Goal: Task Accomplishment & Management: Use online tool/utility

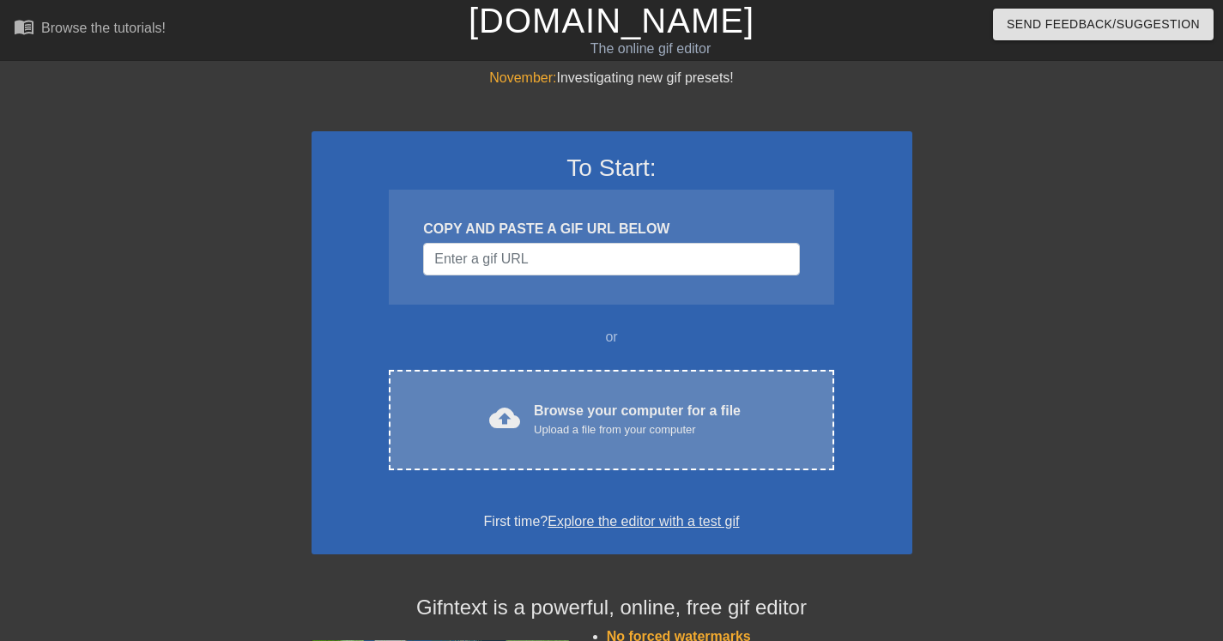
click at [610, 419] on div "Browse your computer for a file Upload a file from your computer" at bounding box center [637, 420] width 207 height 38
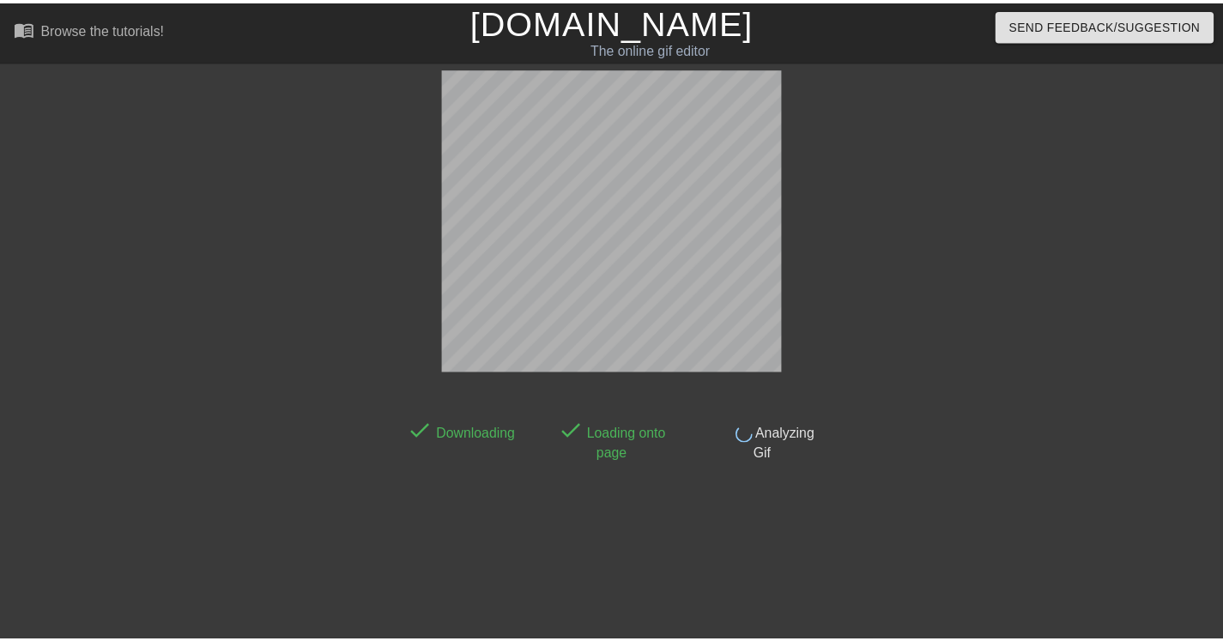
scroll to position [42, 0]
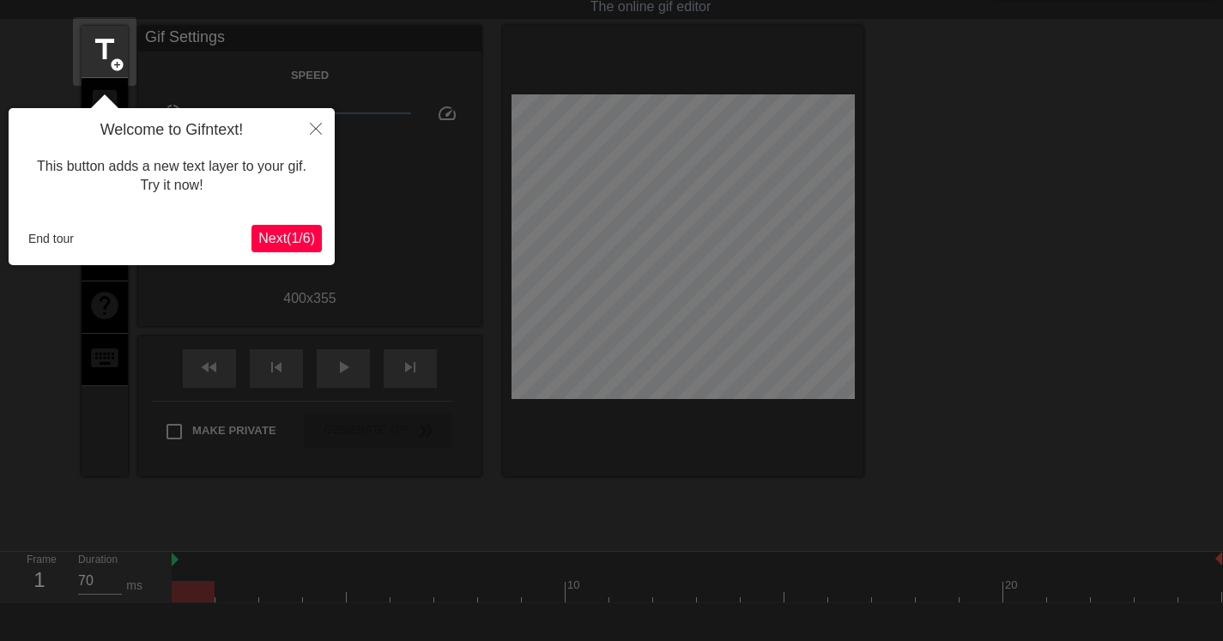
click at [54, 242] on button "End tour" at bounding box center [50, 239] width 59 height 26
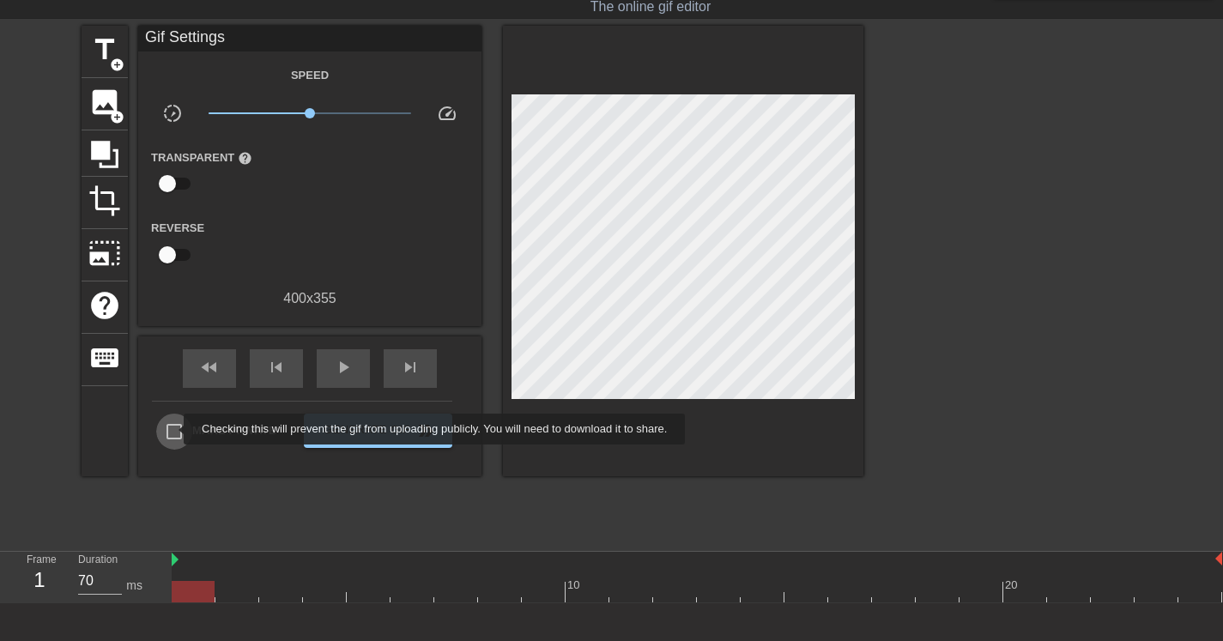
click at [173, 429] on input "Make Private" at bounding box center [174, 432] width 36 height 36
checkbox input "true"
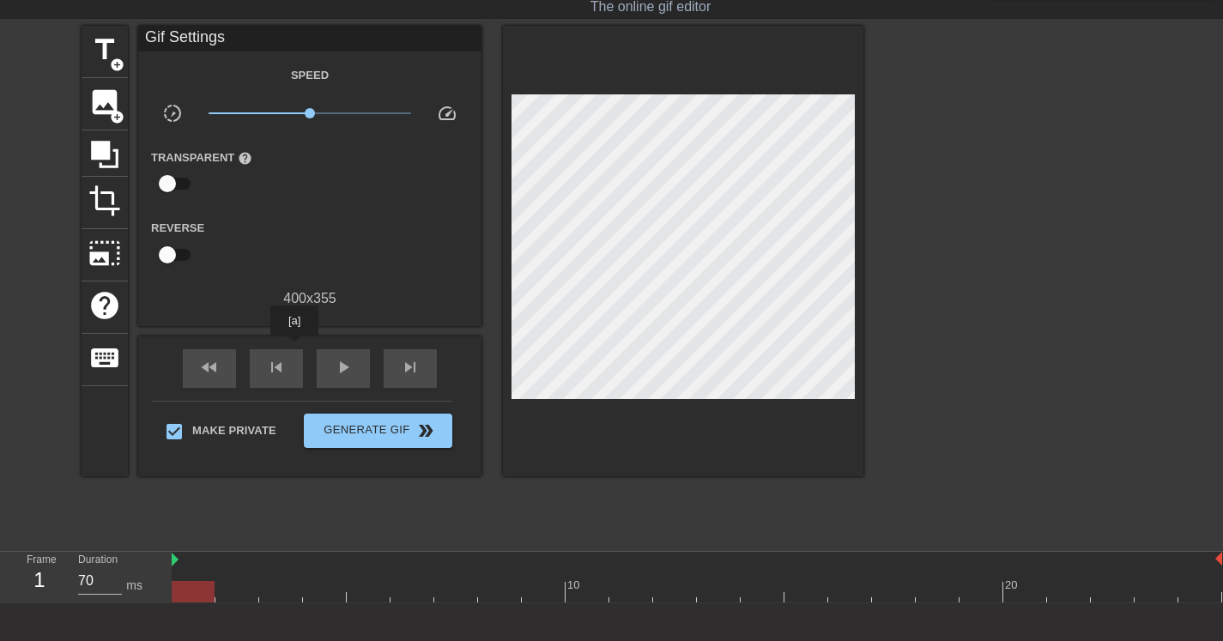
scroll to position [46, 0]
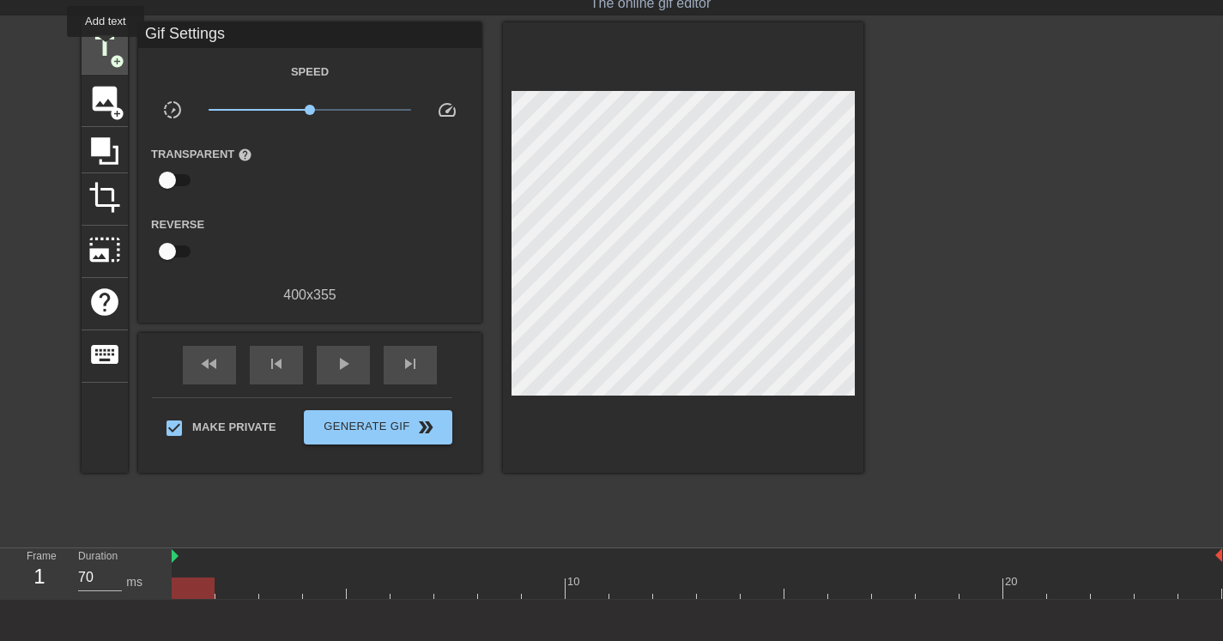
click at [106, 49] on span "title" at bounding box center [104, 46] width 33 height 33
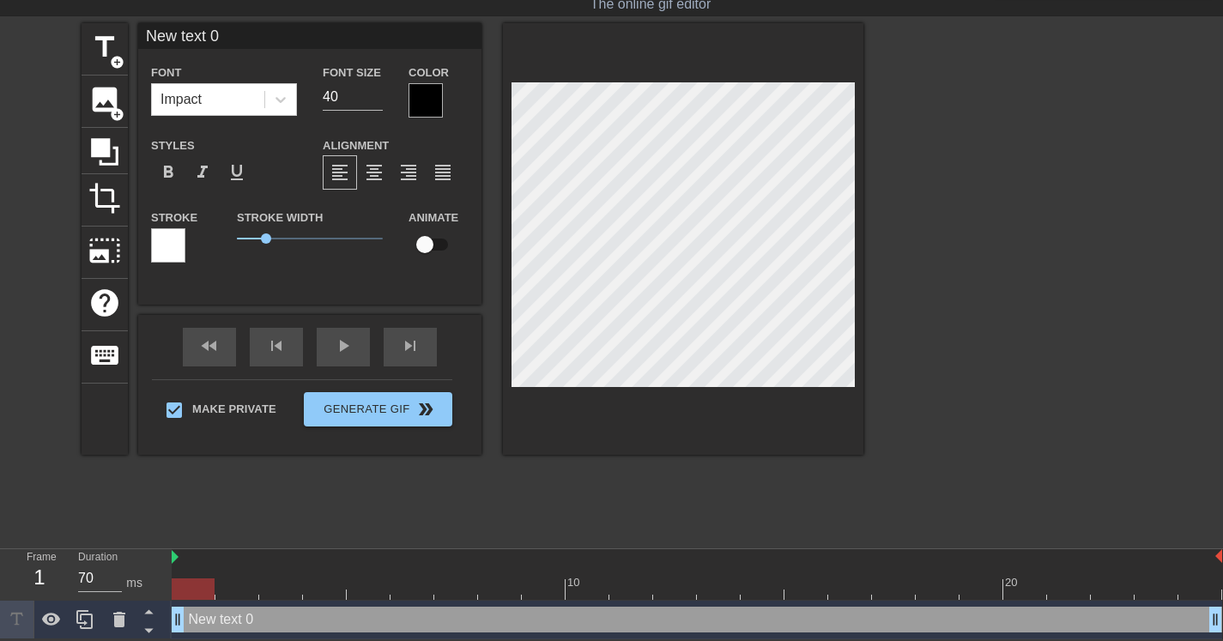
scroll to position [3, 4]
click at [856, 115] on div at bounding box center [683, 239] width 361 height 432
type input "H"
type textarea "H"
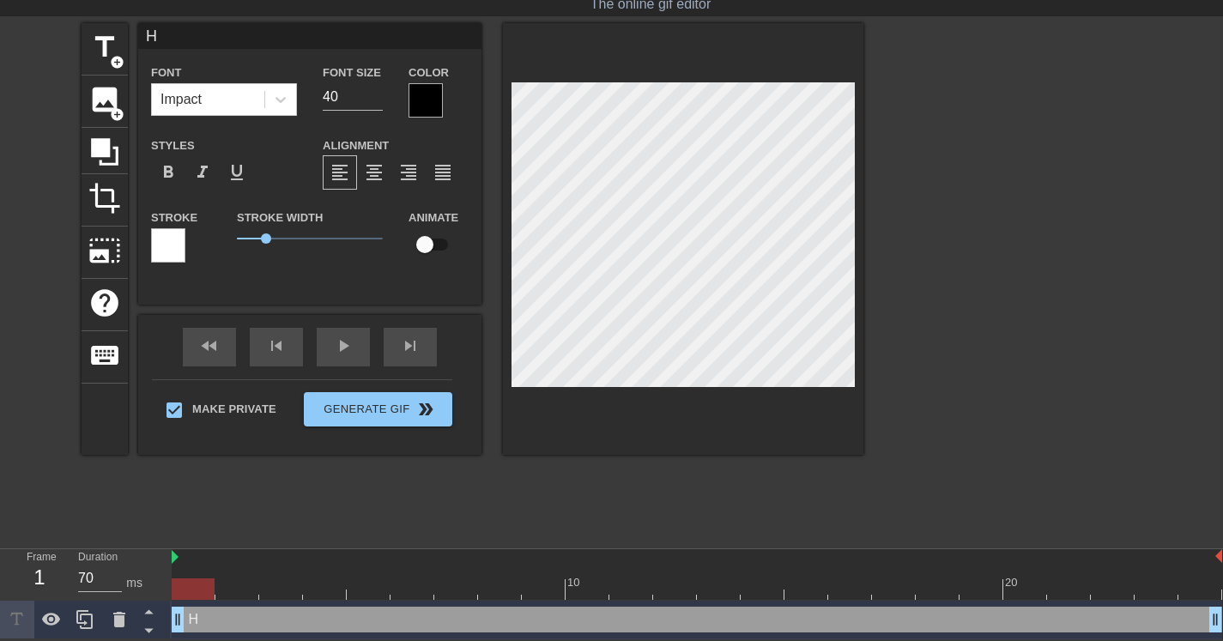
type input "Ho"
type textarea "Ho"
type input "Hod"
type textarea "Hod"
type input "Ho"
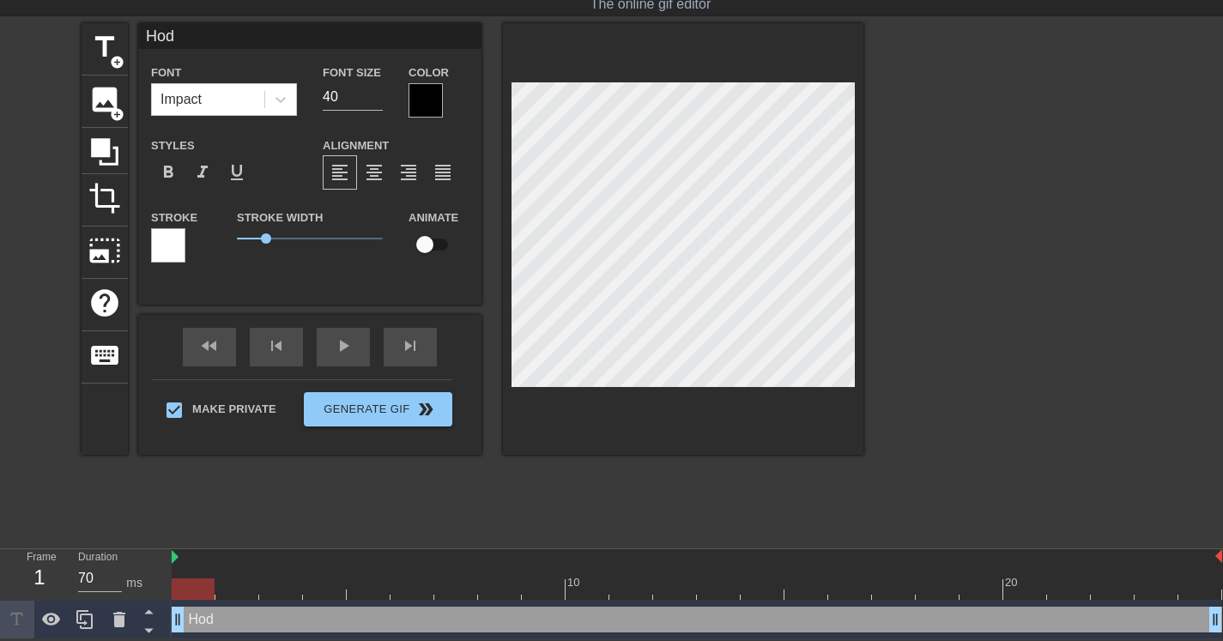
type textarea "Ho"
type input "Hol"
type textarea "Hol"
type input "Hold"
type textarea "Hold"
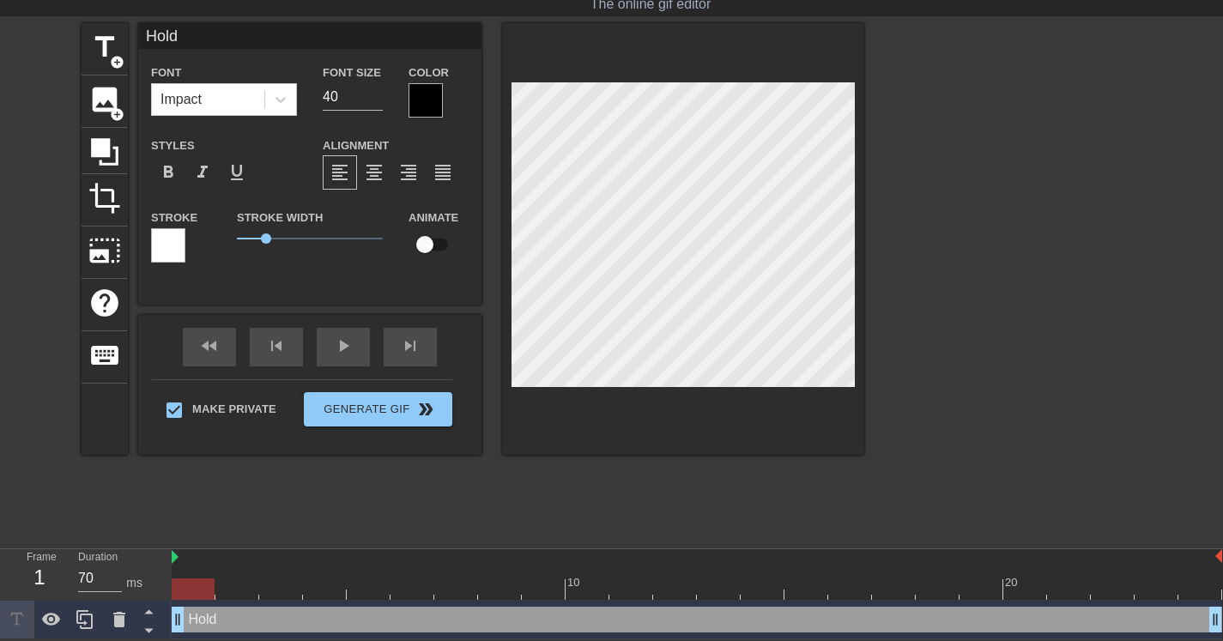
type input "Hold"
type textarea "Hold"
type input "Hold I"
type textarea "Hold I"
type input "Hold It"
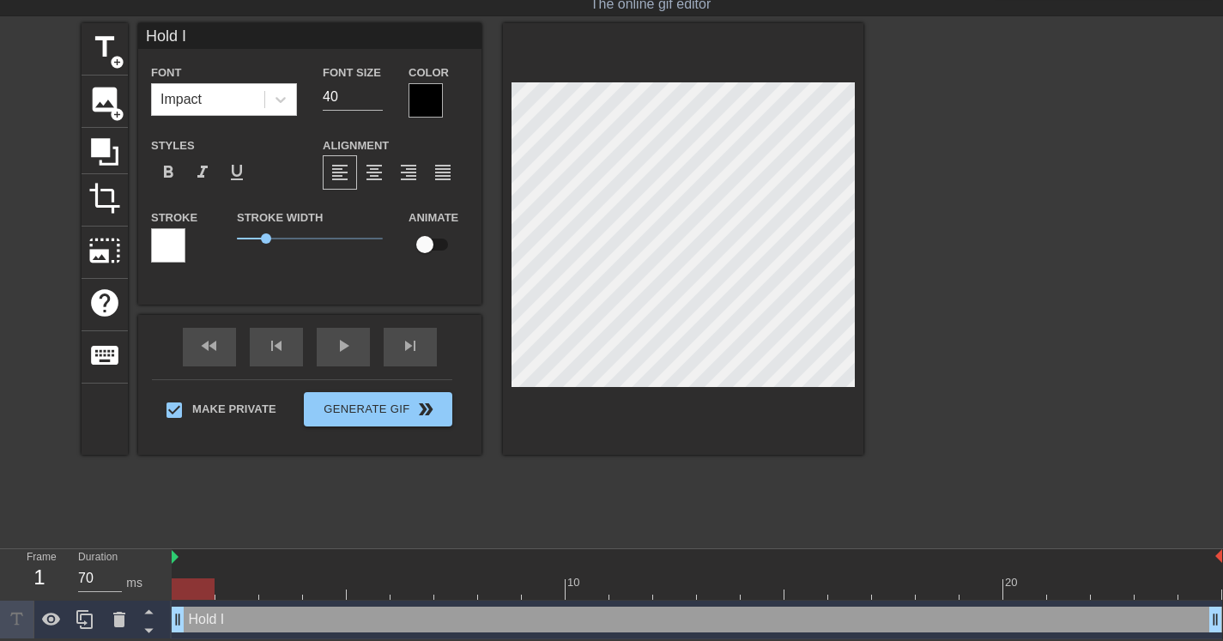
type textarea "Hold It"
type input "Hold It"
type textarea "Hold It"
type input "Hold It I"
type textarea "Hold It I"
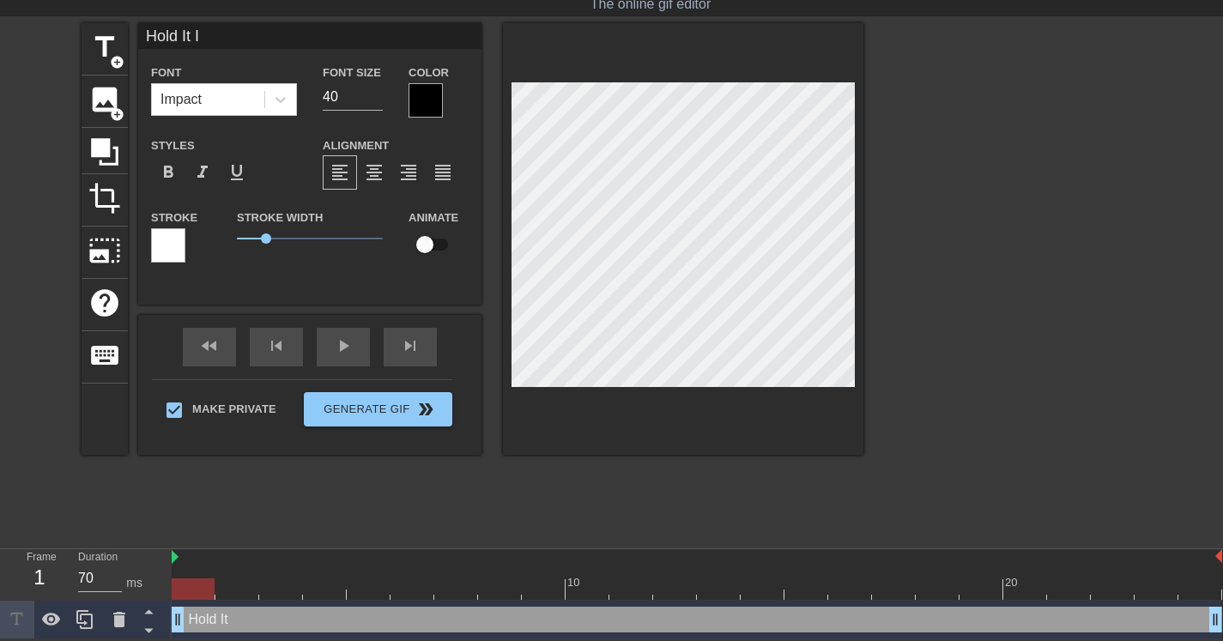
scroll to position [3, 4]
type input "Hold It IN"
type textarea "Hold It IN"
type input "Hold It I"
type textarea "Hold It I"
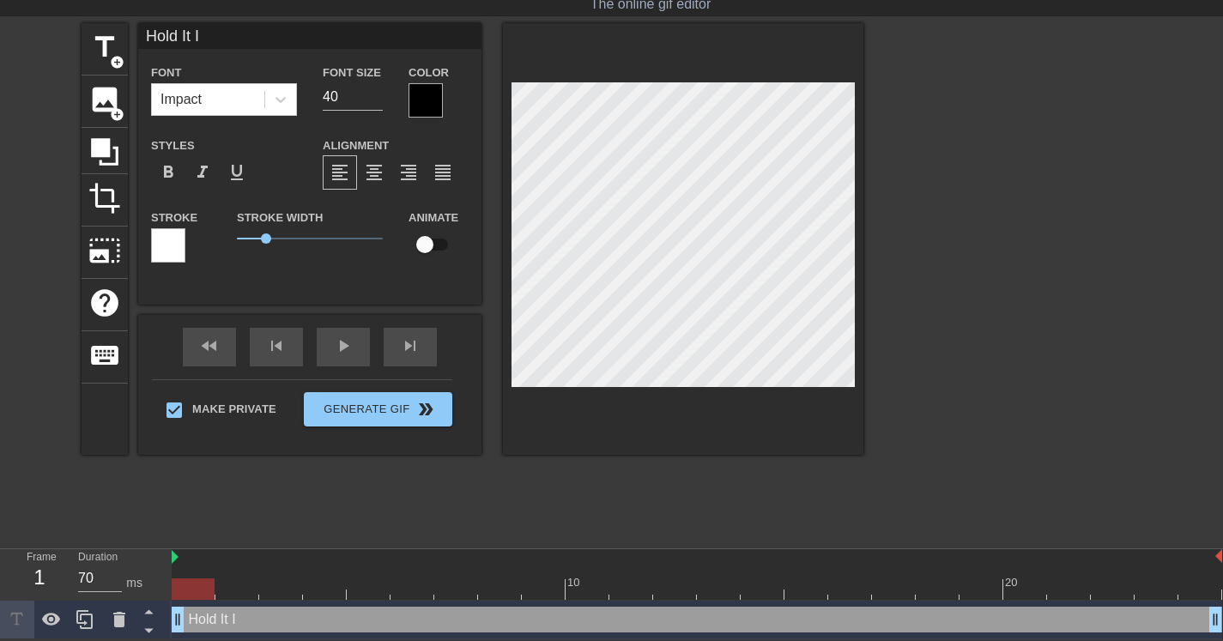
type input "Hold It In"
type textarea "Hold It In"
drag, startPoint x: 186, startPoint y: 590, endPoint x: 1075, endPoint y: 537, distance: 890.1
click at [1118, 594] on div at bounding box center [1112, 589] width 43 height 21
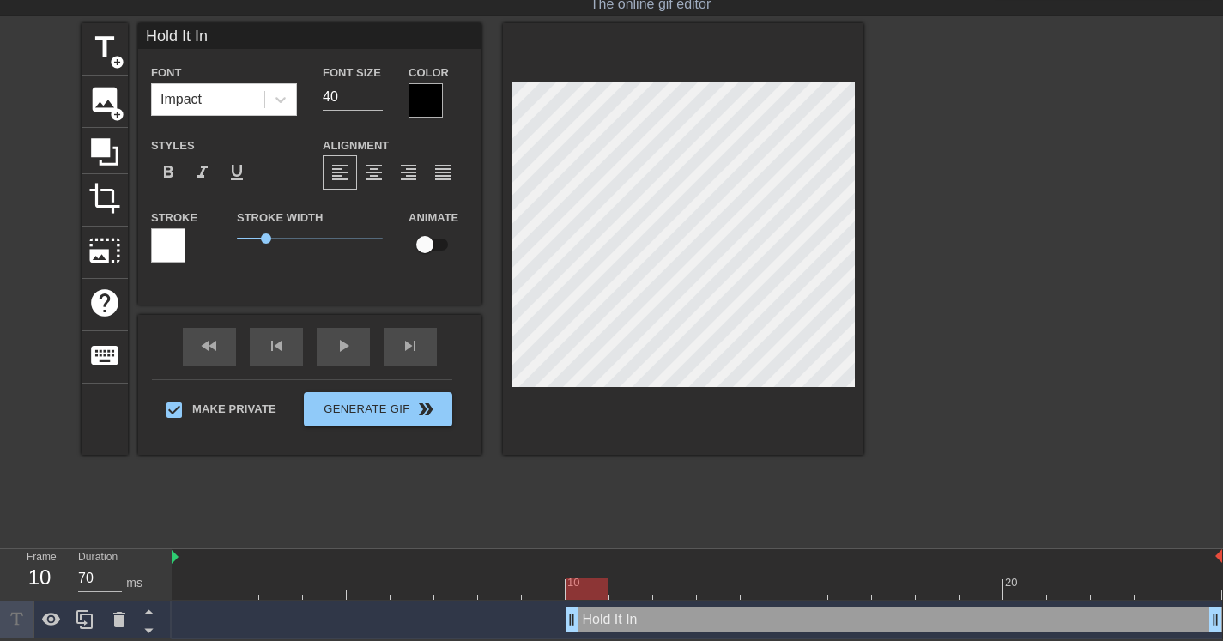
drag, startPoint x: 178, startPoint y: 619, endPoint x: 570, endPoint y: 585, distance: 393.8
click at [570, 585] on div "10 20 Hold It In drag_handle drag_handle" at bounding box center [698, 594] width 1052 height 90
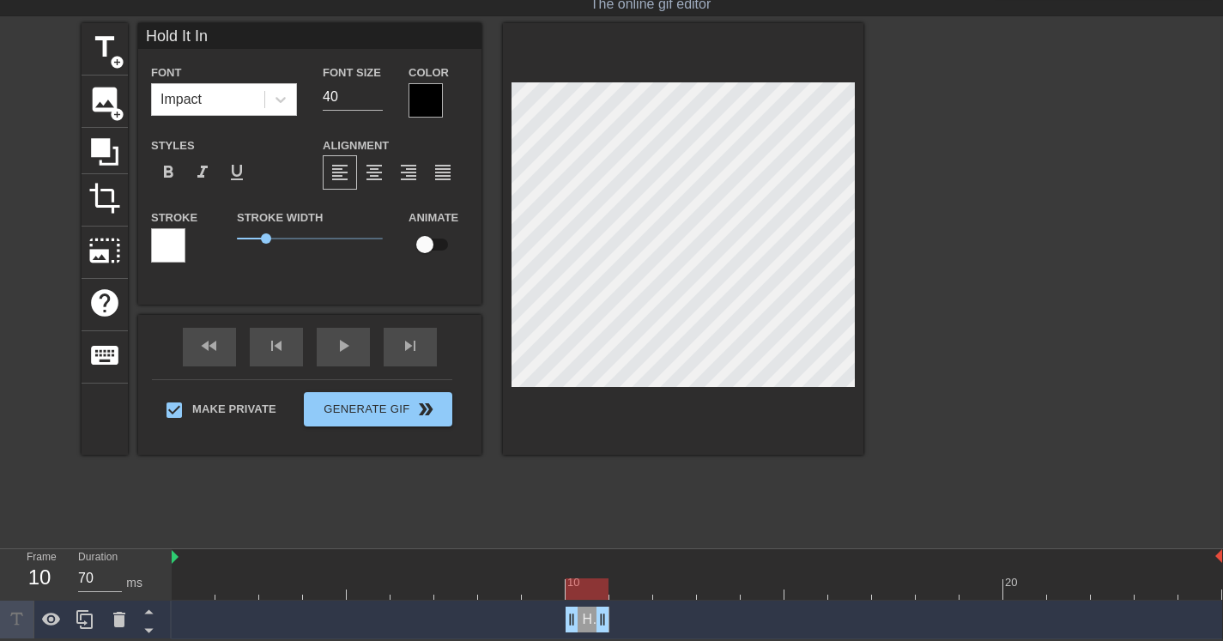
drag, startPoint x: 1213, startPoint y: 619, endPoint x: 621, endPoint y: 644, distance: 592.9
click at [621, 640] on html "menu_book Browse the tutorials! Gifntext.com The online gif editor Send Feedbac…" at bounding box center [611, 297] width 1223 height 684
click at [1033, 374] on div at bounding box center [1013, 280] width 258 height 515
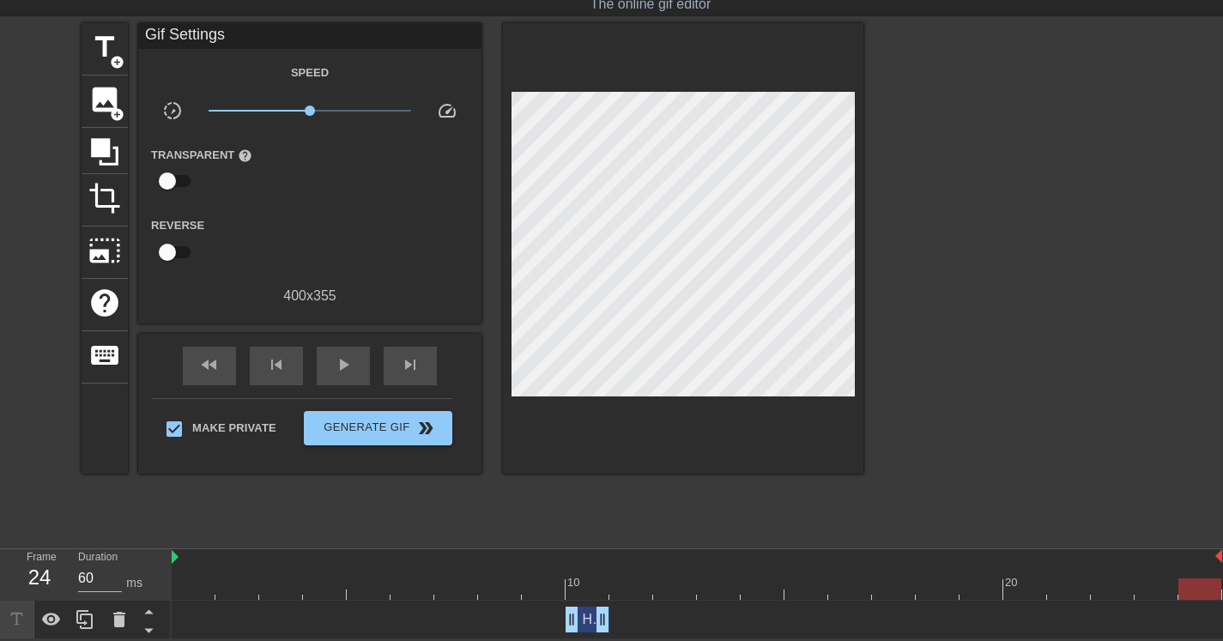
type input "60"
drag, startPoint x: 582, startPoint y: 586, endPoint x: 1156, endPoint y: 606, distance: 574.7
click at [1156, 606] on div "10 20 Hold It In drag_handle drag_handle" at bounding box center [698, 594] width 1052 height 90
click at [118, 44] on span "title" at bounding box center [104, 47] width 33 height 33
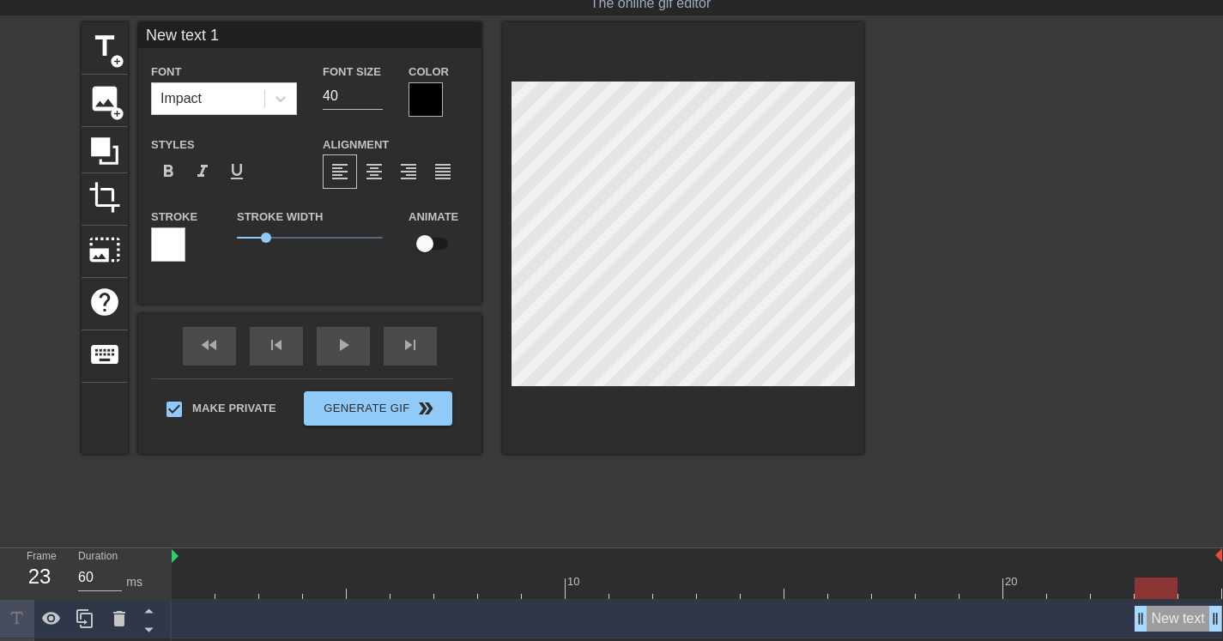
scroll to position [3, 5]
type input "H"
type textarea "H"
type input "Ho"
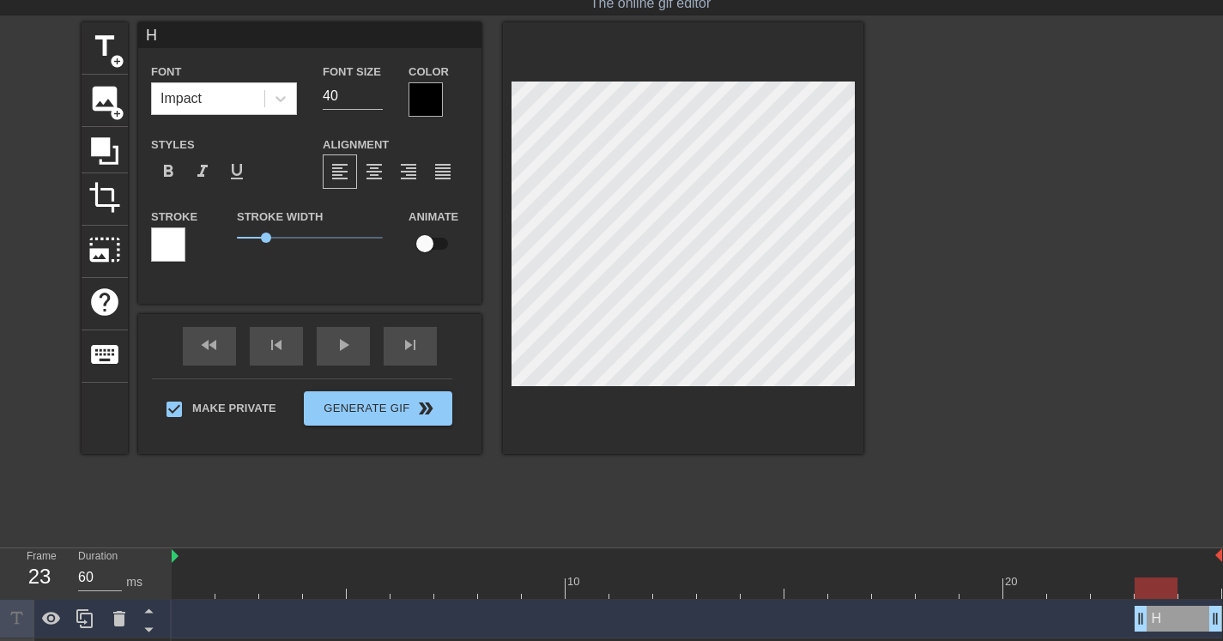
type textarea "Ho"
type input "Hol"
type textarea "Hol"
type input "Hold"
type textarea "Hold"
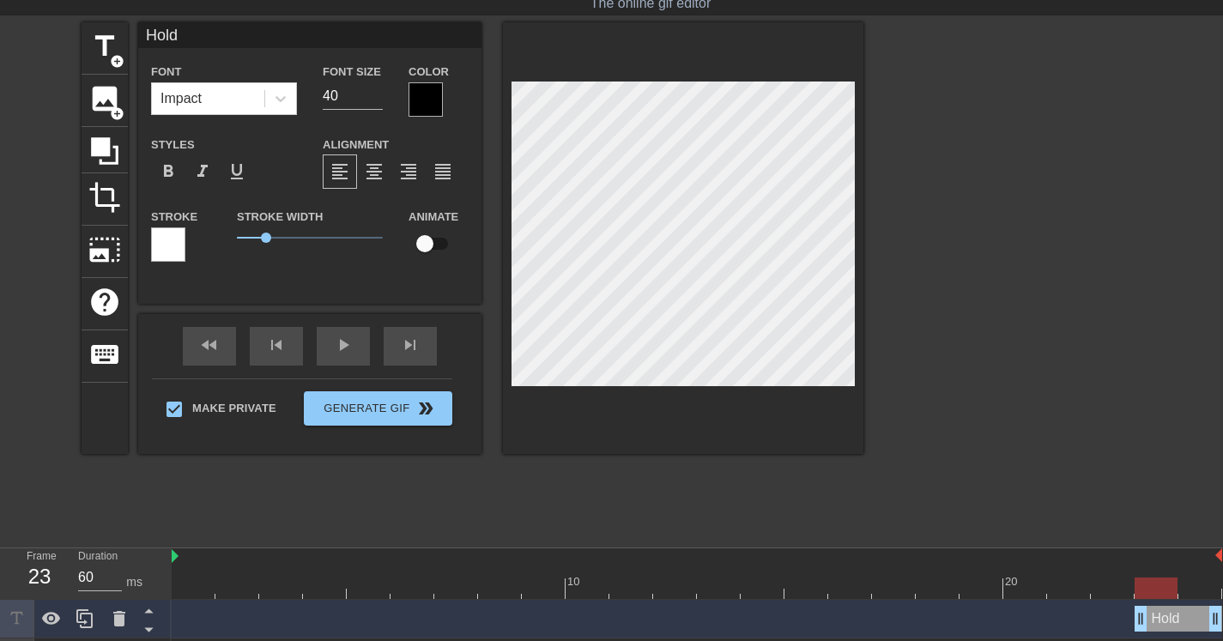
type input "Hold"
type textarea "Hold"
type input "Hold I"
type textarea "Hold I"
type input "Hold It"
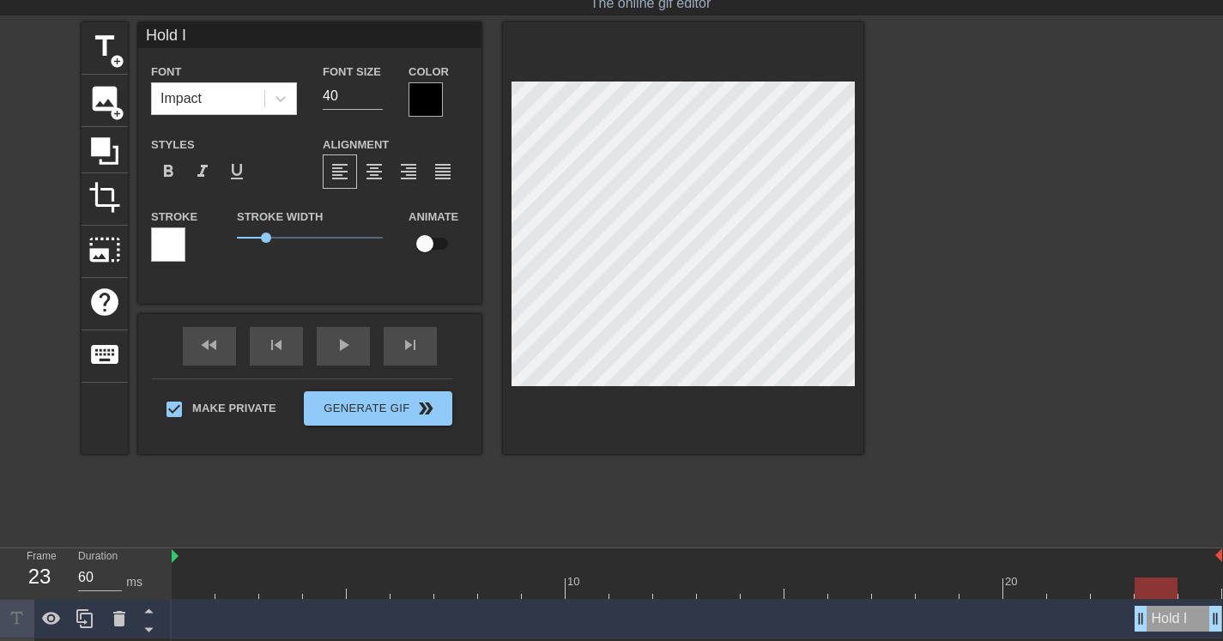
type textarea "Hold It"
type input "Hold It"
type textarea "Hold It"
type input "Hold It I"
type textarea "Hold It I"
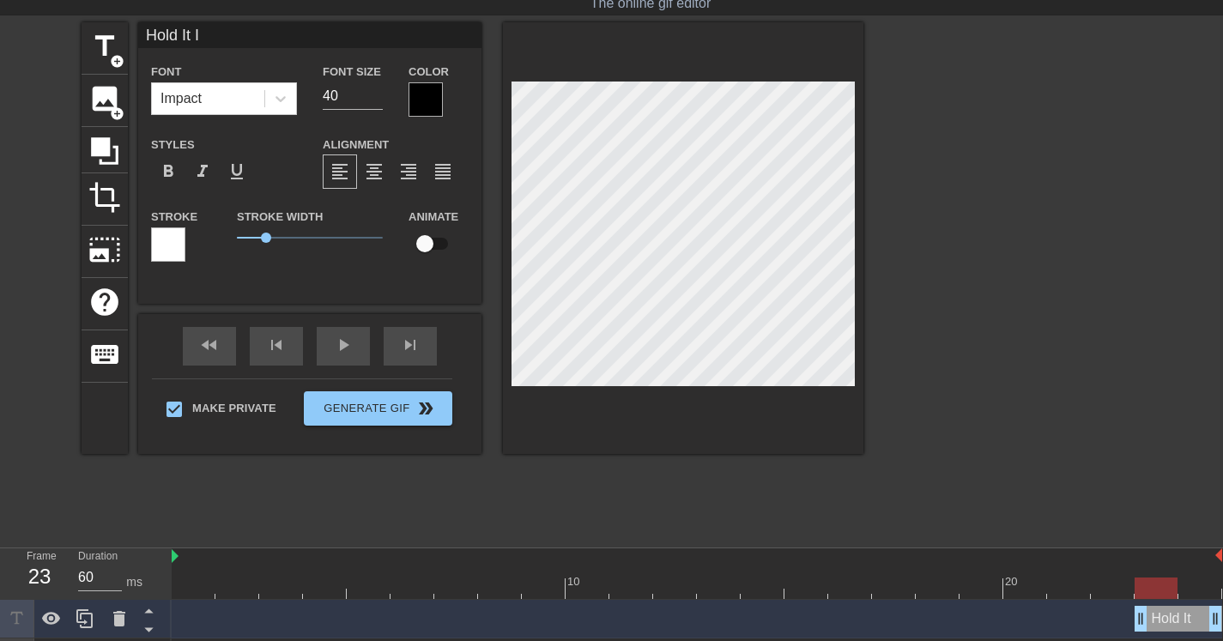
scroll to position [3, 4]
type input "Hold It In"
type textarea "Hold It In"
type input "Hold It In"
type textarea "Hold It In"
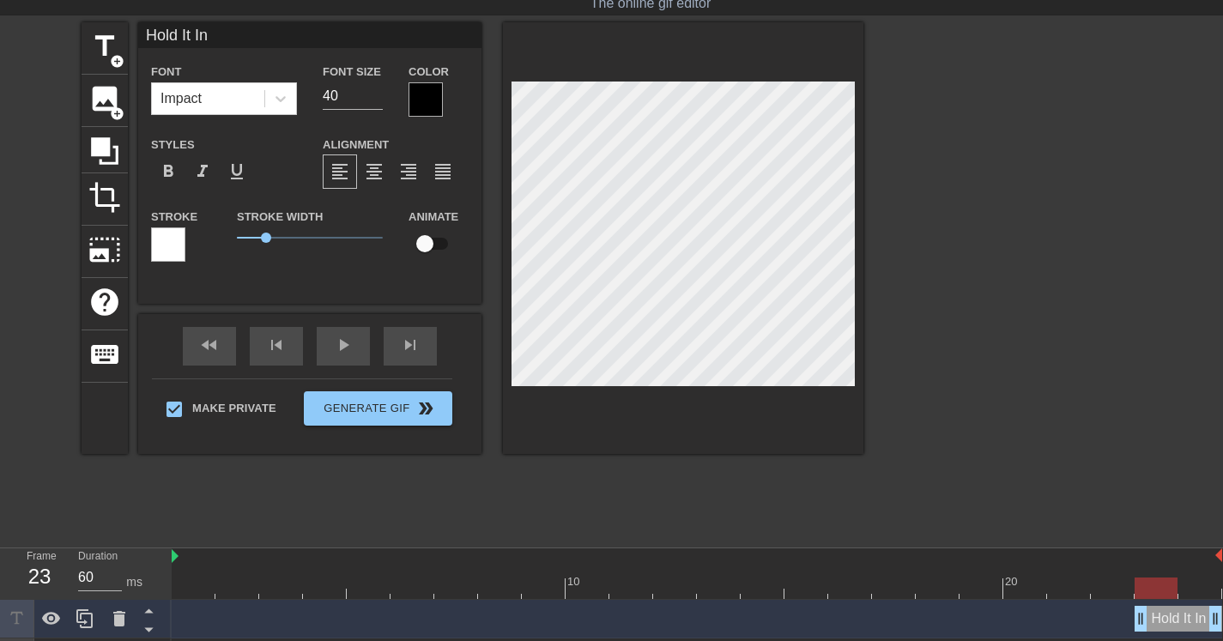
scroll to position [3, 2]
type input "Hold It InB"
type textarea "Hold It In B"
type input "Hold It InBi"
type textarea "Hold It In Bi"
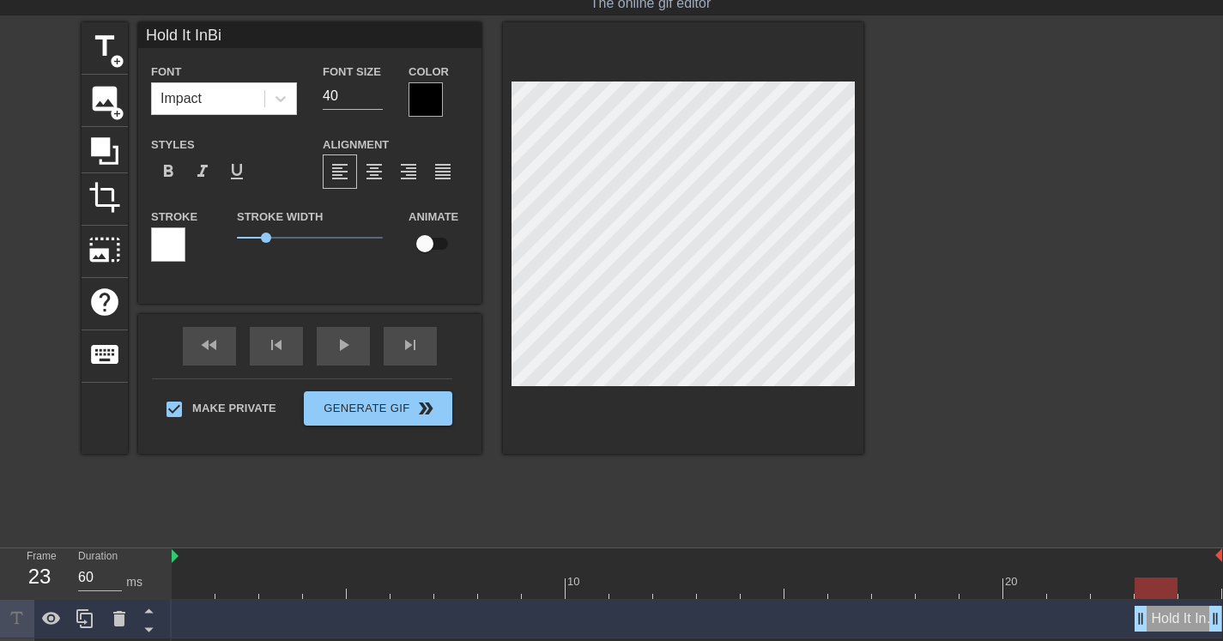
type input "Hold It InBit"
type textarea "Hold It In Bit"
type input "Hold It InBitc"
type textarea "Hold It In Bitc"
type input "Hold It InBitch"
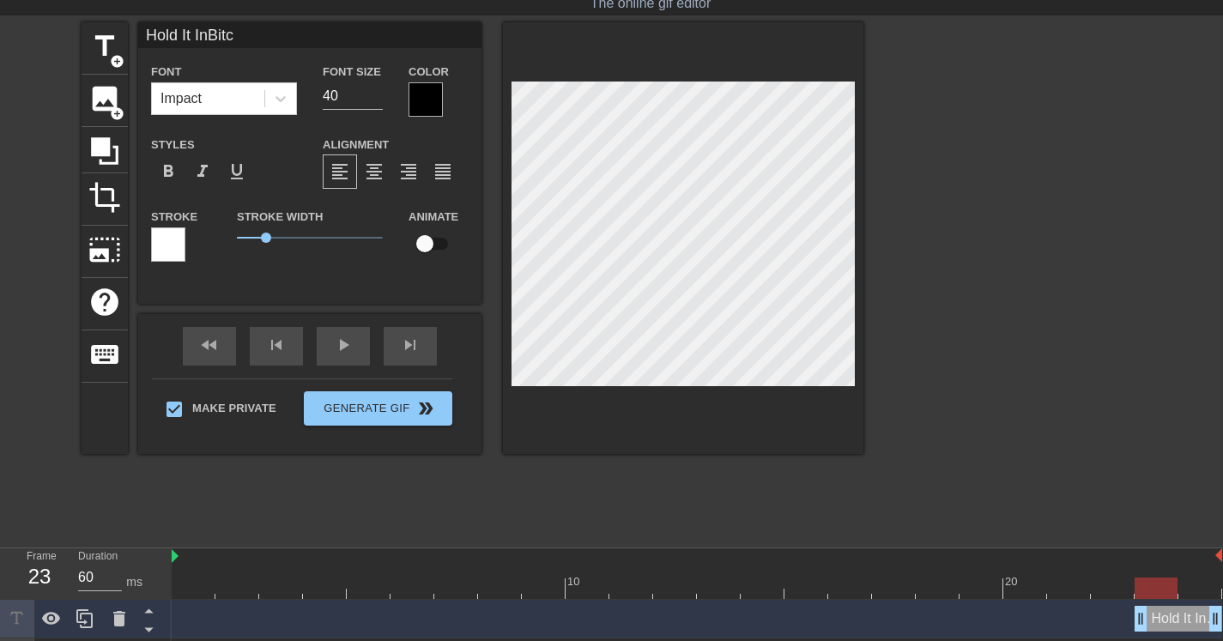
type textarea "Hold It In Bitch"
type input "Hold It In Bitch"
type textarea "Hold It In Bitch"
type input "Hold It In Bitch"
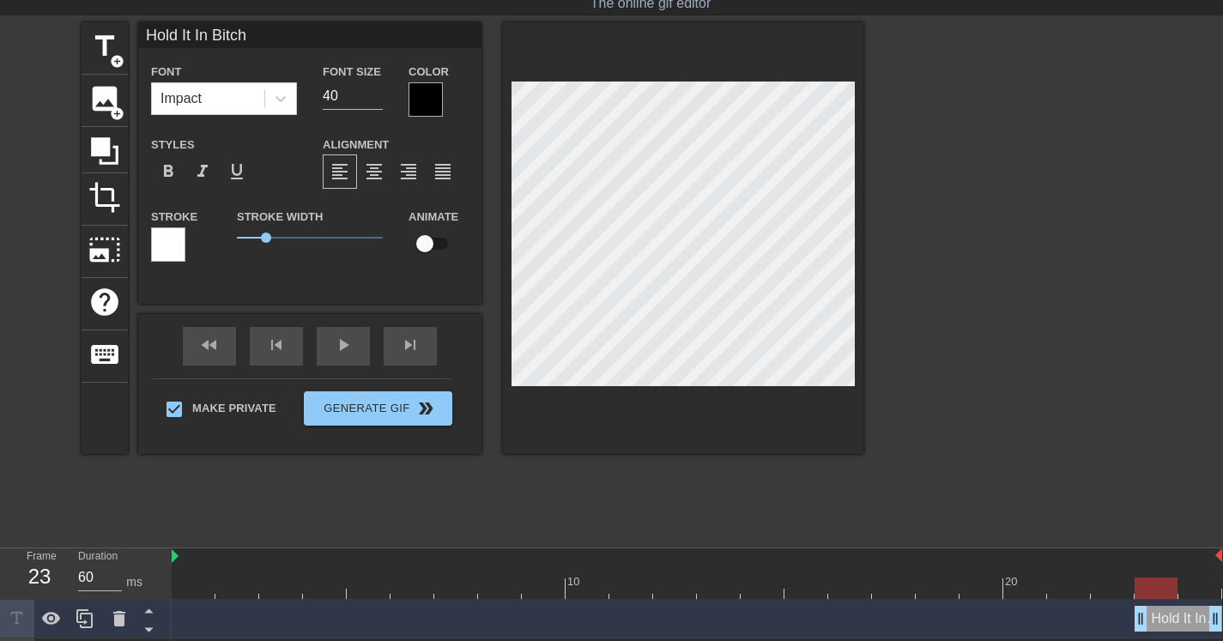
type textarea "Hold It In Bitch"
type input "Hold It In Bitch"
type textarea "Hold It In Bitch"
type input "Hold It In Bitch"
type textarea "Hold It In Bitch"
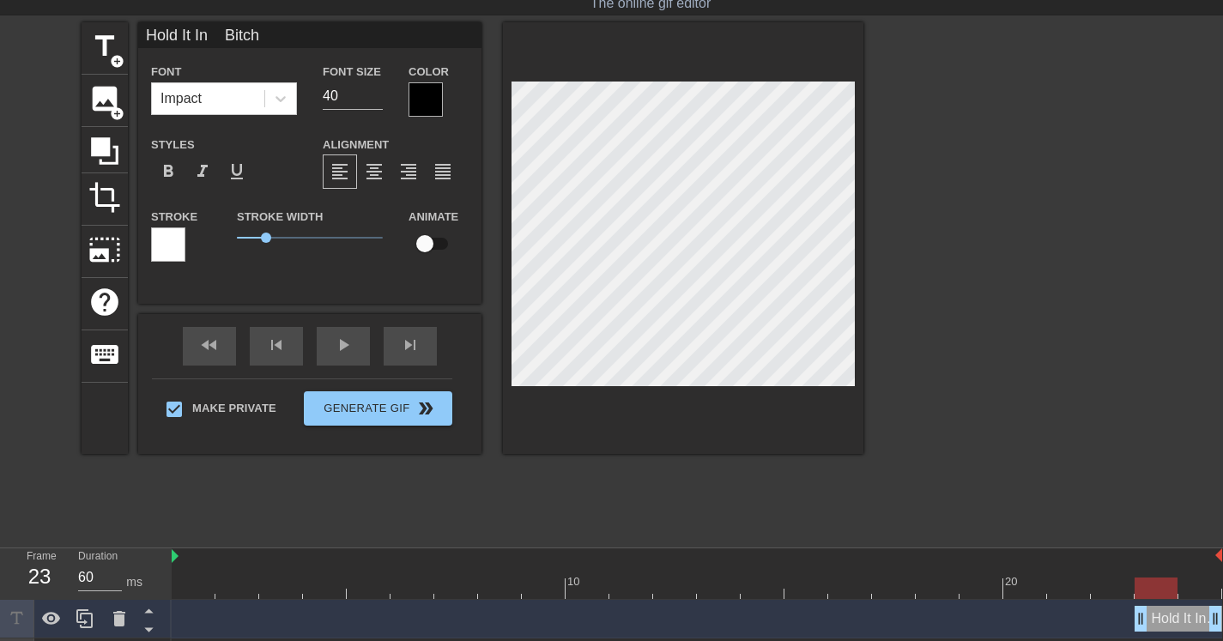
scroll to position [3, 3]
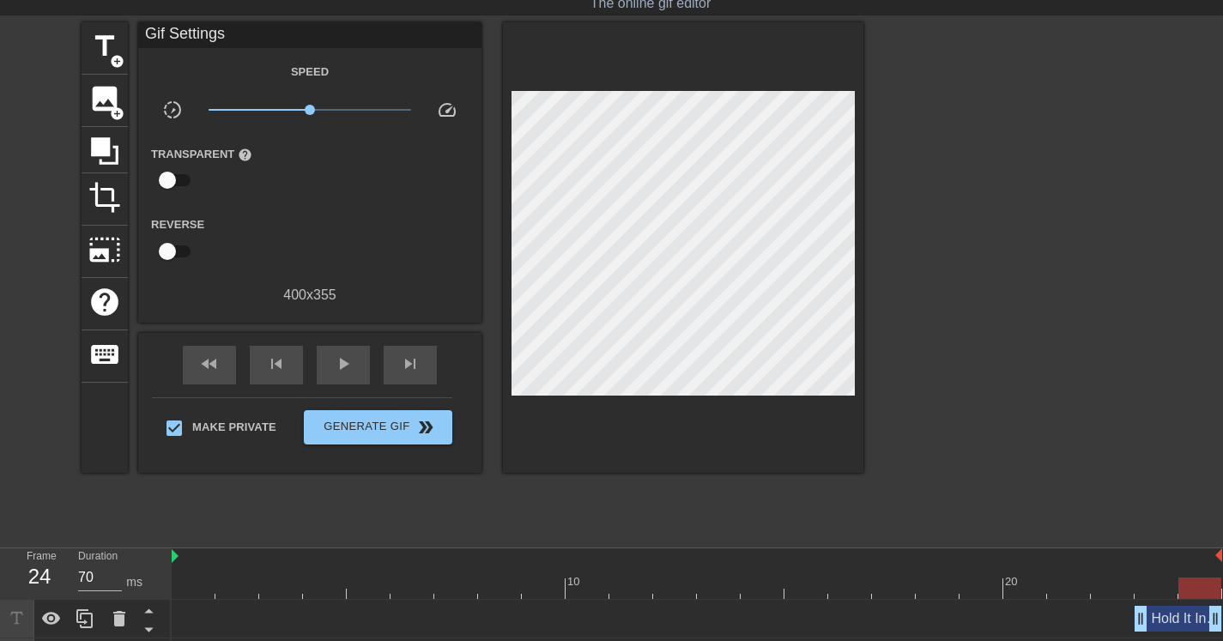
type input "60"
drag, startPoint x: 1213, startPoint y: 616, endPoint x: 1186, endPoint y: 611, distance: 27.8
click at [1186, 611] on div "Hold It In Bitch drag_handle drag_handle" at bounding box center [697, 619] width 1051 height 26
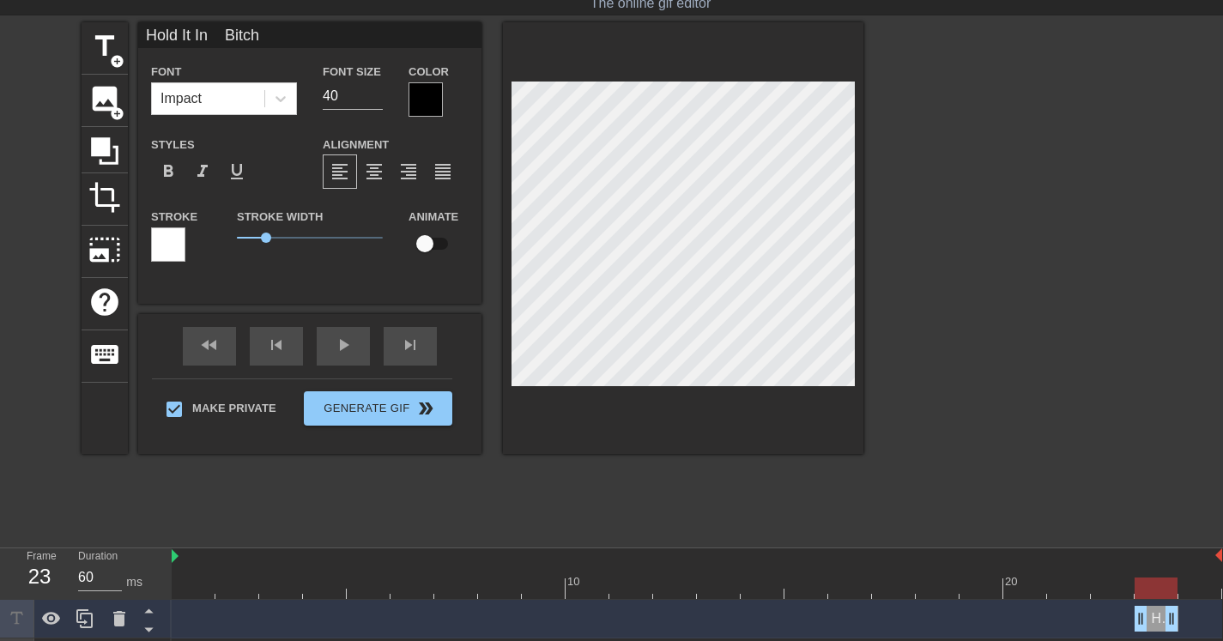
type input "Hold It In Bitch"
type textarea "Hold It In Bitch"
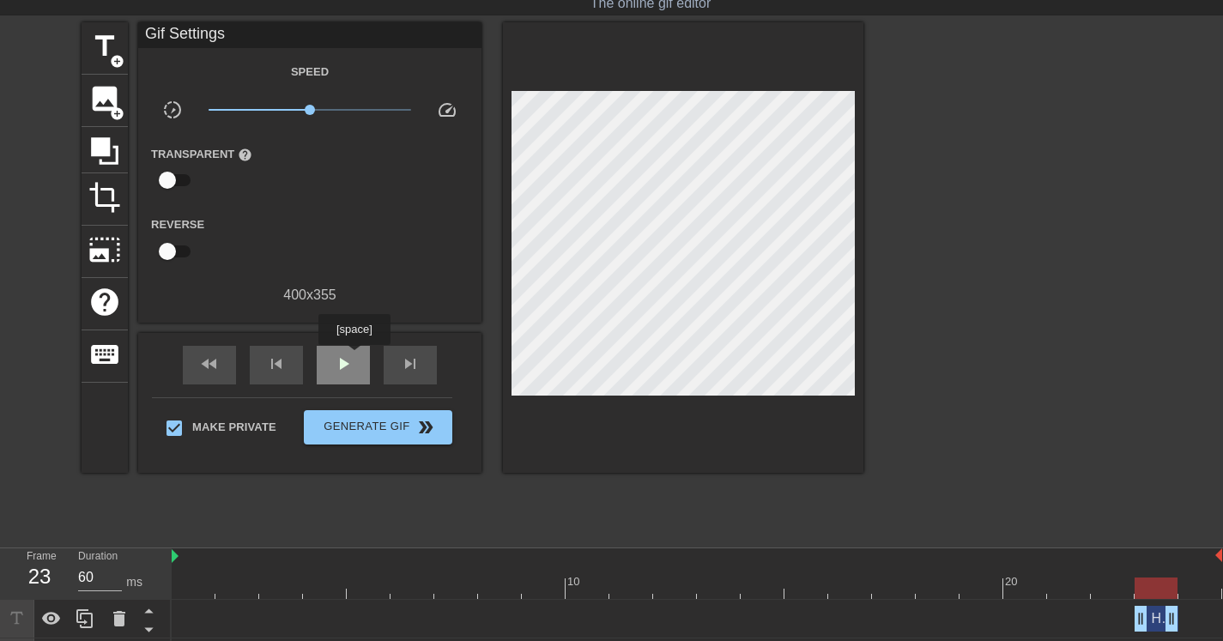
click at [356, 357] on div "play_arrow" at bounding box center [343, 365] width 53 height 39
click at [1157, 619] on div "Hold It In Bitch drag_handle drag_handle" at bounding box center [1157, 619] width 44 height 26
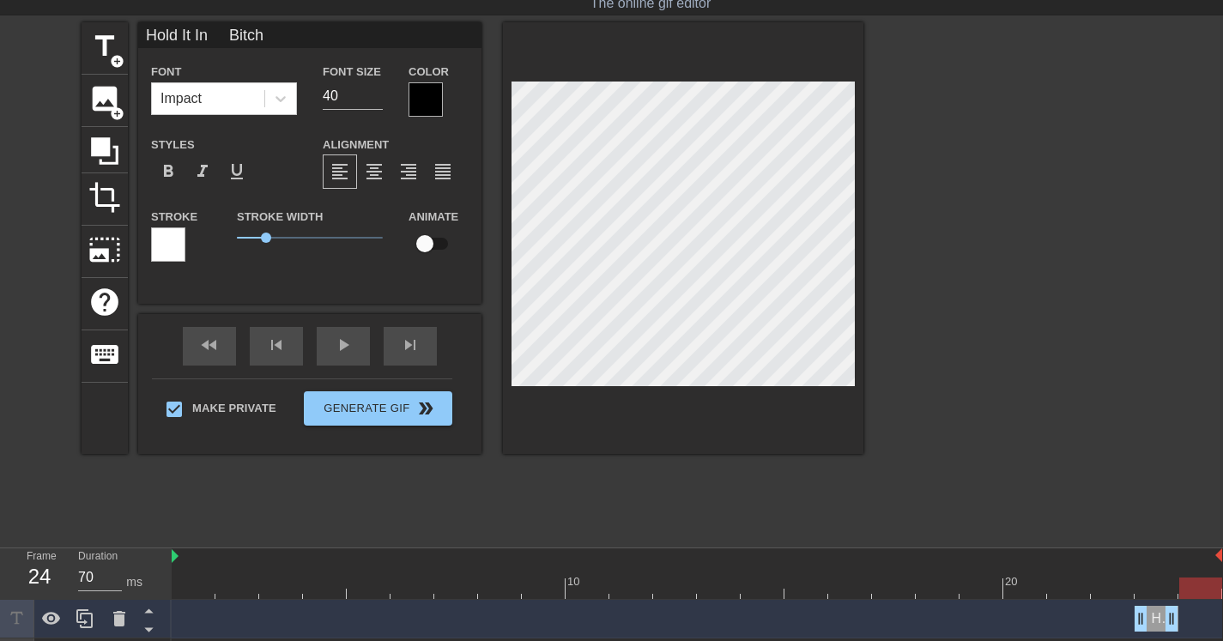
scroll to position [46, 9]
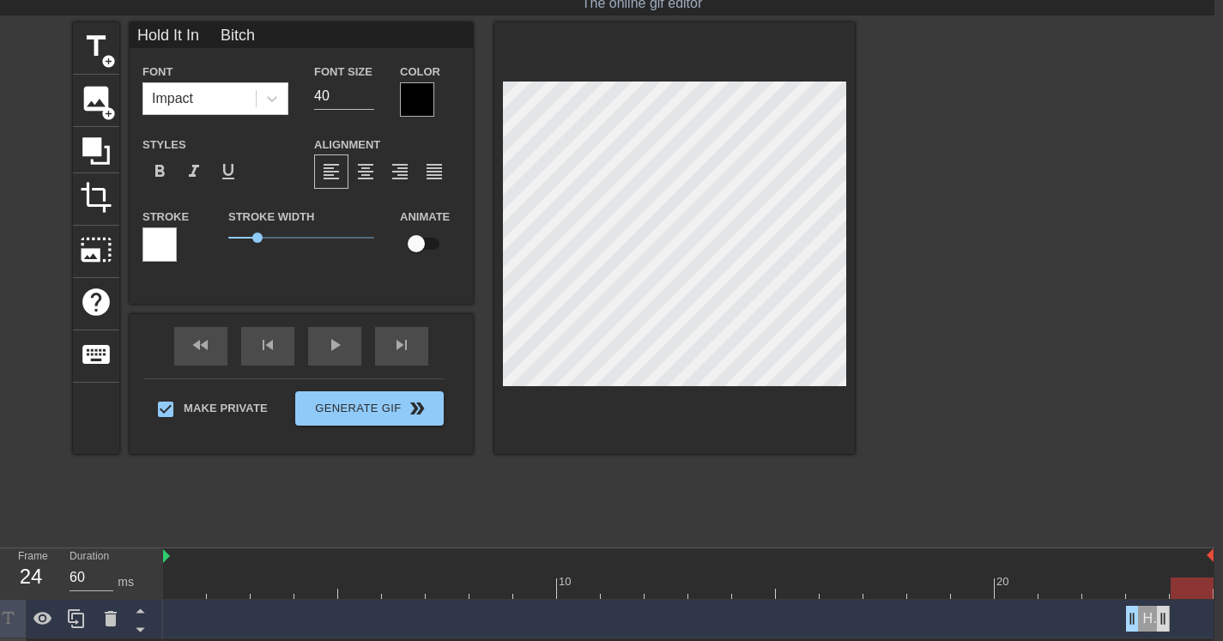
type input "60"
drag, startPoint x: 540, startPoint y: 588, endPoint x: 1156, endPoint y: 609, distance: 615.9
click at [1156, 609] on div "10 20 Hold It In Bitch drag_handle drag_handle Hold It In drag_handle drag_hand…" at bounding box center [689, 613] width 1052 height 129
type input "Hold It In"
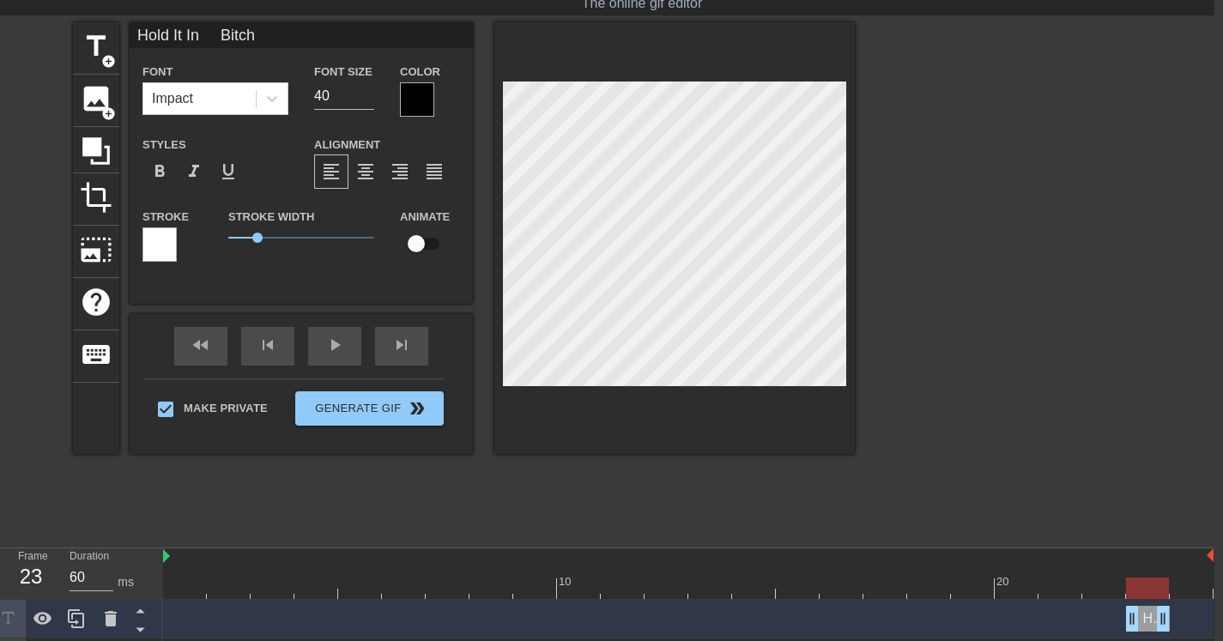
type textarea "Hold It In"
click at [862, 153] on div "title add_circle image add_circle crop photo_size_select_large help keyboard Ho…" at bounding box center [602, 279] width 1223 height 515
type input "K"
type textarea "K"
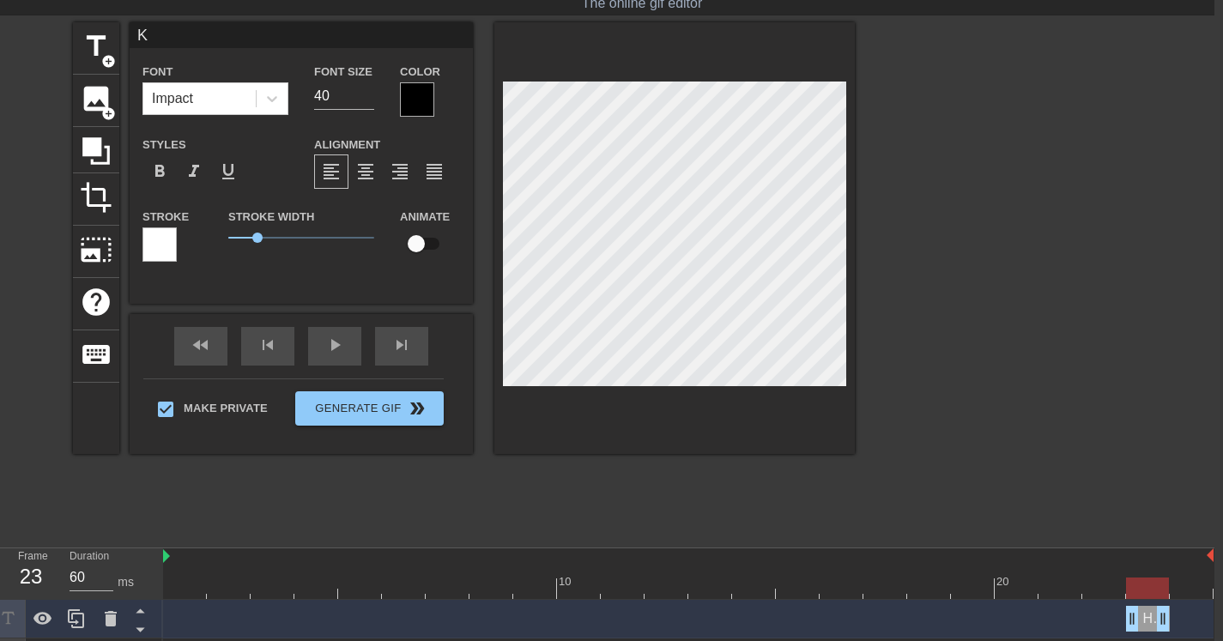
type input "Ke"
type textarea "Ke"
type input "Kee"
type textarea "Kee"
type input "Keep"
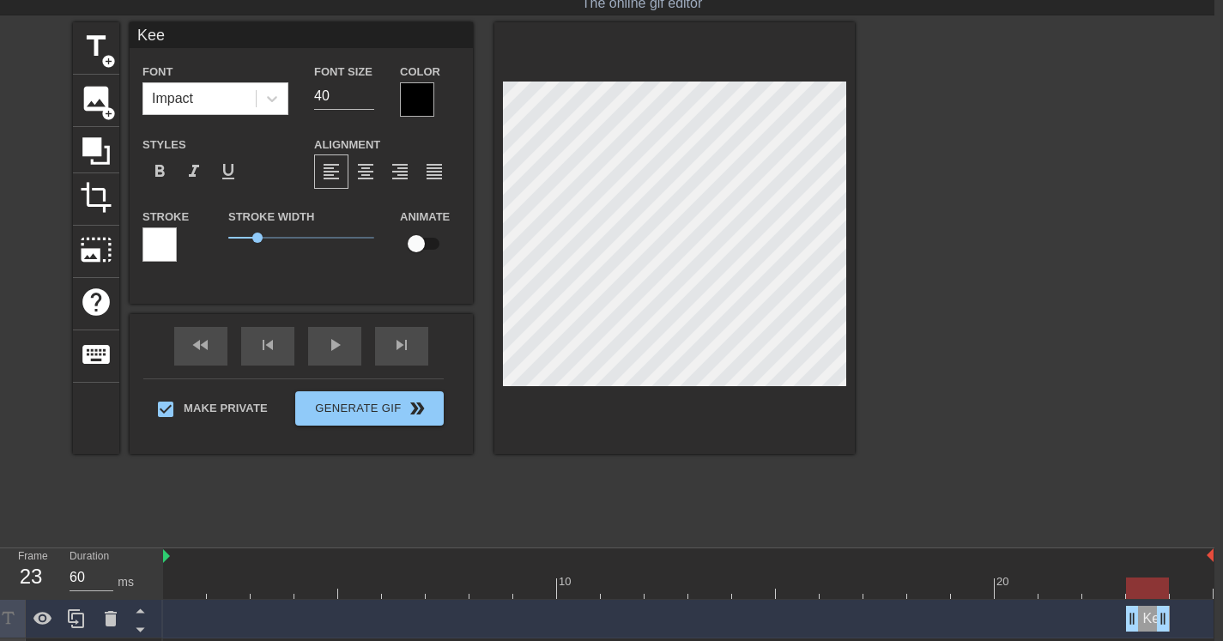
type textarea "Keep"
type input "Keep"
type textarea "Keep"
type input "Keep H"
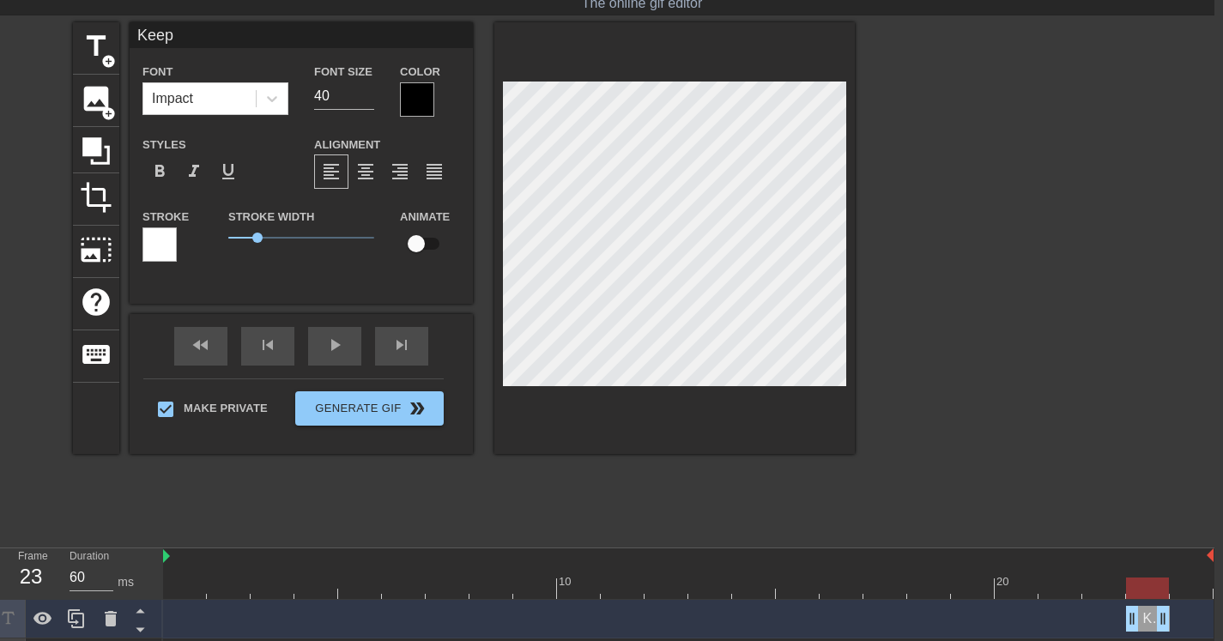
type textarea "Keep H"
type input "Keep Ho"
type textarea "Keep Ho"
type input "Keep Hol"
type textarea "Keep Hol"
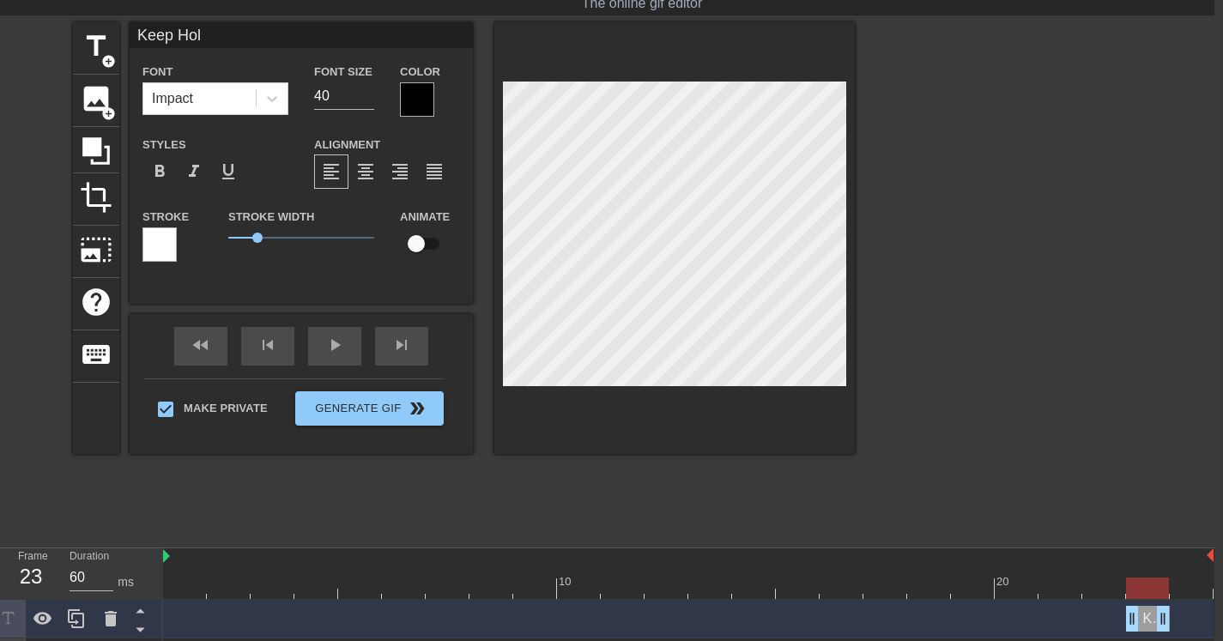
type input "Keep Hold"
type textarea "Keep Hold"
type input "Keep Holdi"
type textarea "Keep Holdi"
type input "Keep Holdin"
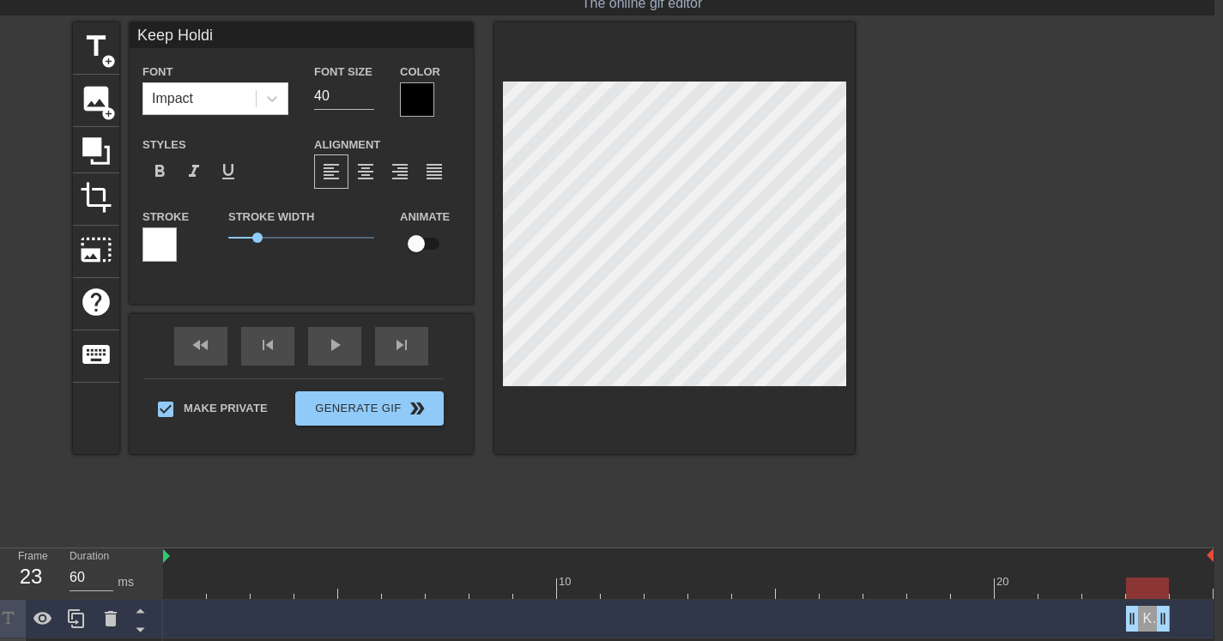
type textarea "Keep Holdin"
type input "Keep Holding"
type textarea "Keep Holding"
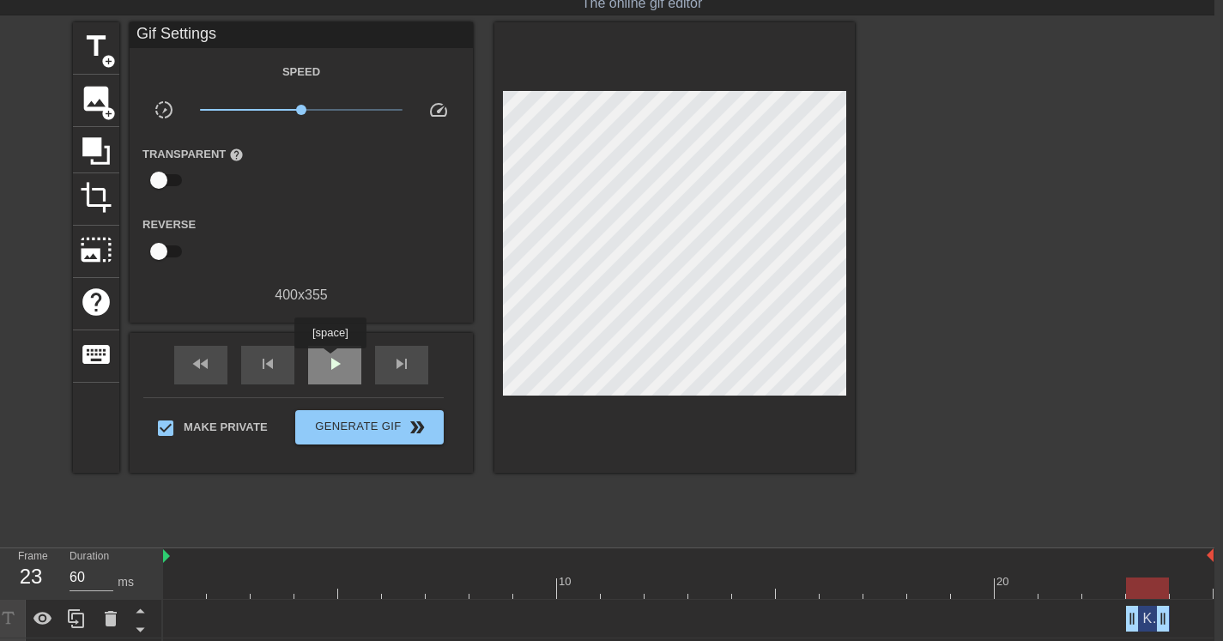
click at [332, 361] on span "play_arrow" at bounding box center [335, 364] width 21 height 21
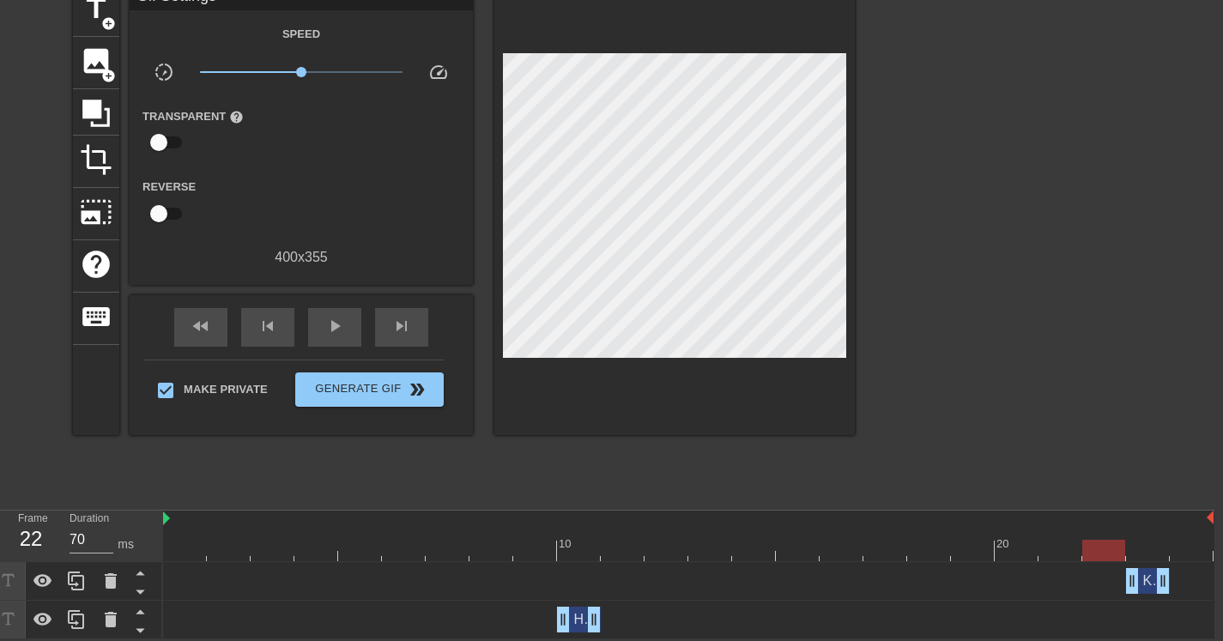
click at [579, 616] on div "Hold It In drag_handle drag_handle" at bounding box center [579, 620] width 44 height 26
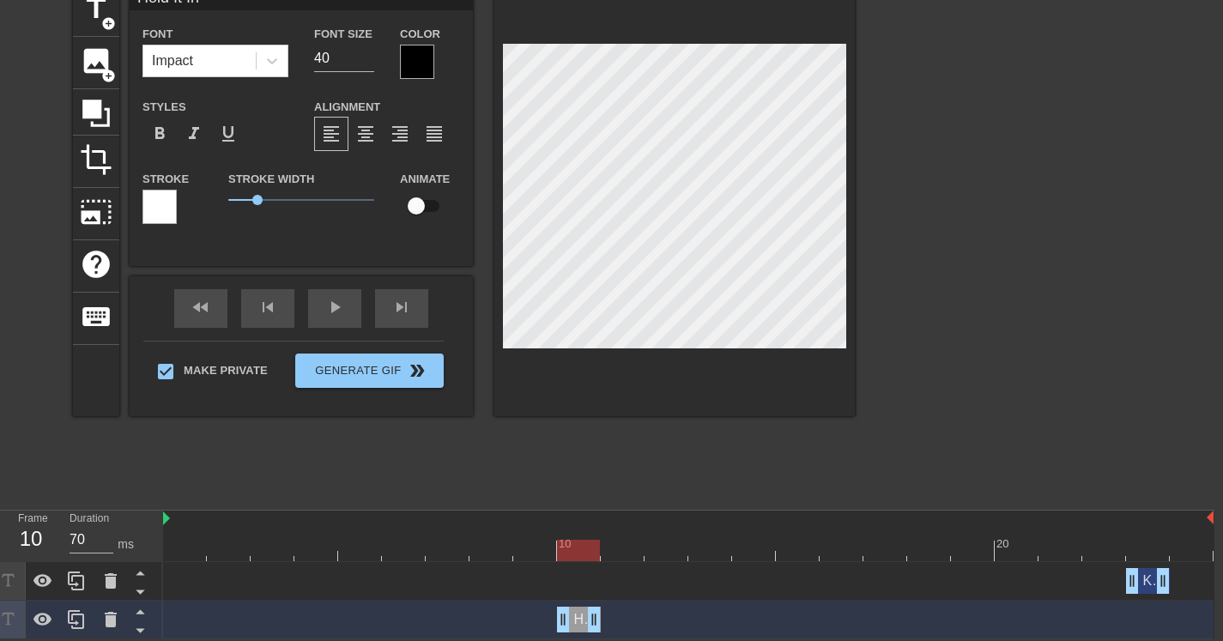
drag, startPoint x: 1101, startPoint y: 549, endPoint x: 589, endPoint y: 552, distance: 511.7
click at [589, 552] on div at bounding box center [578, 550] width 43 height 21
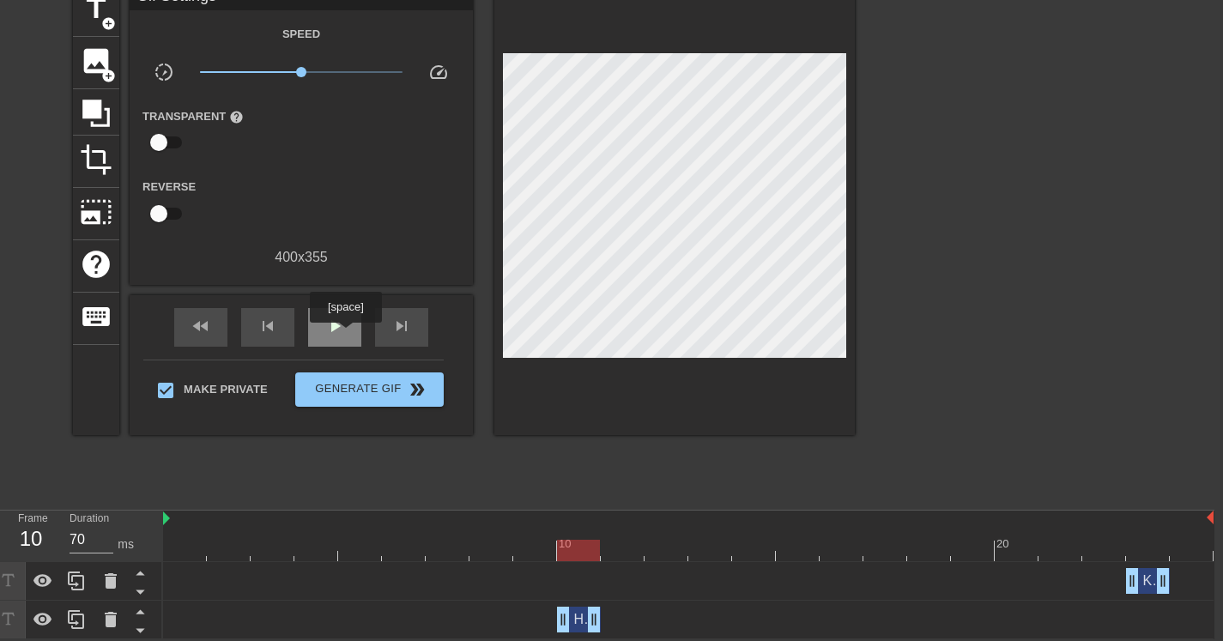
click at [346, 333] on div "play_arrow" at bounding box center [334, 327] width 53 height 39
drag, startPoint x: 315, startPoint y: 549, endPoint x: 467, endPoint y: 541, distance: 152.2
click at [467, 541] on div at bounding box center [447, 550] width 43 height 21
drag, startPoint x: 580, startPoint y: 620, endPoint x: 463, endPoint y: 612, distance: 117.0
click at [463, 612] on div "Hold It In drag_handle drag_handle" at bounding box center [448, 620] width 44 height 26
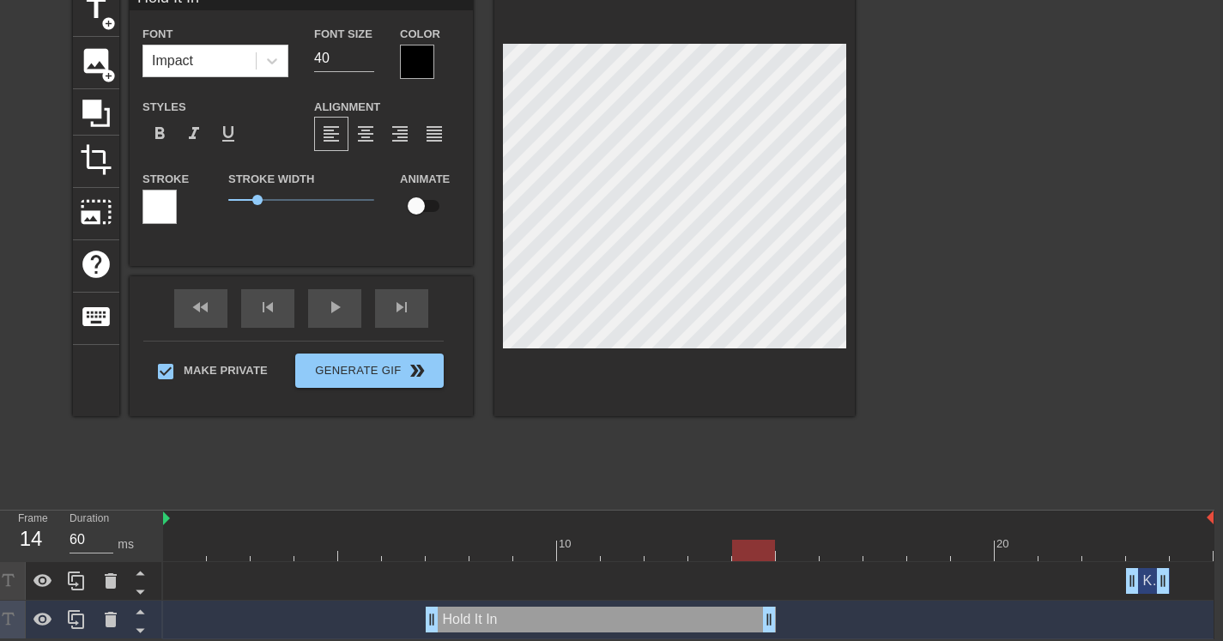
drag, startPoint x: 463, startPoint y: 621, endPoint x: 759, endPoint y: 619, distance: 296.2
type input "70"
drag, startPoint x: 755, startPoint y: 549, endPoint x: 462, endPoint y: 563, distance: 293.1
click at [462, 563] on div "10 20 Keep Holding drag_handle drag_handle Hold It In drag_handle drag_handle" at bounding box center [689, 575] width 1052 height 129
click at [421, 204] on input "checkbox" at bounding box center [416, 206] width 98 height 33
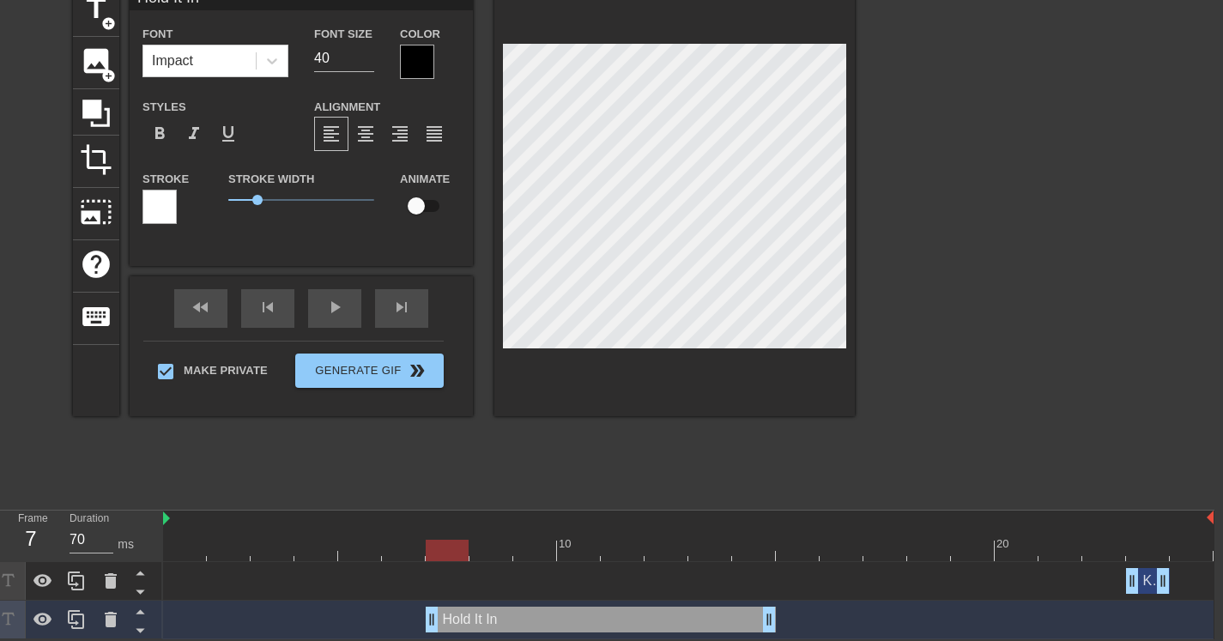
checkbox input "true"
type input "60"
drag, startPoint x: 1149, startPoint y: 580, endPoint x: 499, endPoint y: 589, distance: 650.0
click at [499, 589] on div "Keep Holding drag_handle drag_handle" at bounding box center [492, 581] width 44 height 26
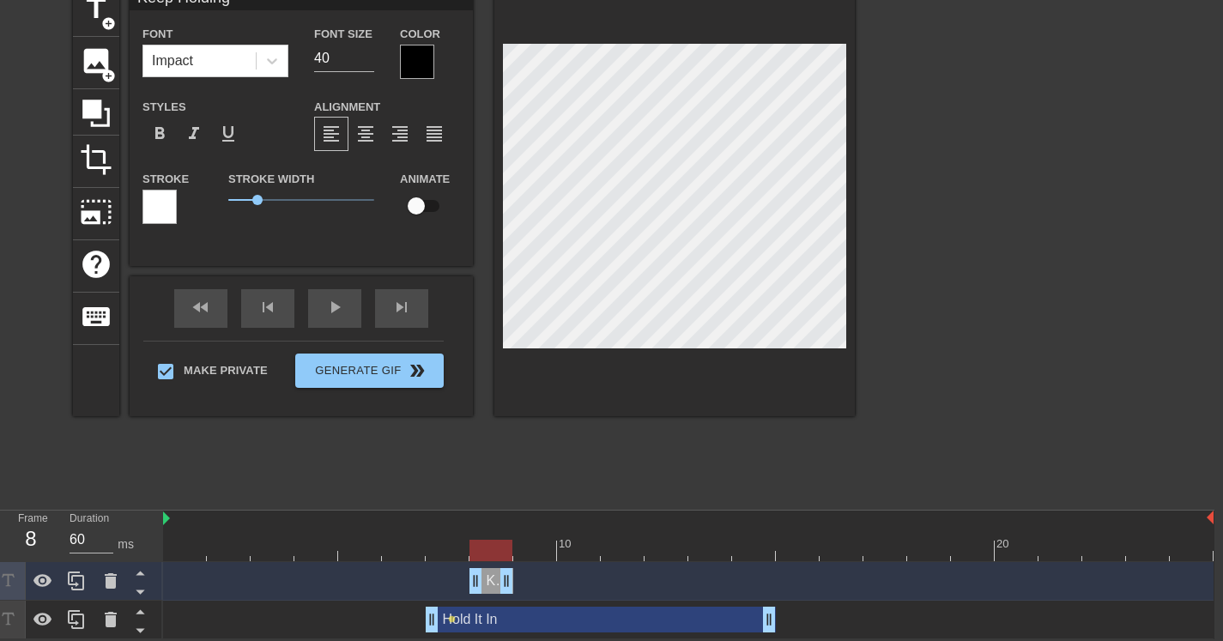
type input "Keep Holding"
checkbox input "false"
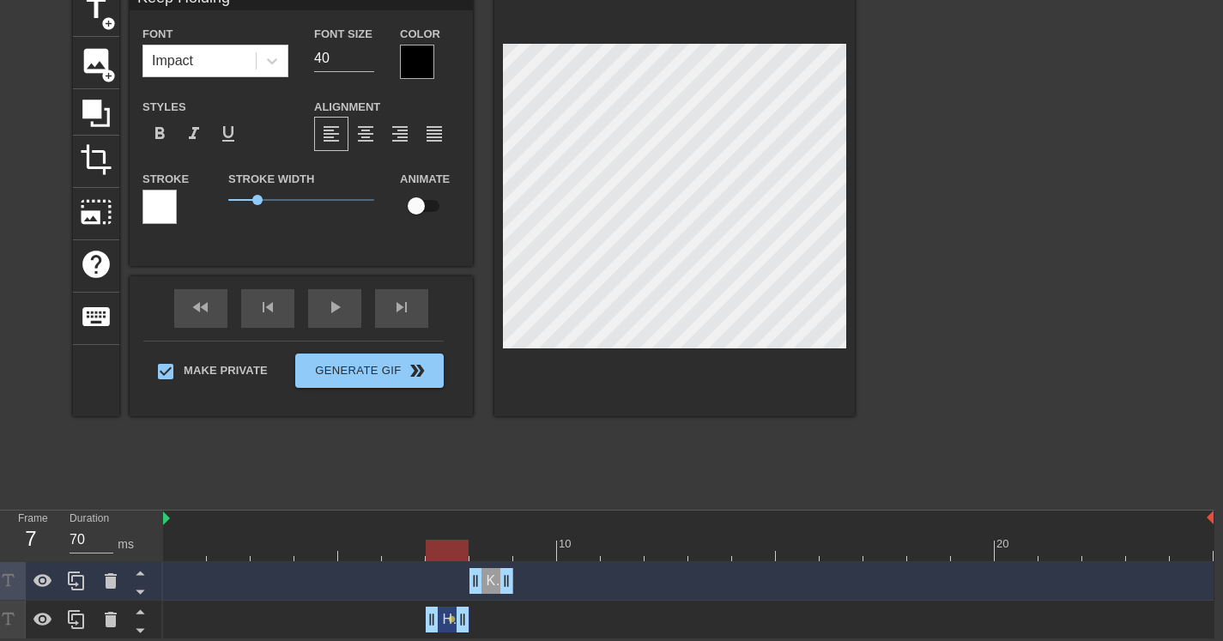
drag, startPoint x: 769, startPoint y: 622, endPoint x: 461, endPoint y: 631, distance: 308.4
click at [490, 583] on div "Keep Holding drag_handle drag_handle" at bounding box center [492, 581] width 44 height 26
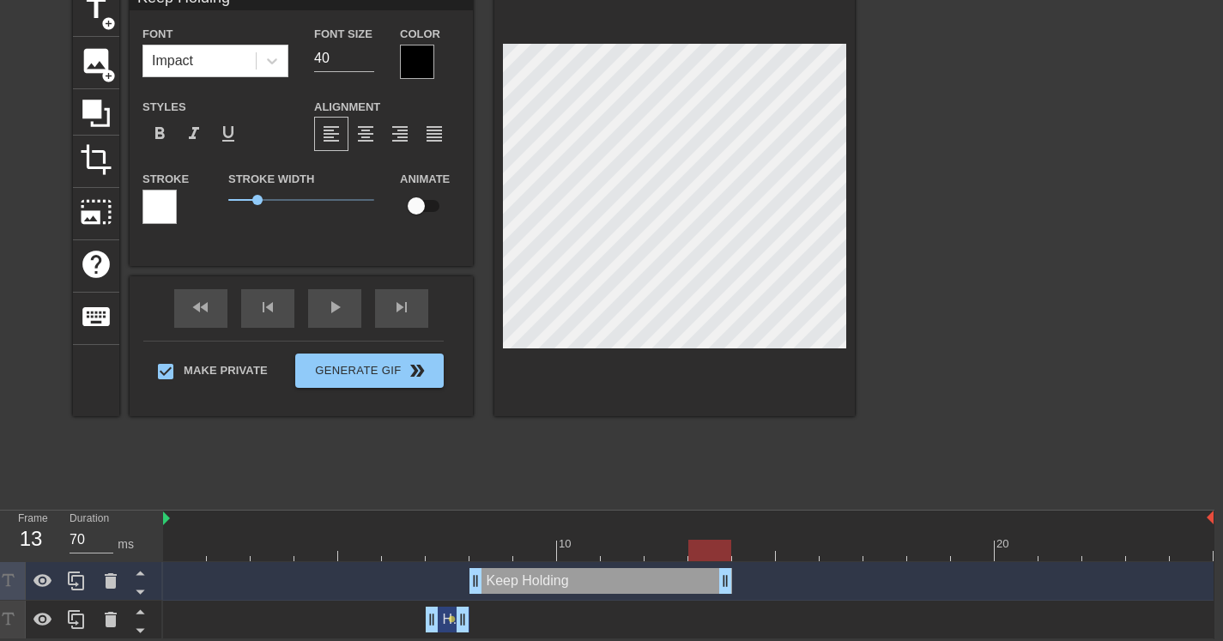
drag, startPoint x: 507, startPoint y: 582, endPoint x: 727, endPoint y: 581, distance: 220.6
type input "60"
drag, startPoint x: 707, startPoint y: 551, endPoint x: 494, endPoint y: 559, distance: 213.1
click at [494, 559] on div at bounding box center [491, 550] width 43 height 21
click at [501, 580] on div "Keep Holding drag_handle drag_handle" at bounding box center [601, 581] width 263 height 26
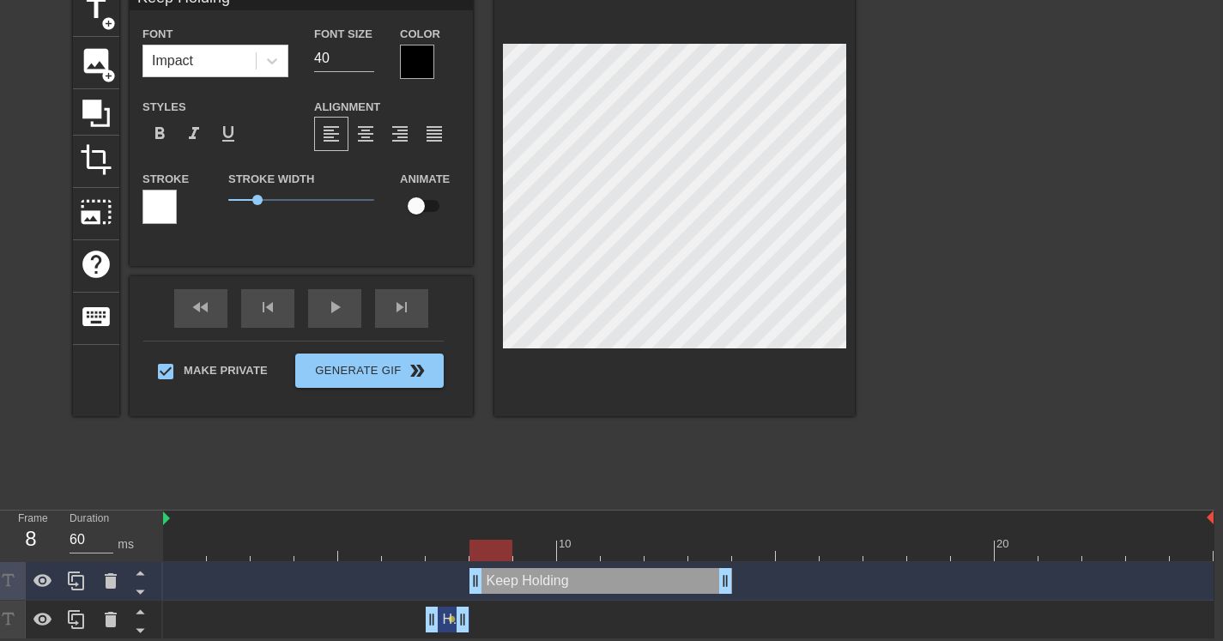
click at [414, 202] on input "checkbox" at bounding box center [416, 206] width 98 height 33
checkbox input "true"
type input "Keep Holding"
click at [881, 0] on html "menu_book Browse the tutorials! Gifntext.com The online gif editor Send Feedbac…" at bounding box center [602, 278] width 1223 height 723
click at [856, 188] on div "title add_circle image add_circle crop photo_size_select_large help keyboard Ke…" at bounding box center [602, 242] width 1223 height 515
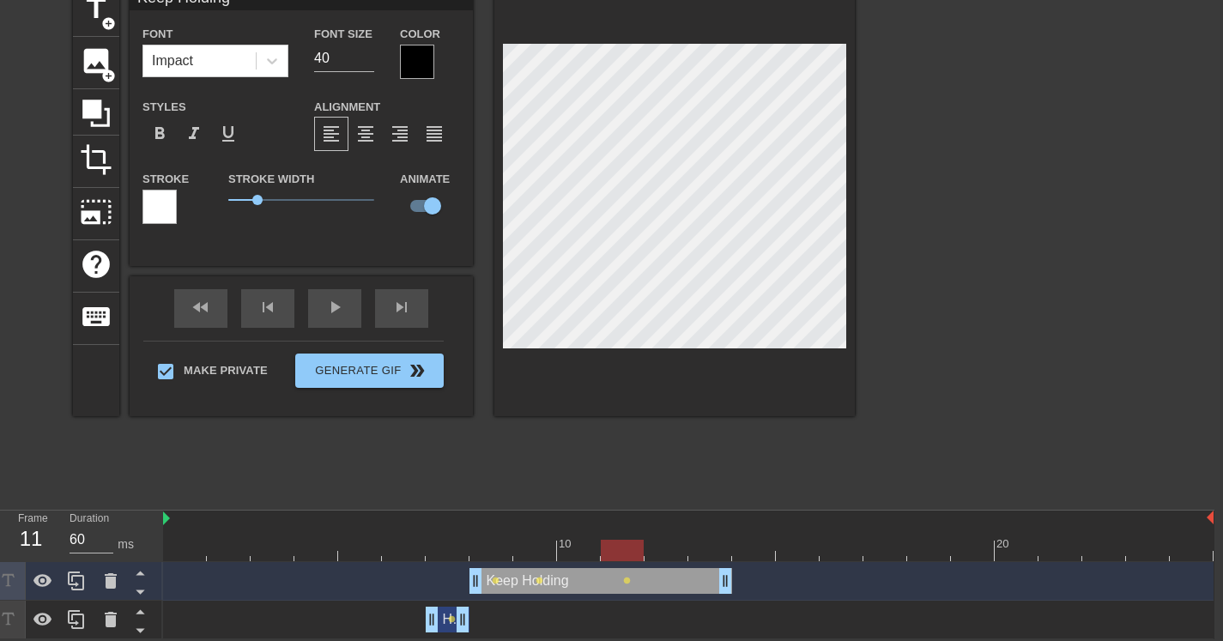
scroll to position [3, 5]
click at [346, 313] on div "play_arrow" at bounding box center [334, 308] width 53 height 39
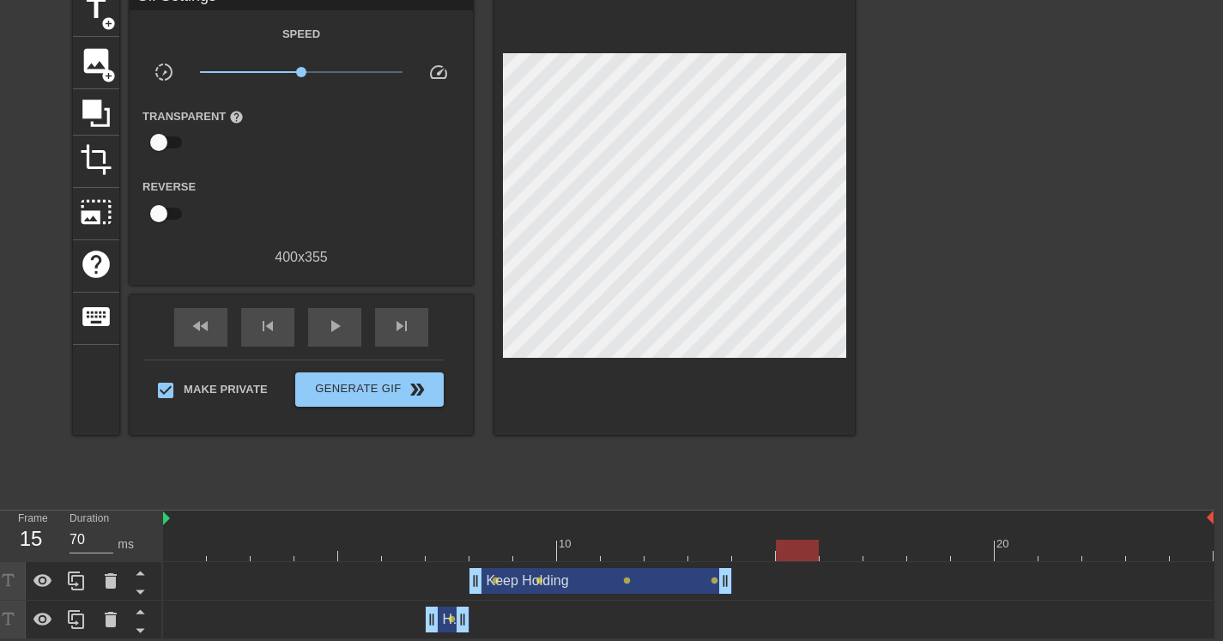
click at [677, 575] on div "Keep Holding drag_handle drag_handle" at bounding box center [601, 581] width 263 height 26
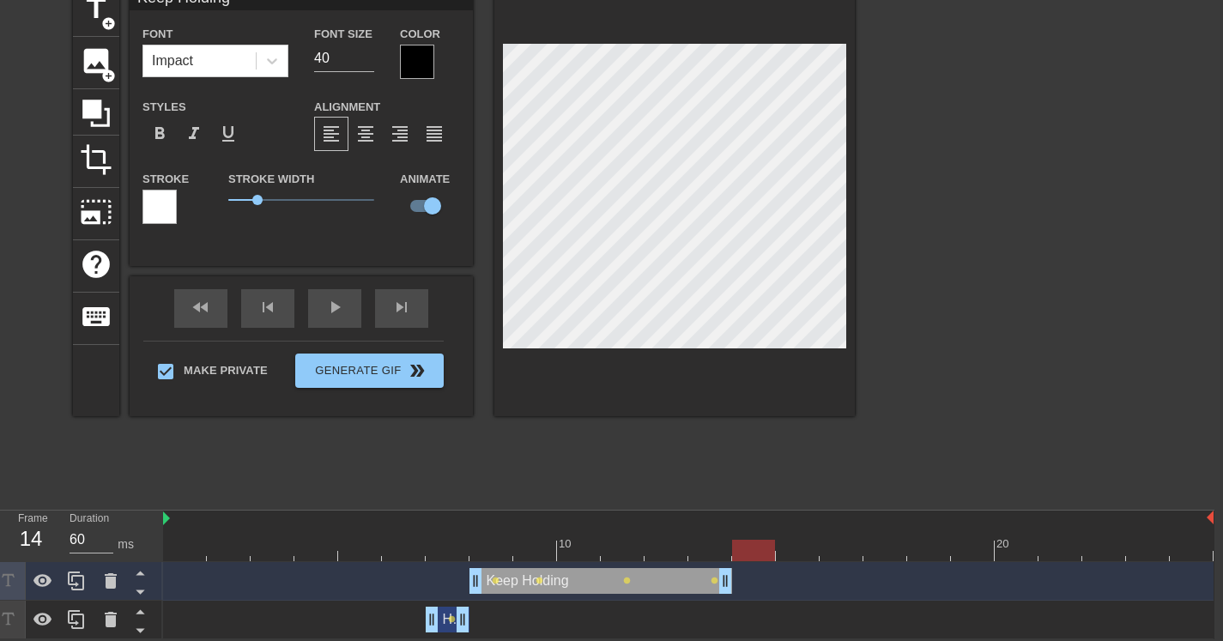
type input "70"
drag, startPoint x: 808, startPoint y: 547, endPoint x: 735, endPoint y: 545, distance: 73.0
click at [726, 549] on div at bounding box center [710, 550] width 43 height 21
drag, startPoint x: 725, startPoint y: 582, endPoint x: 694, endPoint y: 583, distance: 30.9
click at [695, 582] on div "Keep Holding drag_handle drag_handle lens lens lens" at bounding box center [688, 581] width 1051 height 26
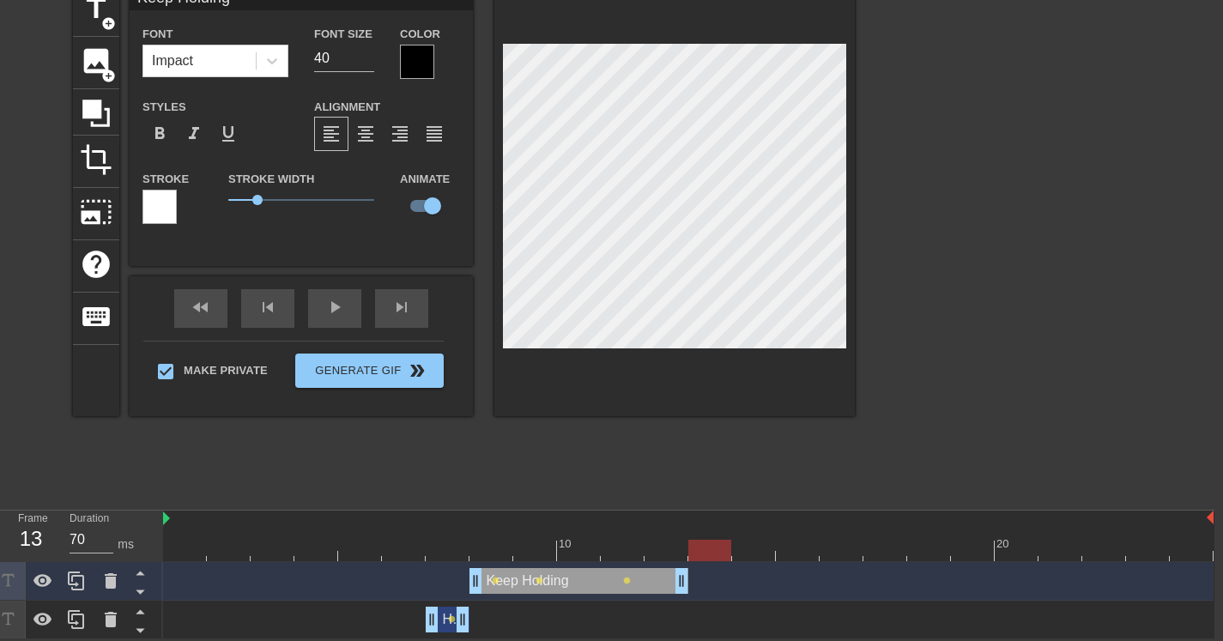
drag, startPoint x: 672, startPoint y: 550, endPoint x: 692, endPoint y: 549, distance: 19.8
click at [692, 549] on div at bounding box center [710, 550] width 43 height 21
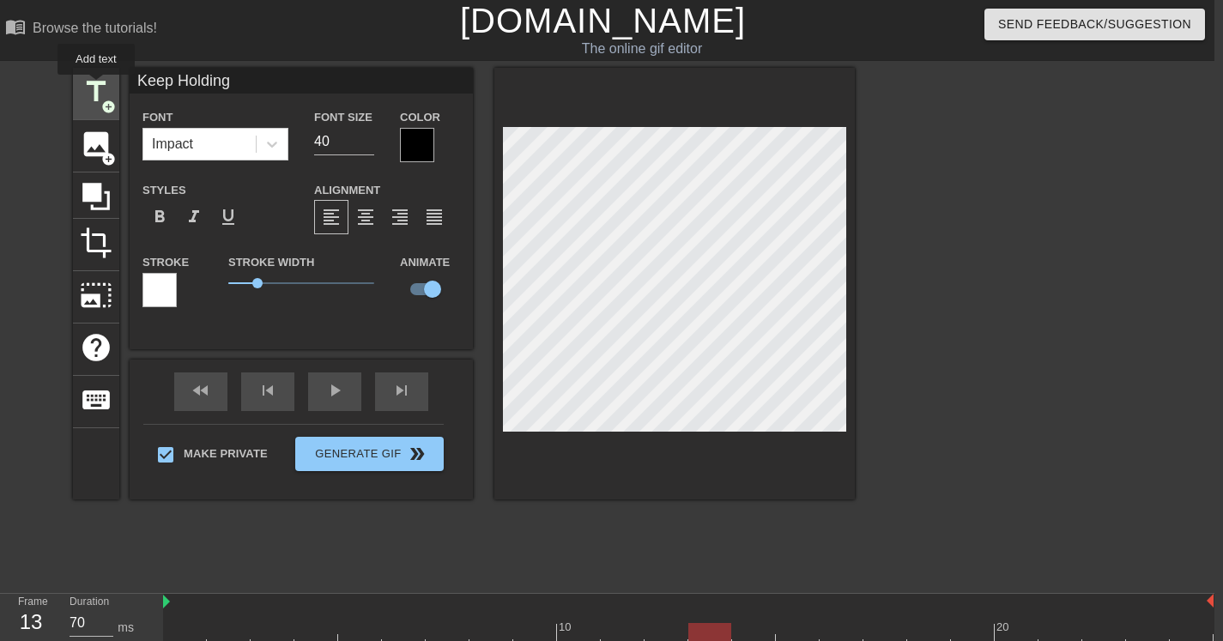
click at [97, 87] on span "title" at bounding box center [96, 92] width 33 height 33
type input "New text 2"
checkbox input "false"
type input "S"
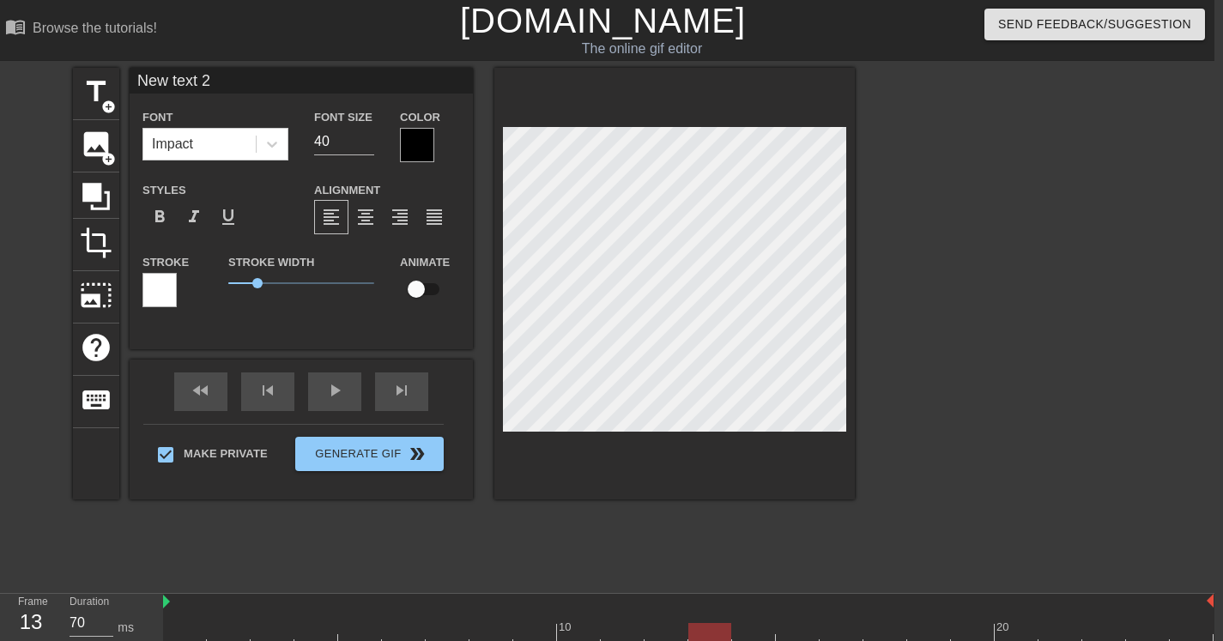
type textarea "S"
type input "Sh"
type textarea "Sh"
type input "Shi"
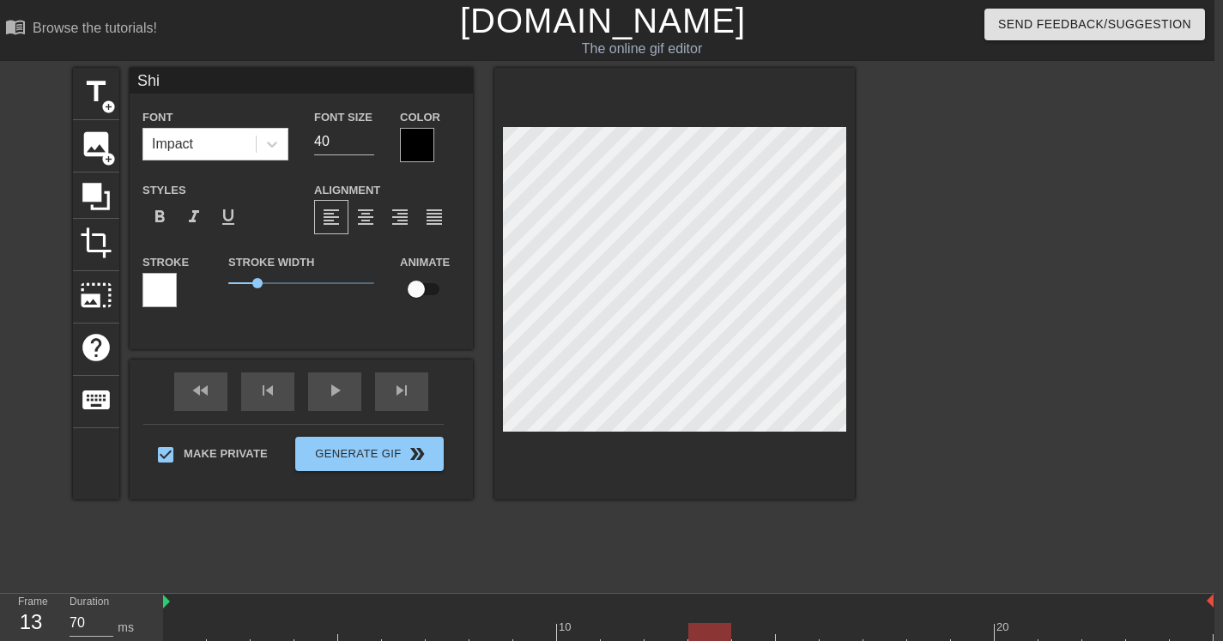
type textarea "Shi"
type input "Shii"
type textarea "Shii"
type input "Shiii"
type textarea "Shiii"
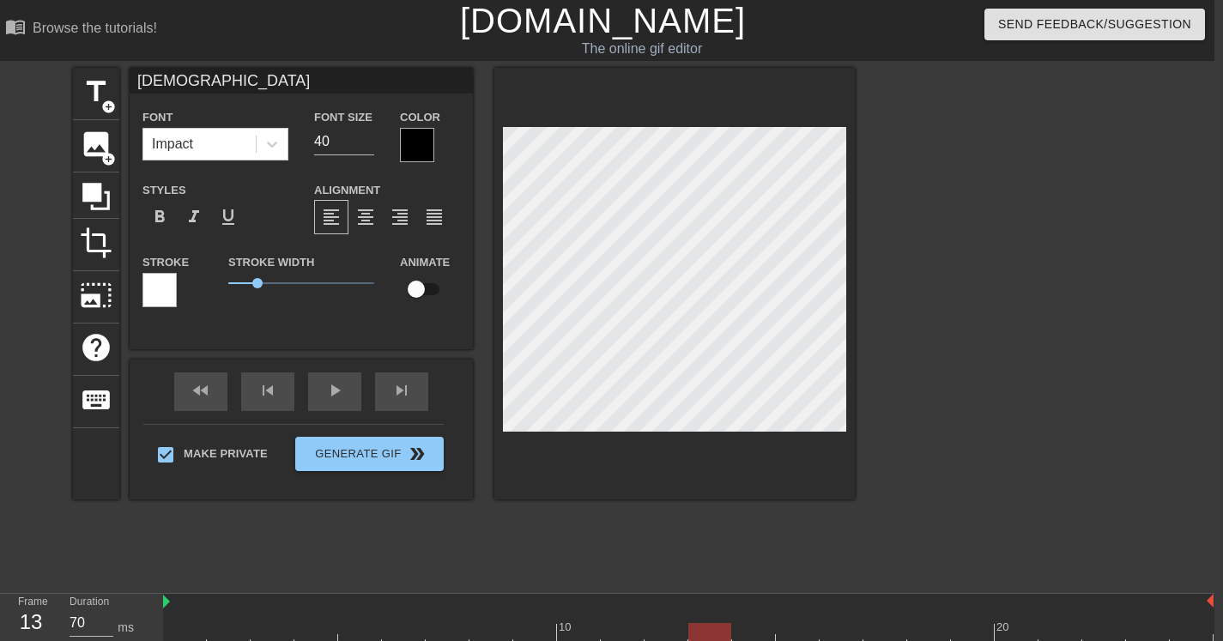
type input "Shiiii"
type textarea "Shiiii"
type input "Shiiiii"
type textarea "Shiiiii"
type input "Shiiiiit"
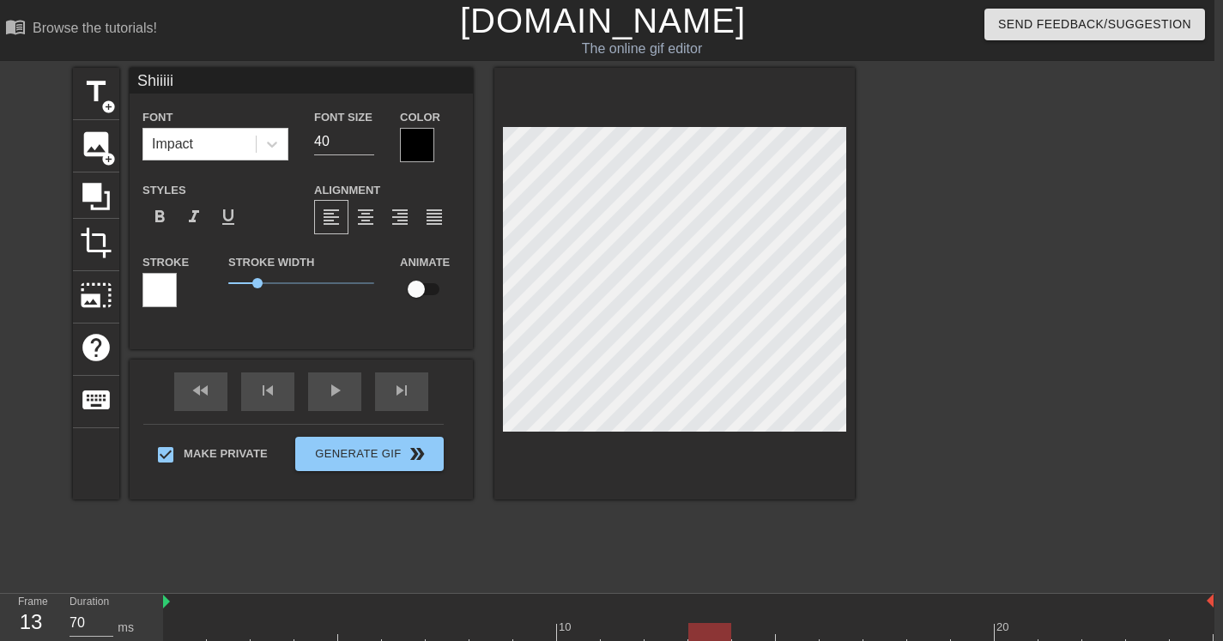
type textarea "Shiiiiit"
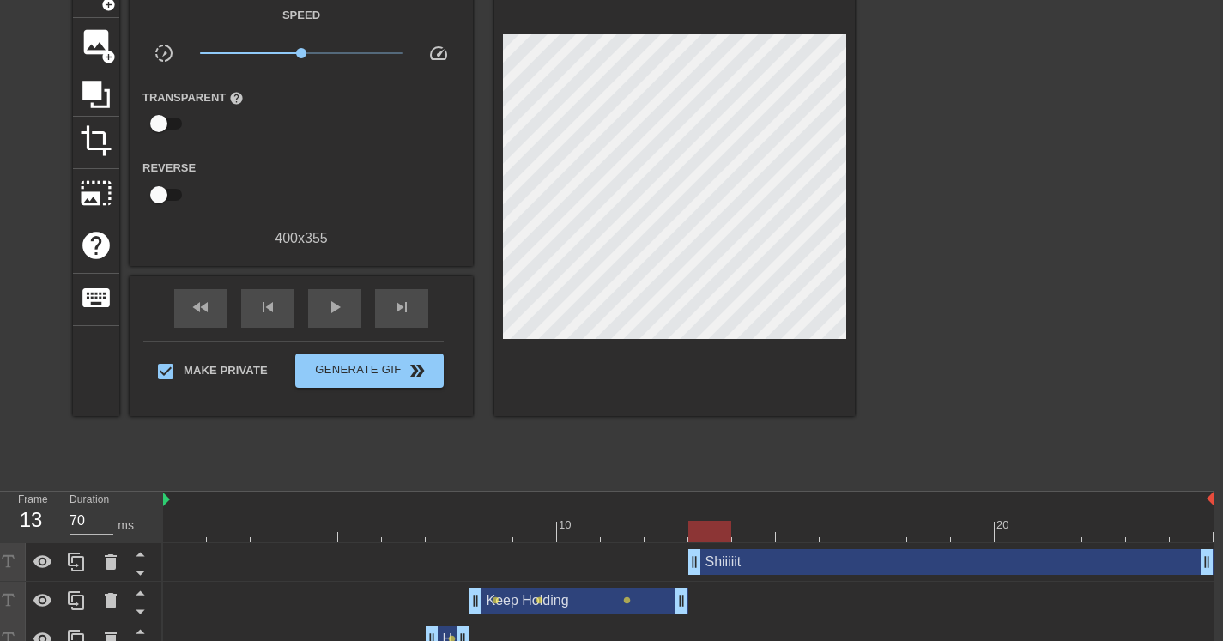
scroll to position [123, 9]
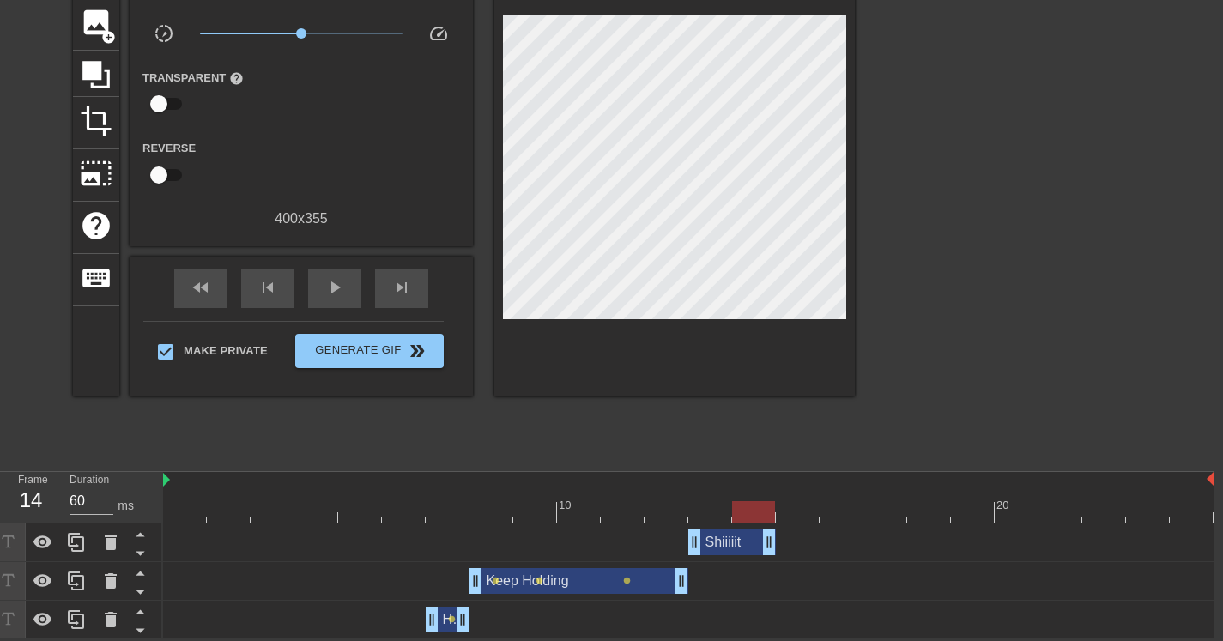
drag, startPoint x: 1208, startPoint y: 537, endPoint x: 789, endPoint y: 550, distance: 419.2
click at [789, 550] on div "Shiiiiit drag_handle drag_handle" at bounding box center [688, 543] width 1051 height 26
click at [737, 542] on div "Shiiiiit drag_handle drag_handle" at bounding box center [733, 543] width 88 height 26
drag, startPoint x: 754, startPoint y: 508, endPoint x: 460, endPoint y: 501, distance: 293.7
click at [455, 508] on div at bounding box center [447, 511] width 43 height 21
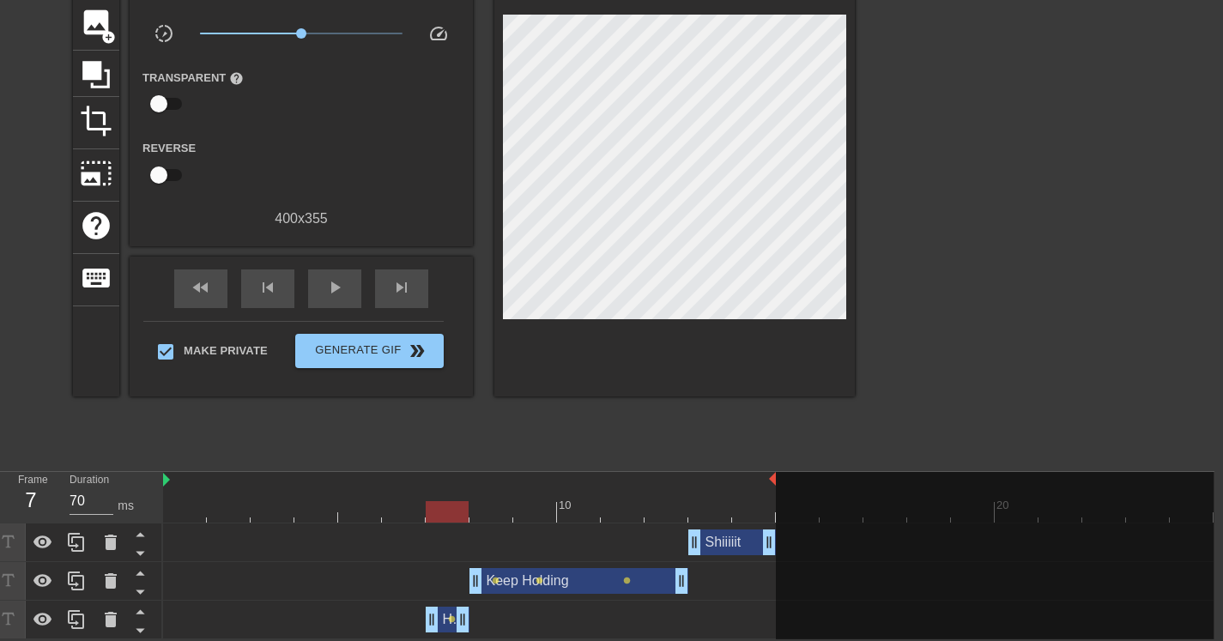
drag, startPoint x: 1211, startPoint y: 479, endPoint x: 762, endPoint y: 470, distance: 449.1
click at [762, 470] on div "menu_book Browse the tutorials! Gifntext.com The online gif editor Send Feedbac…" at bounding box center [602, 259] width 1223 height 762
click at [338, 287] on span "play_arrow" at bounding box center [335, 287] width 21 height 21
drag, startPoint x: 303, startPoint y: 32, endPoint x: 267, endPoint y: 32, distance: 36.1
click at [267, 32] on span "x0.495" at bounding box center [270, 33] width 10 height 10
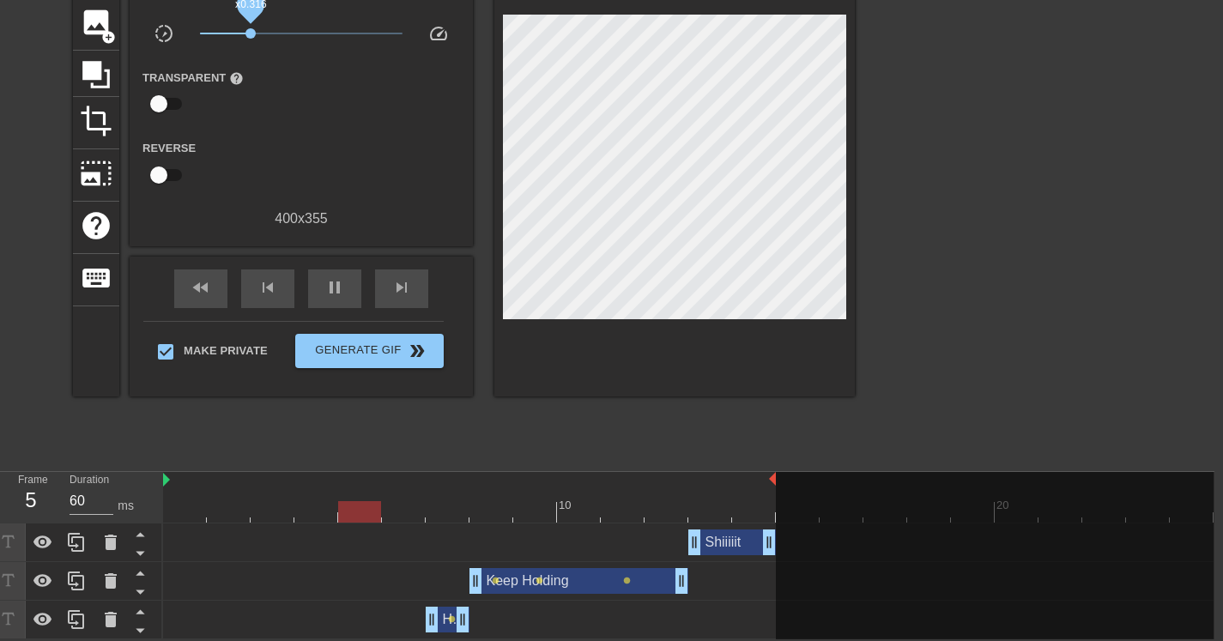
drag, startPoint x: 270, startPoint y: 33, endPoint x: 249, endPoint y: 33, distance: 20.6
click at [249, 33] on span "x0.316" at bounding box center [251, 33] width 10 height 10
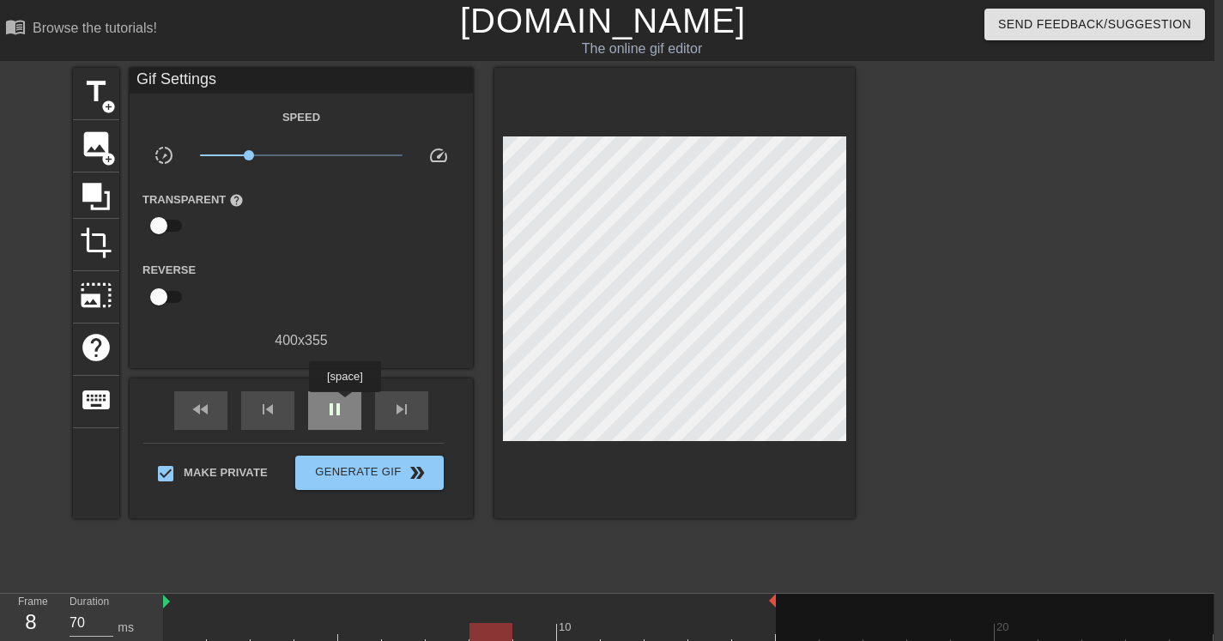
click at [347, 404] on div "pause" at bounding box center [334, 410] width 53 height 39
click at [329, 418] on span "play_arrow" at bounding box center [335, 409] width 21 height 21
click at [329, 418] on span "pause" at bounding box center [335, 409] width 21 height 21
click at [329, 418] on span "play_arrow" at bounding box center [335, 409] width 21 height 21
click at [329, 418] on span "pause" at bounding box center [335, 409] width 21 height 21
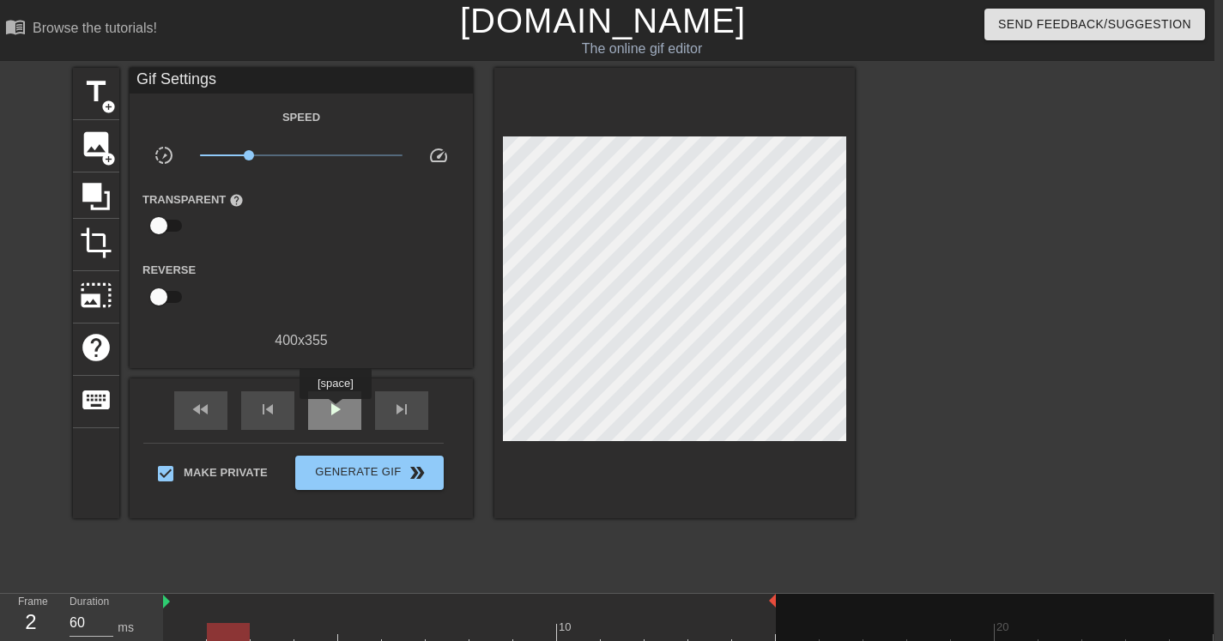
click at [338, 411] on span "play_arrow" at bounding box center [335, 409] width 21 height 21
click at [258, 153] on span "x0.305" at bounding box center [301, 155] width 203 height 21
click at [270, 150] on span "x0.495" at bounding box center [301, 155] width 203 height 21
type input "60"
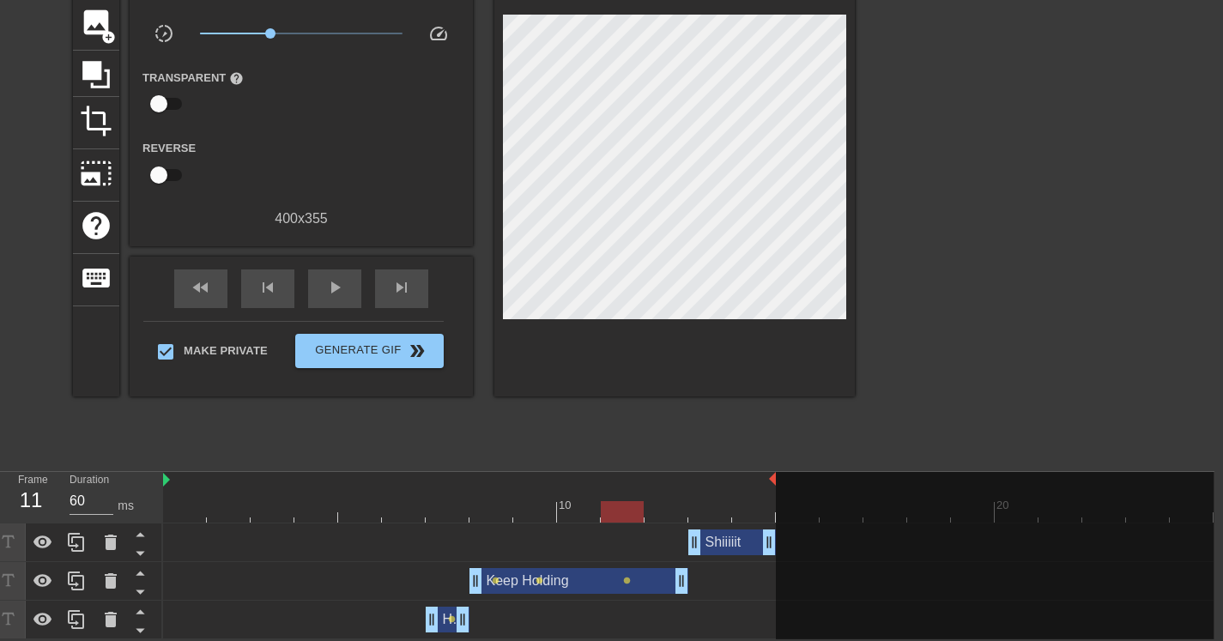
scroll to position [133, 9]
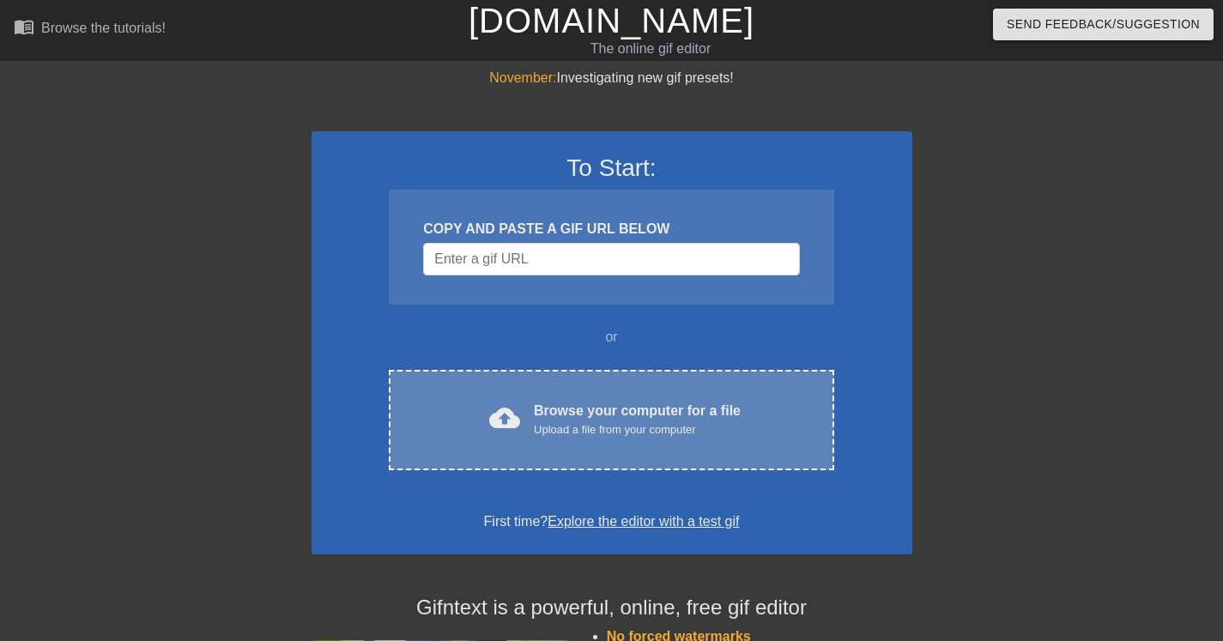
click at [647, 416] on div "Browse your computer for a file Upload a file from your computer" at bounding box center [637, 420] width 207 height 38
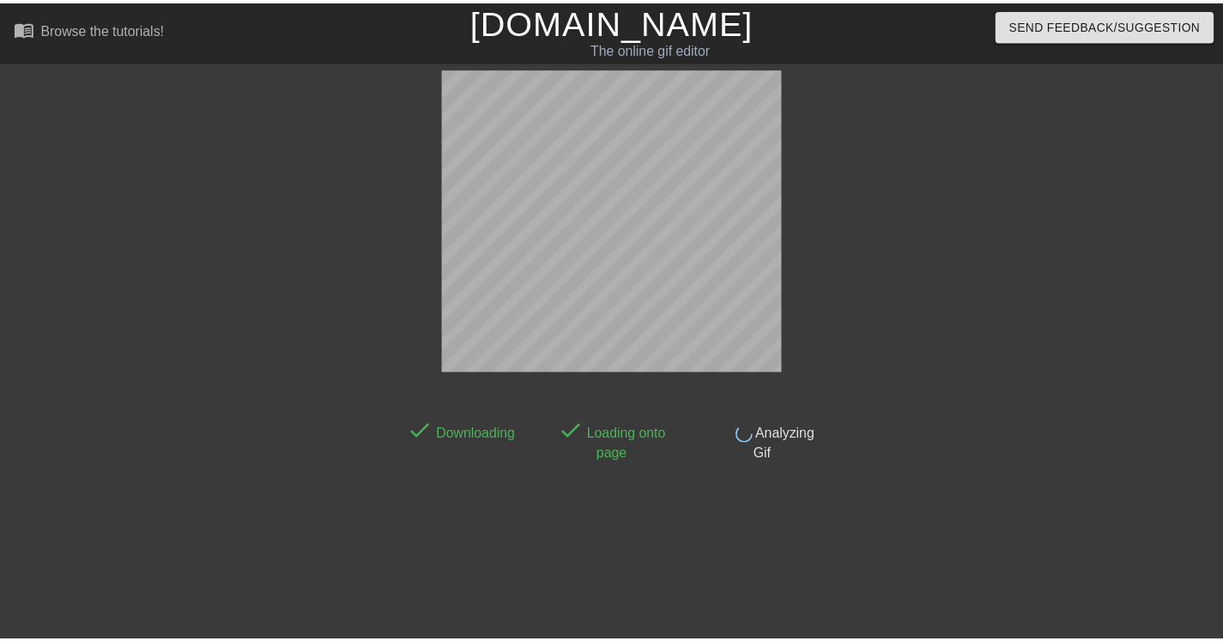
scroll to position [42, 0]
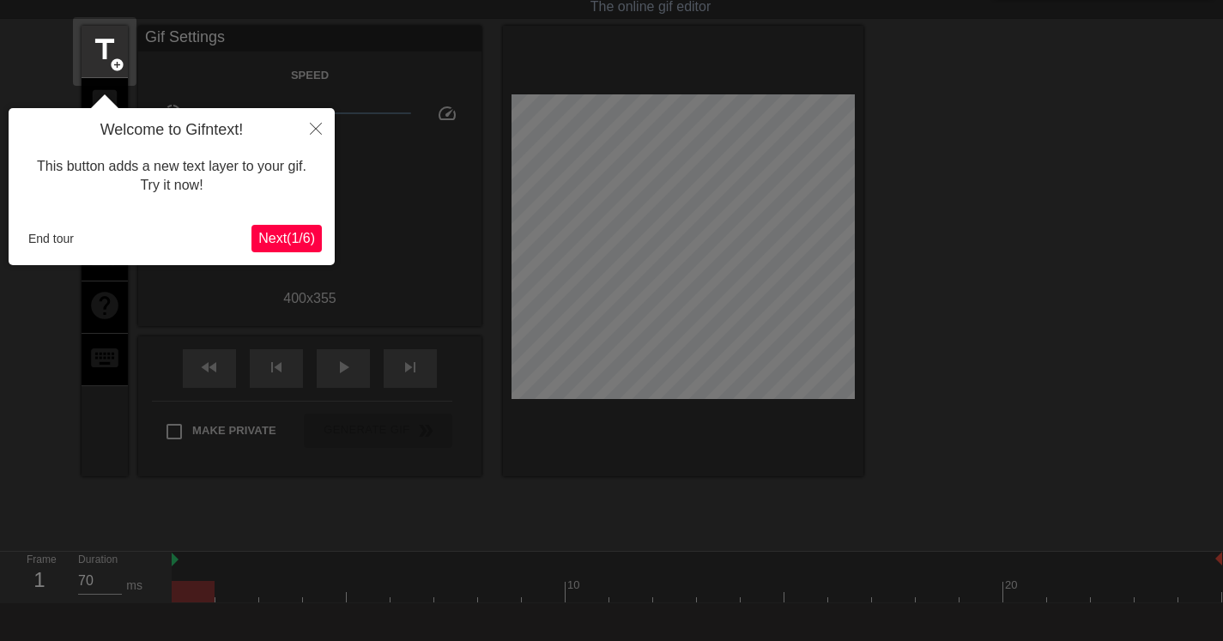
click at [61, 233] on button "End tour" at bounding box center [50, 239] width 59 height 26
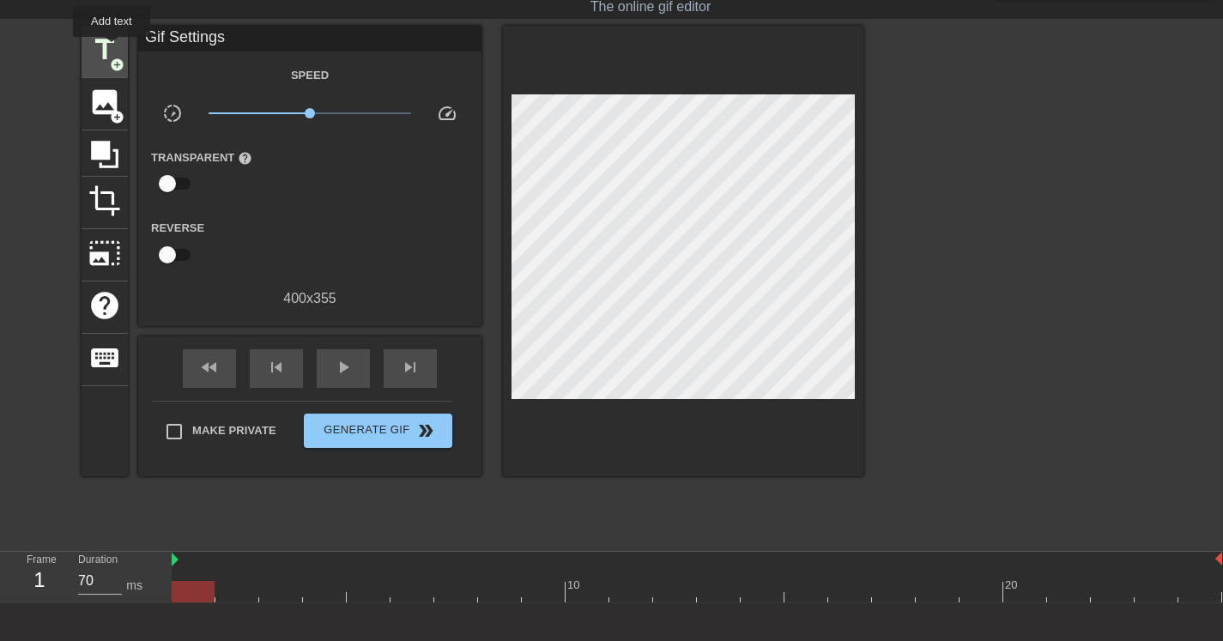
click at [112, 49] on span "title" at bounding box center [104, 49] width 33 height 33
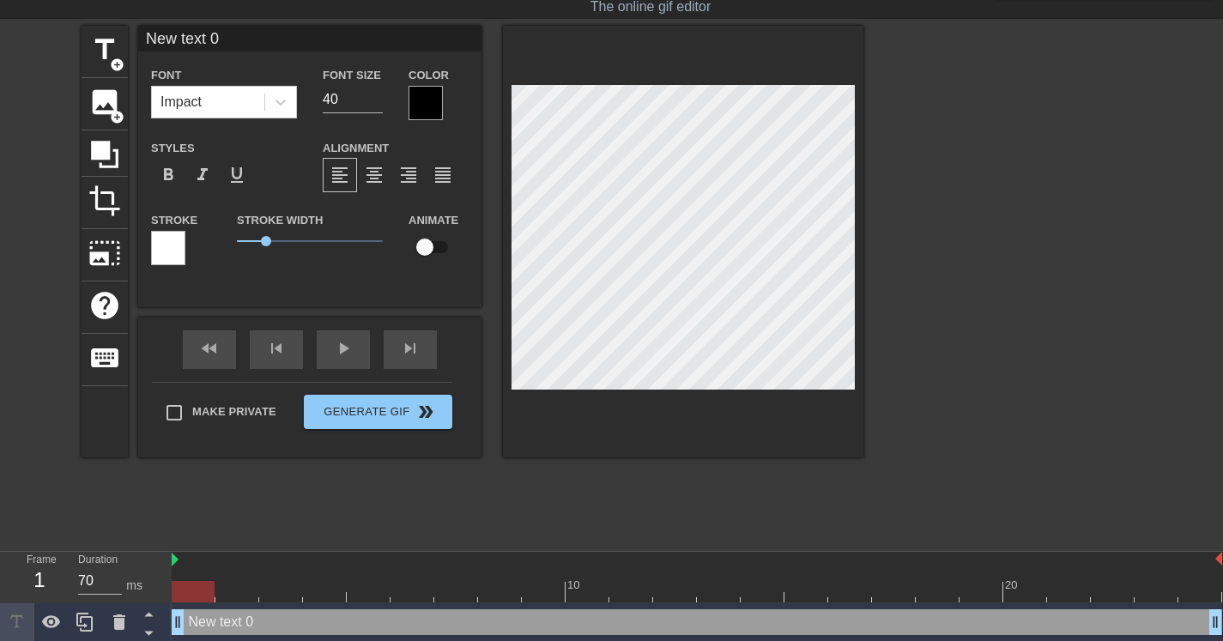
scroll to position [3, 3]
type input "H"
type textarea "H"
type input "Ho"
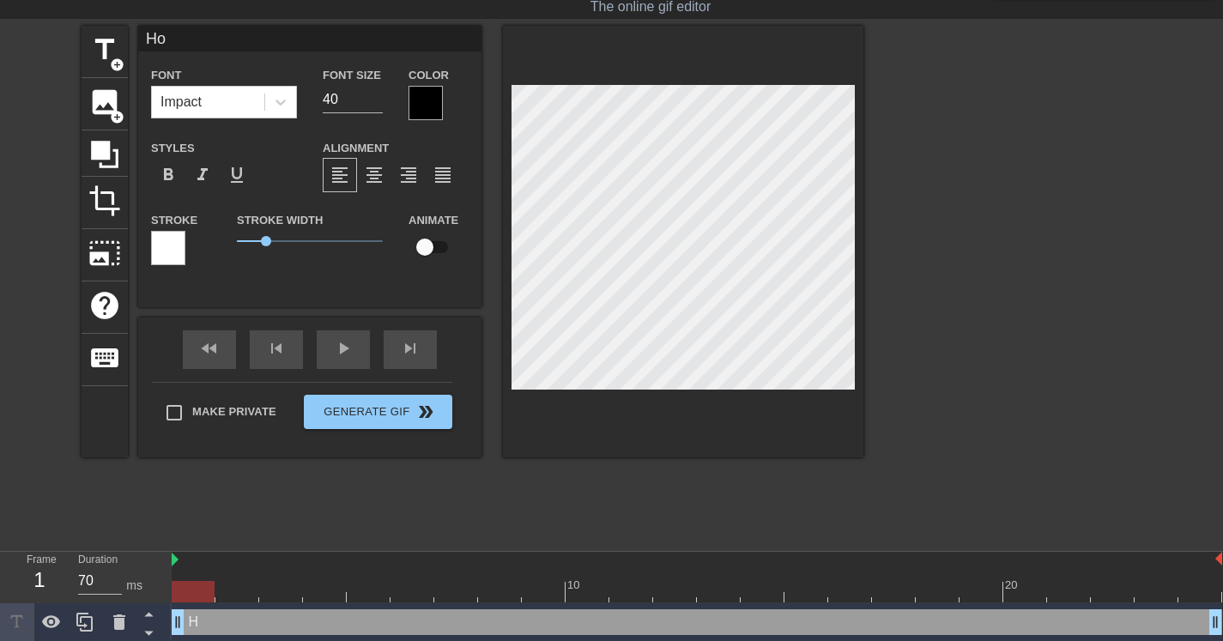
type textarea "Ho"
type input "Hol"
type textarea "Hol"
type input "Hold"
type textarea "Hold"
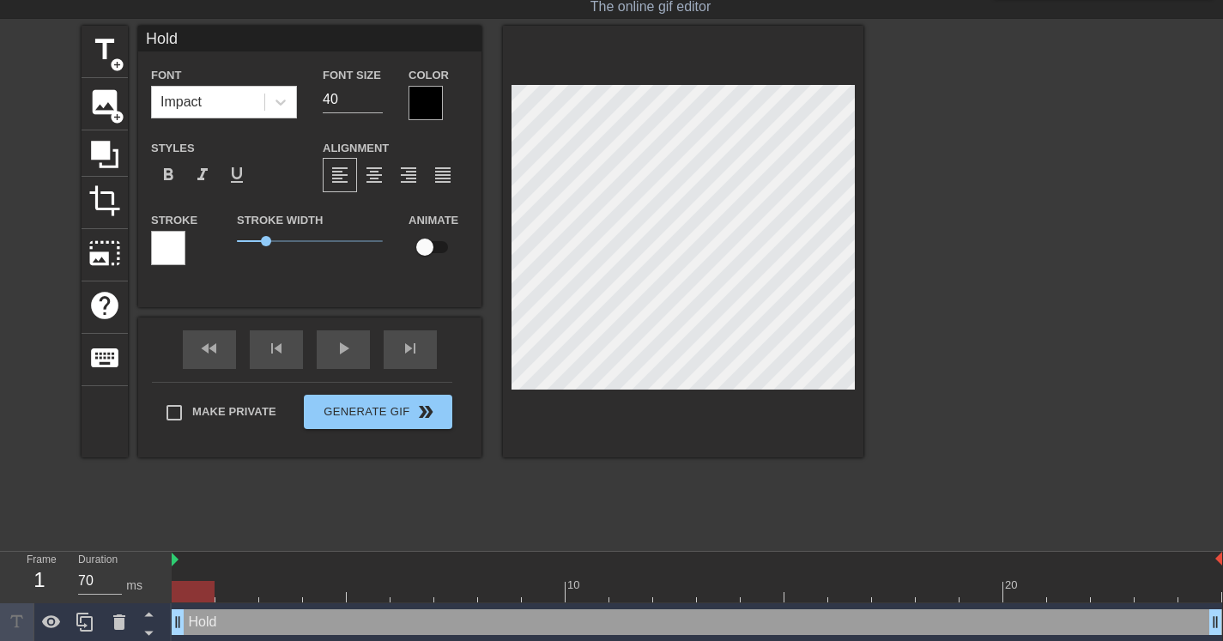
type input "Hold"
type textarea "Hold"
type input "Hold I"
type textarea "Hold I"
type input "Hold It"
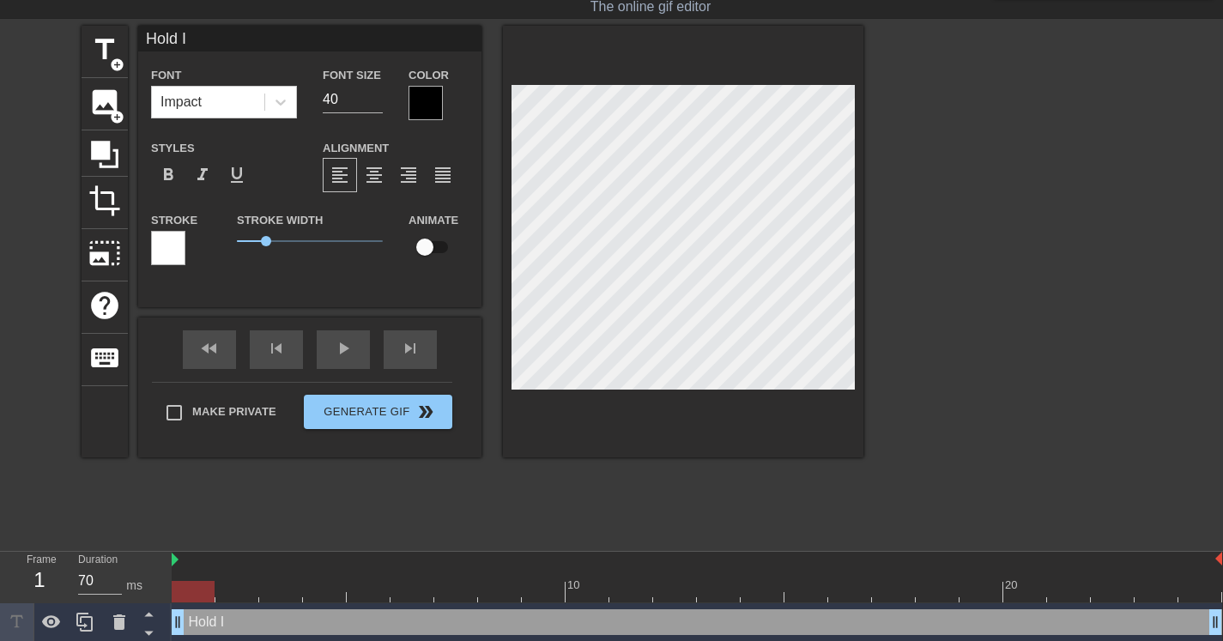
type textarea "Hold It"
type input "Hold It"
type textarea "Hold It"
type input "Hold It I"
type textarea "Hold It I"
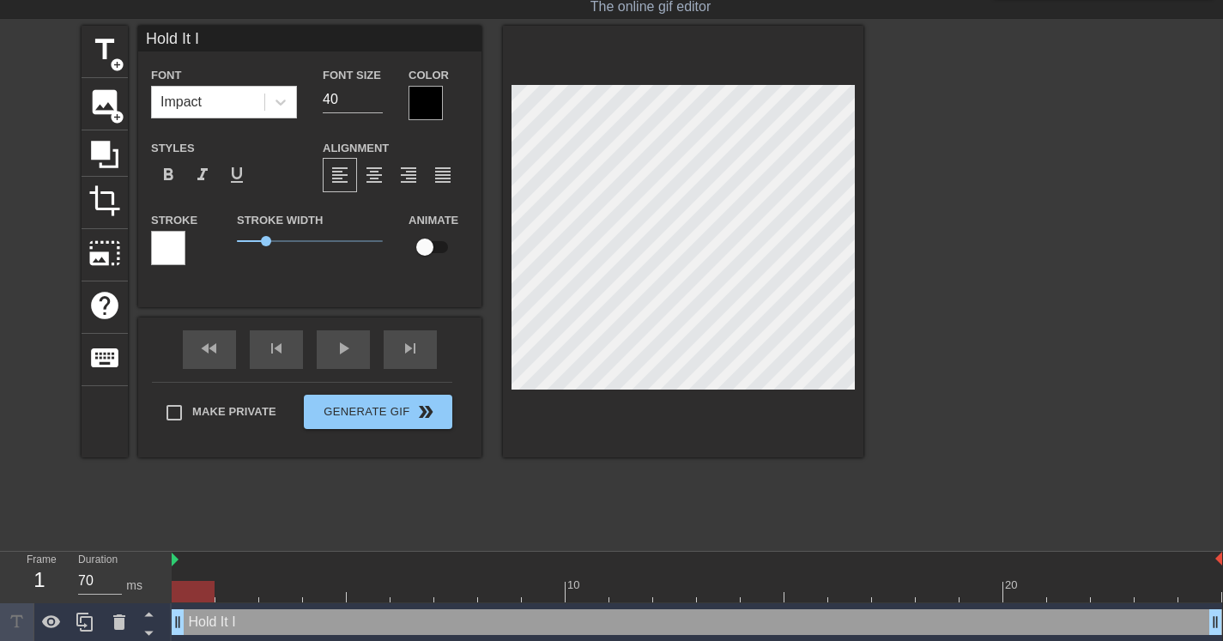
scroll to position [3, 4]
type input "Hold It In"
type textarea "Hold It In"
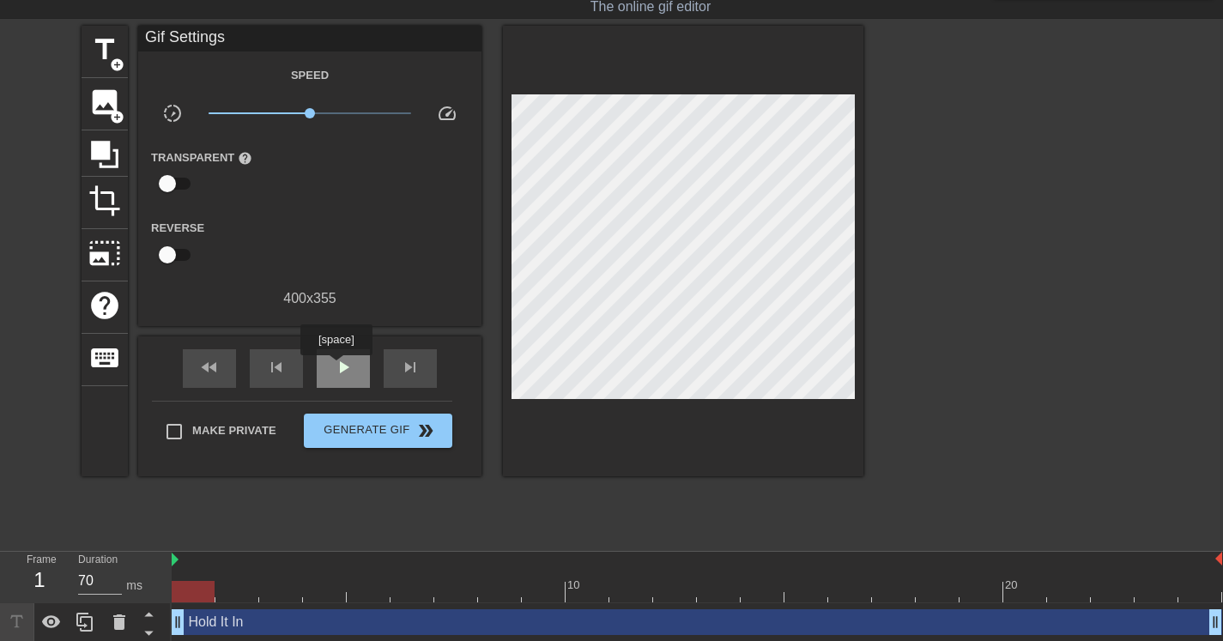
click at [338, 367] on span "play_arrow" at bounding box center [343, 367] width 21 height 21
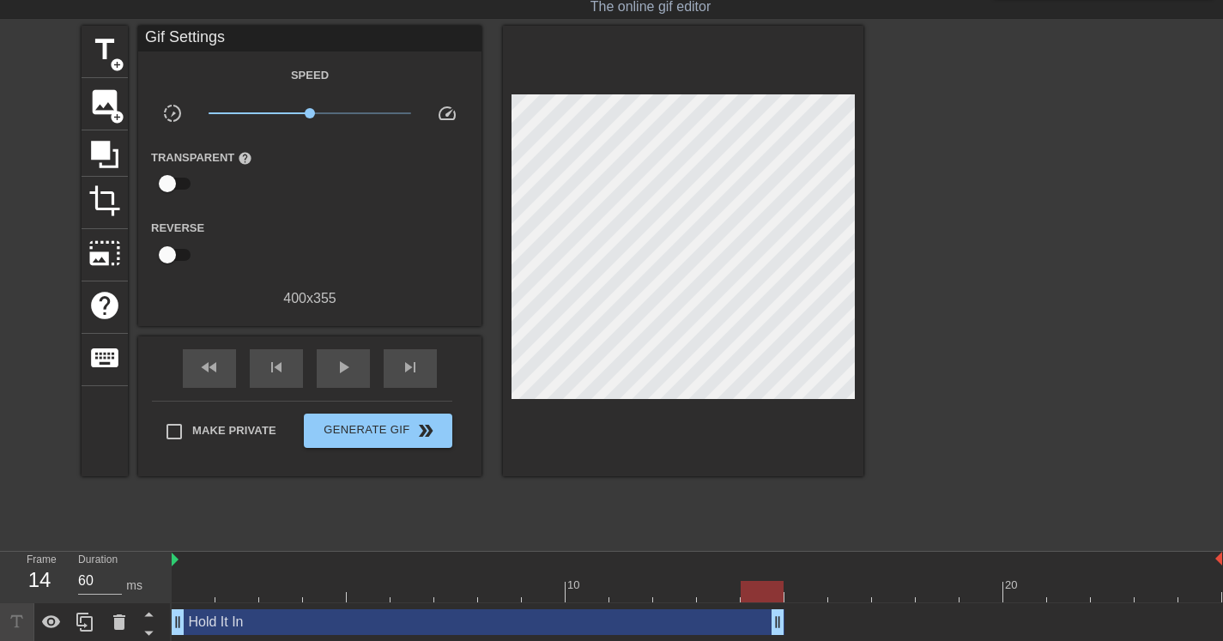
drag, startPoint x: 1214, startPoint y: 622, endPoint x: 784, endPoint y: 576, distance: 432.6
click at [784, 576] on div "10 20 Hold It In drag_handle drag_handle" at bounding box center [698, 597] width 1052 height 90
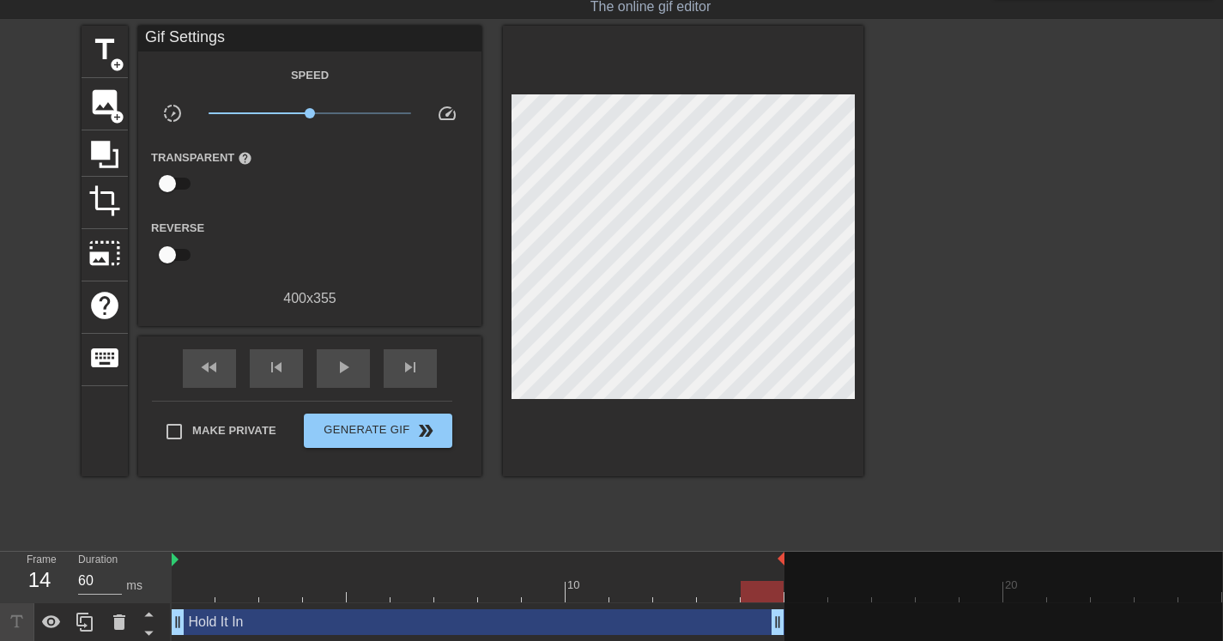
drag, startPoint x: 1222, startPoint y: 561, endPoint x: 782, endPoint y: 580, distance: 440.0
click at [782, 580] on div "10 20" at bounding box center [697, 577] width 1051 height 51
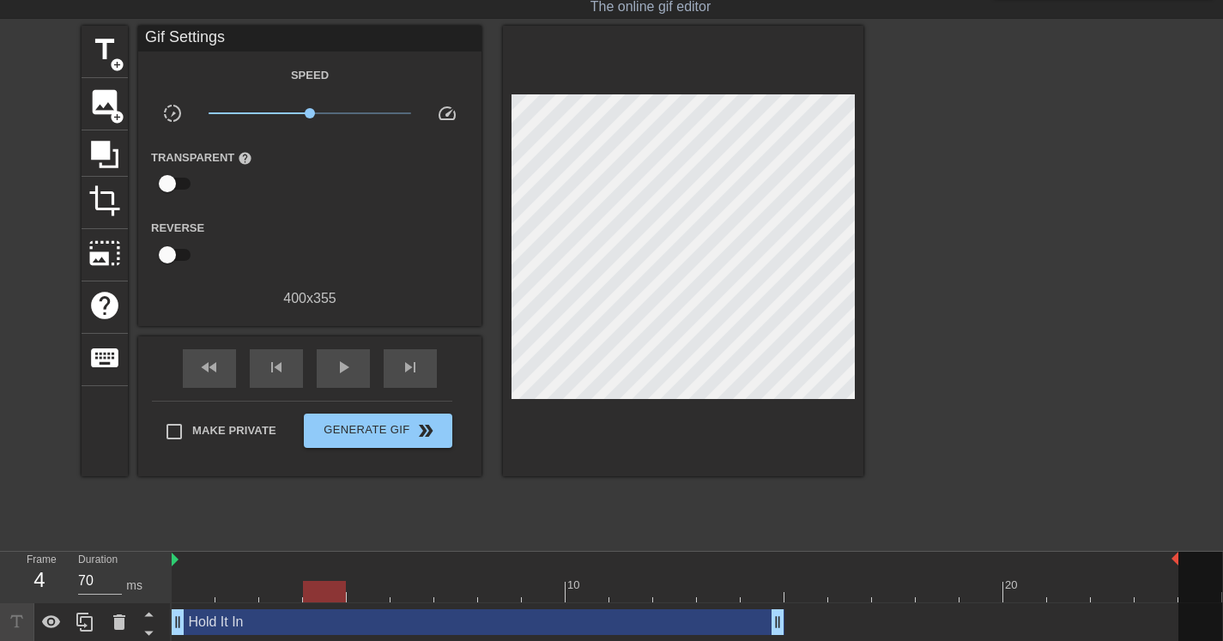
scroll to position [42, 13]
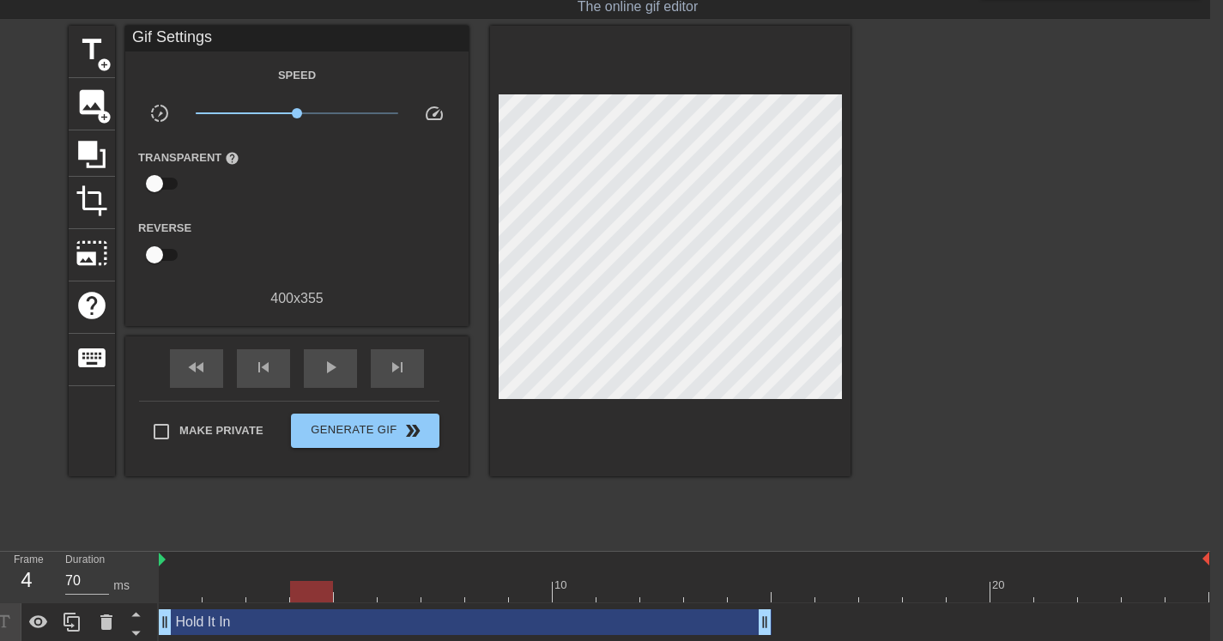
drag, startPoint x: 783, startPoint y: 561, endPoint x: 1253, endPoint y: 572, distance: 470.6
click at [1211, 572] on html "menu_book Browse the tutorials! Gifntext.com The online gif editor Send Feedbac…" at bounding box center [598, 300] width 1223 height 684
drag, startPoint x: 1206, startPoint y: 562, endPoint x: 1236, endPoint y: 566, distance: 30.2
click at [1211, 566] on html "menu_book Browse the tutorials! Gifntext.com The online gif editor Send Feedbac…" at bounding box center [598, 300] width 1223 height 684
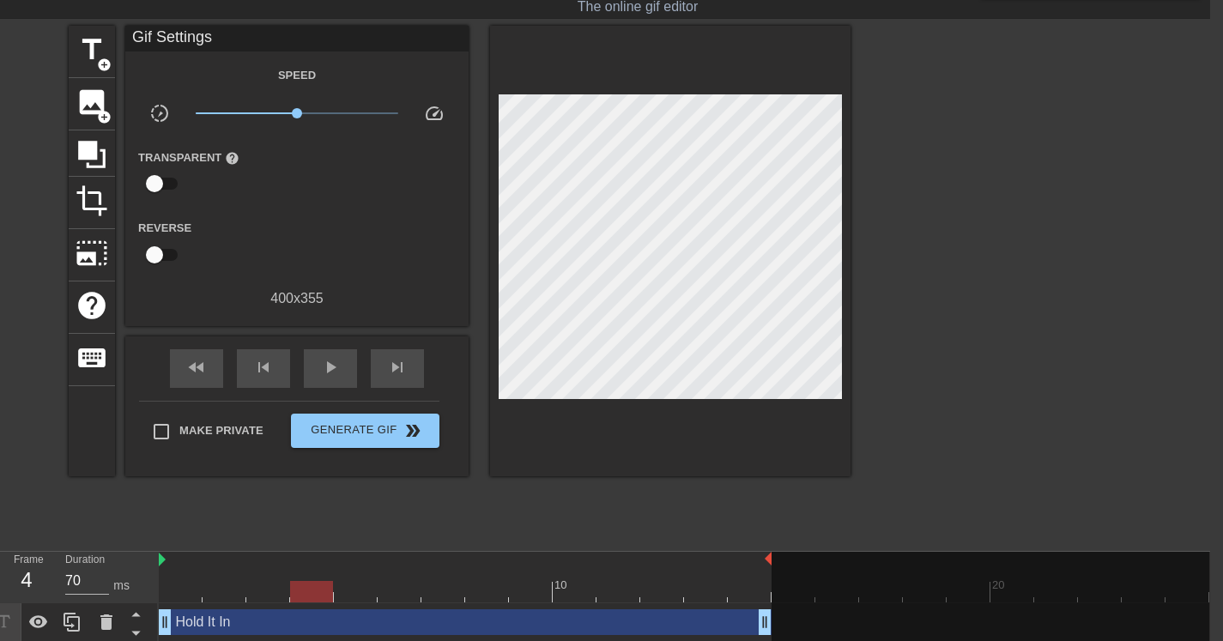
drag, startPoint x: 1207, startPoint y: 560, endPoint x: 761, endPoint y: 598, distance: 448.1
click at [761, 598] on div "10 20" at bounding box center [684, 577] width 1051 height 51
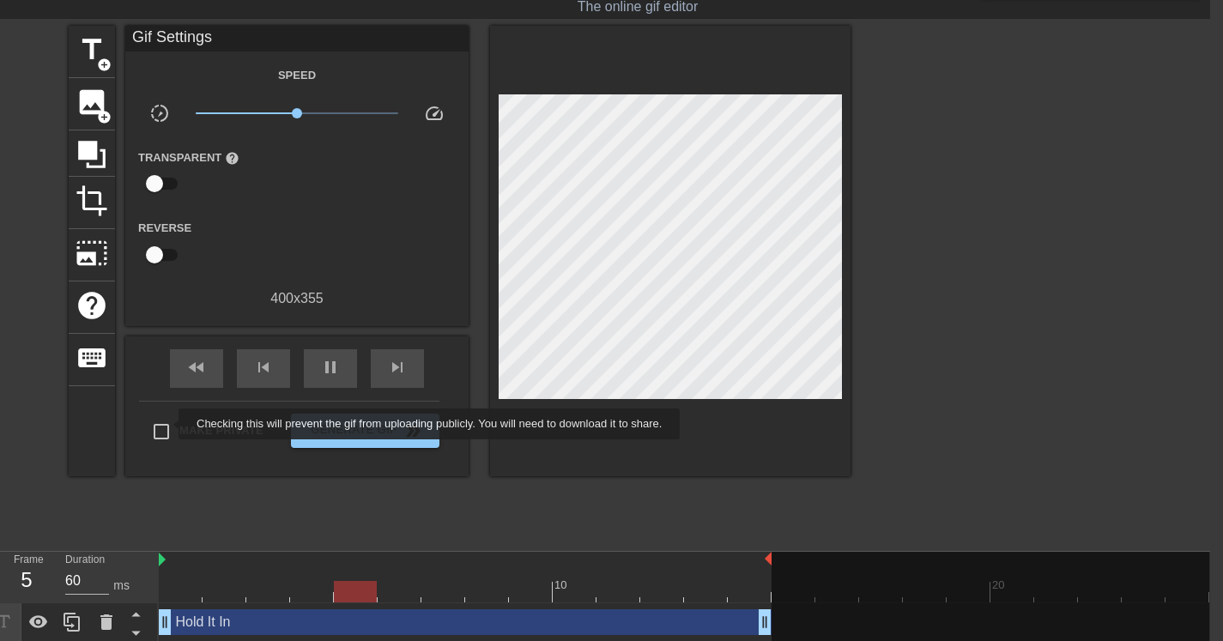
type input "70"
click at [167, 424] on input "Make Private" at bounding box center [161, 432] width 36 height 36
checkbox input "true"
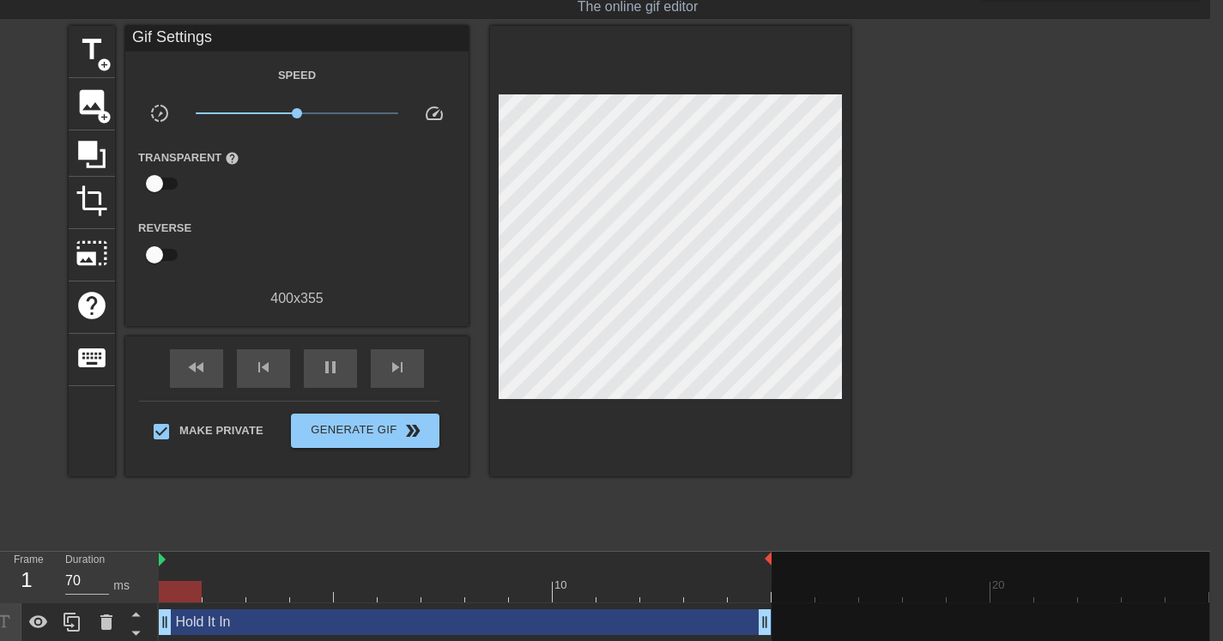
click at [465, 508] on div "title add_circle image add_circle crop photo_size_select_large help keyboard Gi…" at bounding box center [460, 283] width 782 height 515
type input "60"
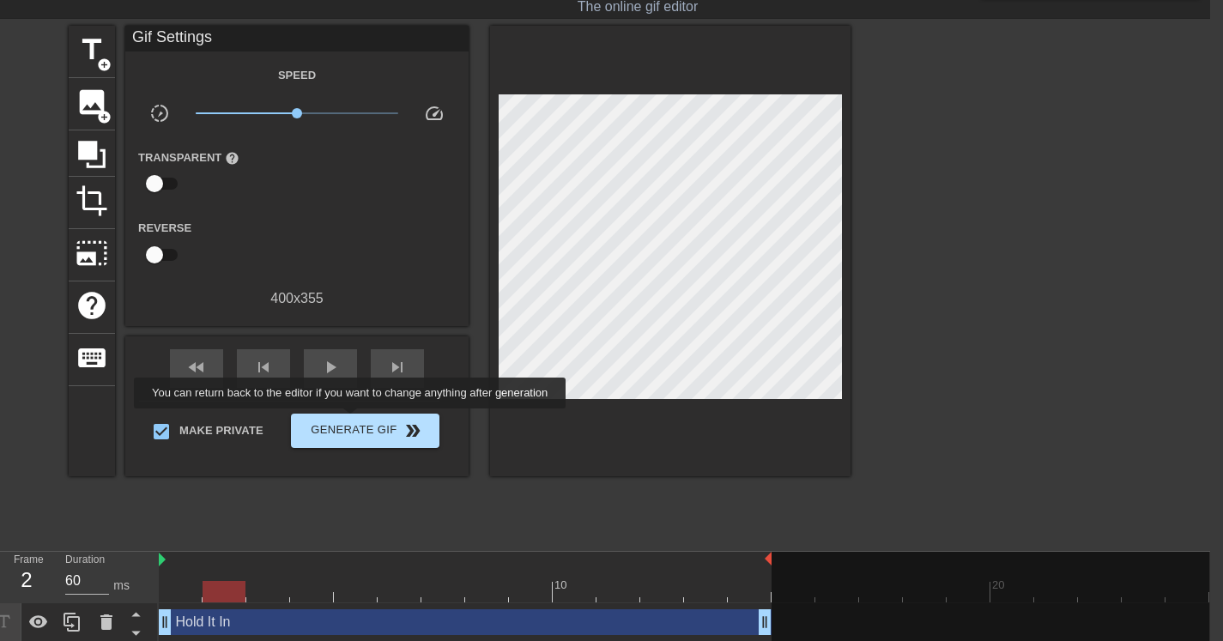
click at [361, 421] on span "Generate Gif double_arrow" at bounding box center [365, 431] width 135 height 21
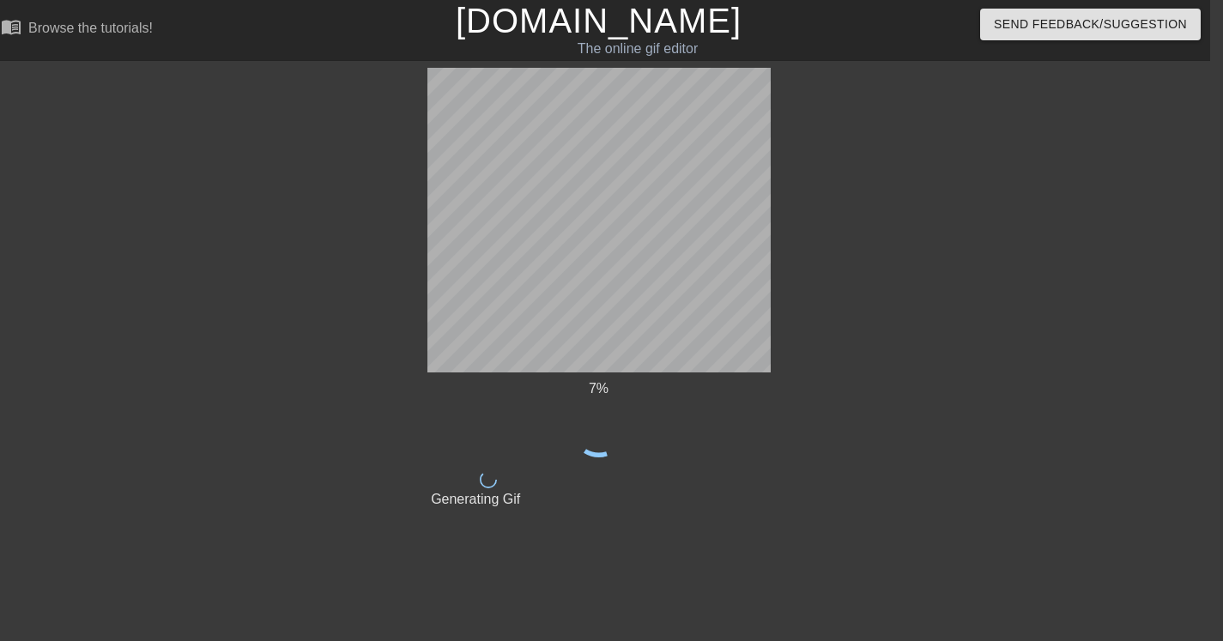
scroll to position [0, 13]
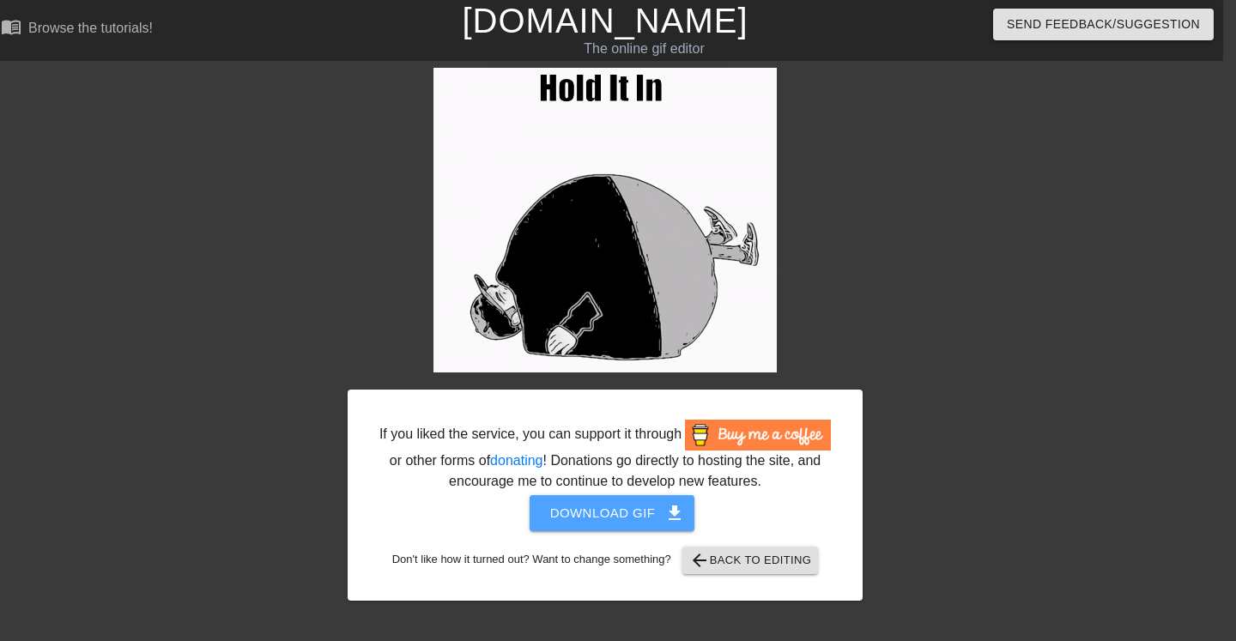
click at [573, 525] on span "Download gif get_app" at bounding box center [612, 513] width 124 height 22
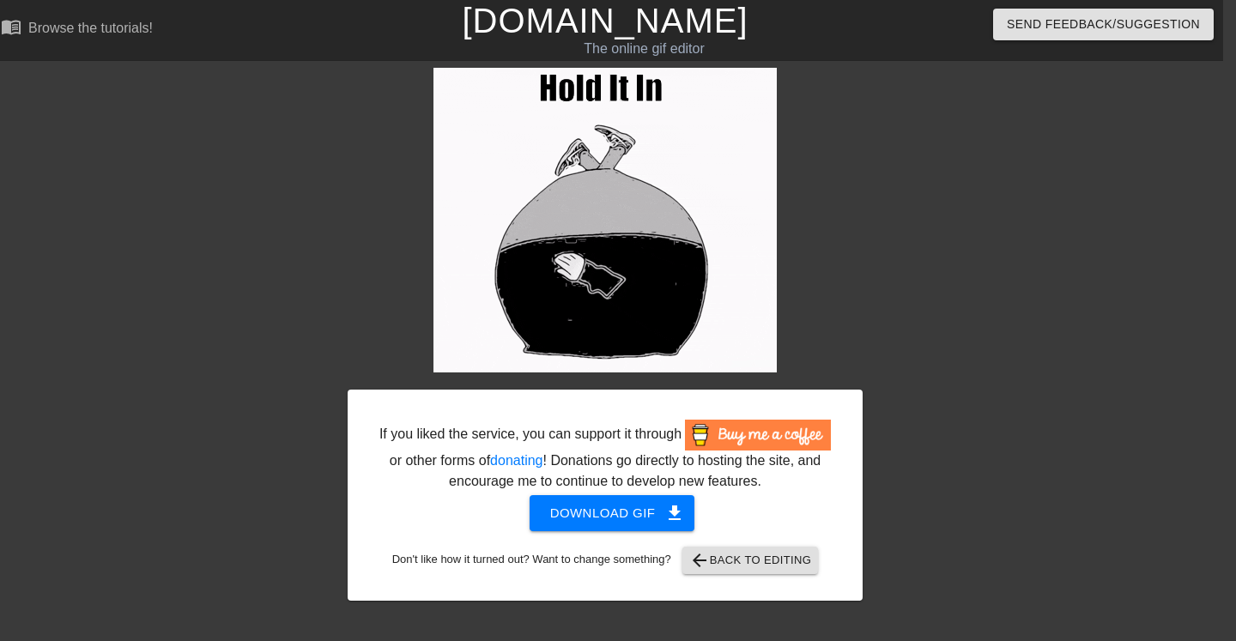
click at [786, 571] on span "arrow_back Back to Editing" at bounding box center [750, 560] width 123 height 21
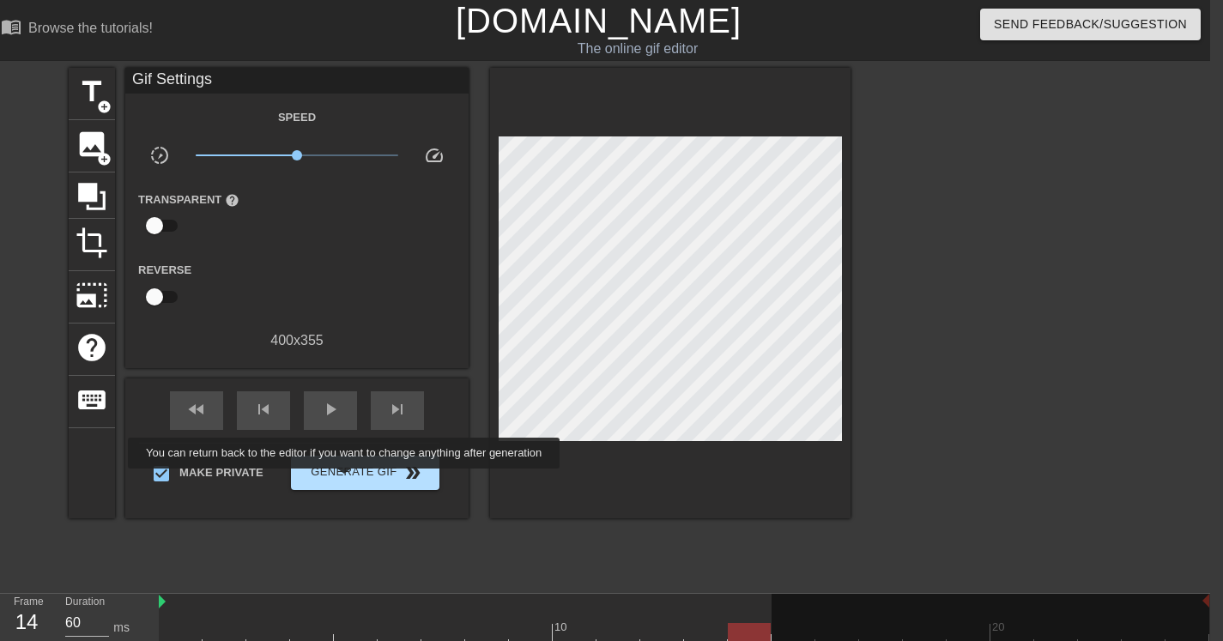
click at [355, 481] on span "Generate Gif double_arrow" at bounding box center [365, 473] width 135 height 21
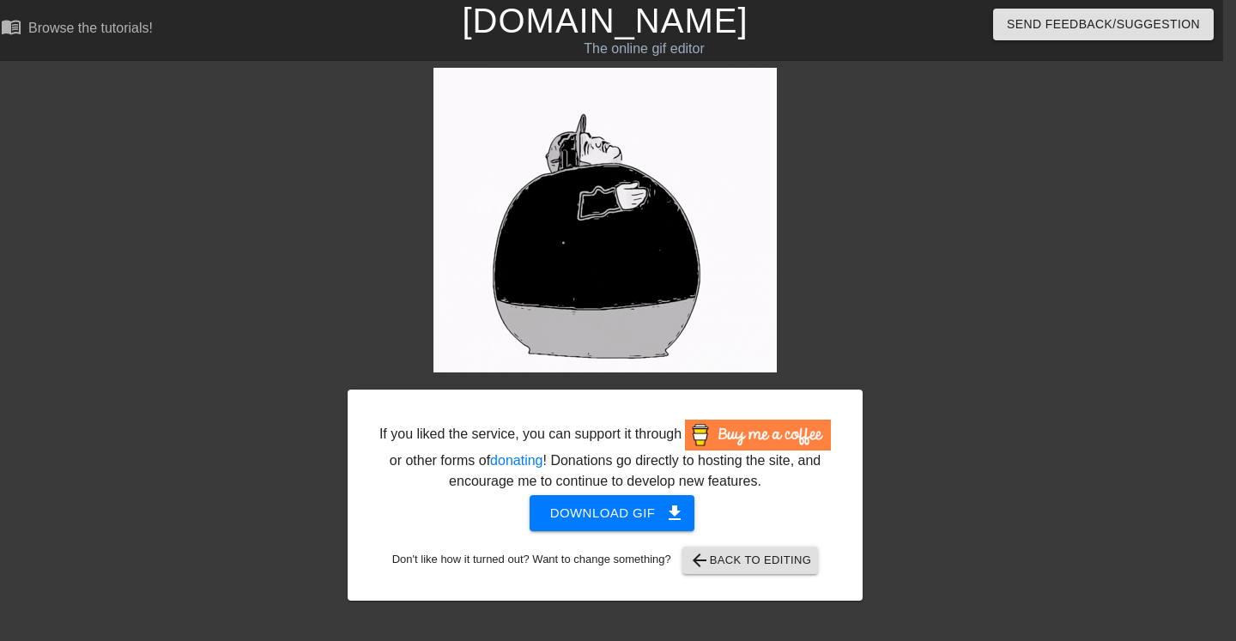
click at [637, 525] on span "Download gif get_app" at bounding box center [612, 513] width 124 height 22
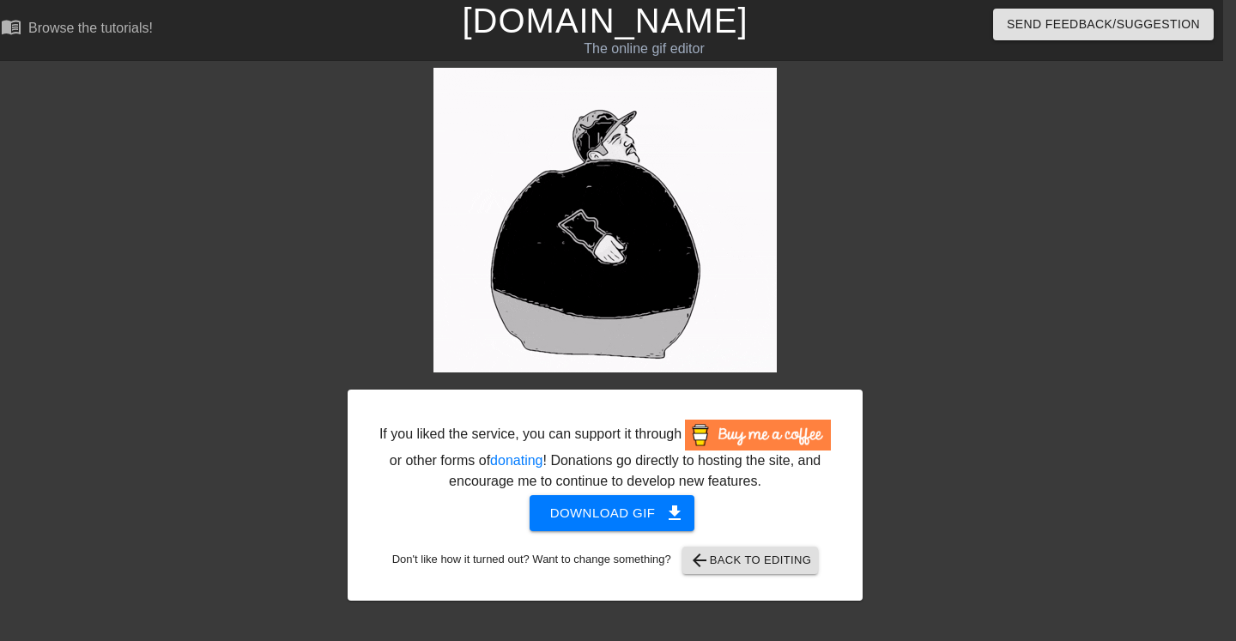
click at [759, 571] on span "arrow_back Back to Editing" at bounding box center [750, 560] width 123 height 21
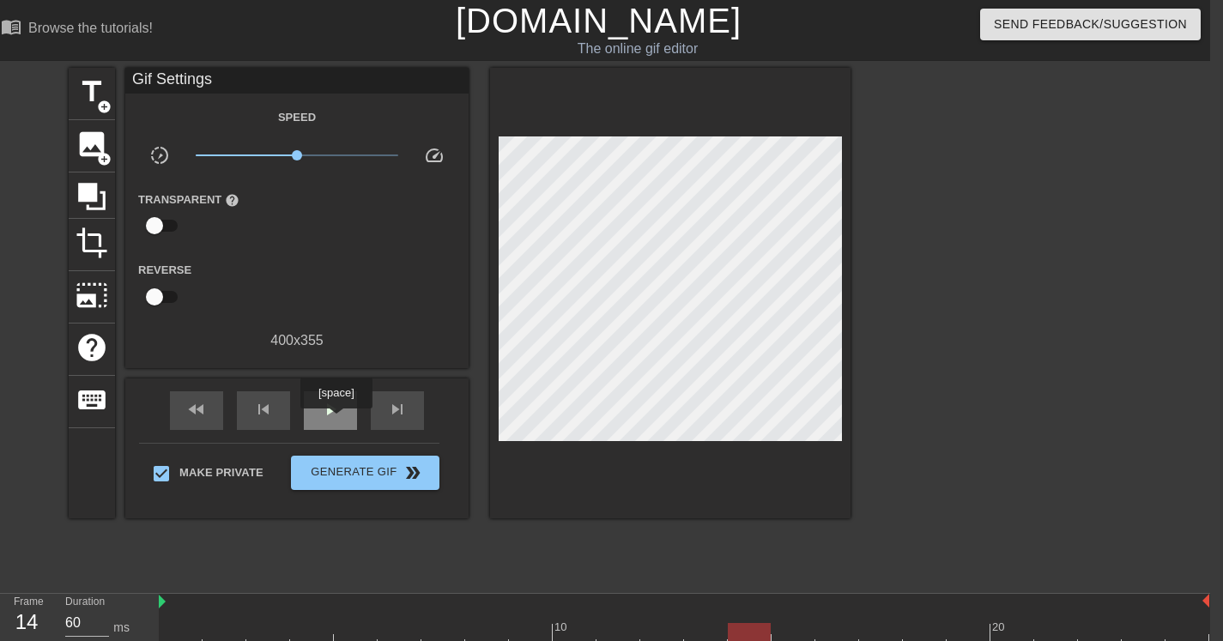
click at [337, 421] on div "play_arrow" at bounding box center [330, 410] width 53 height 39
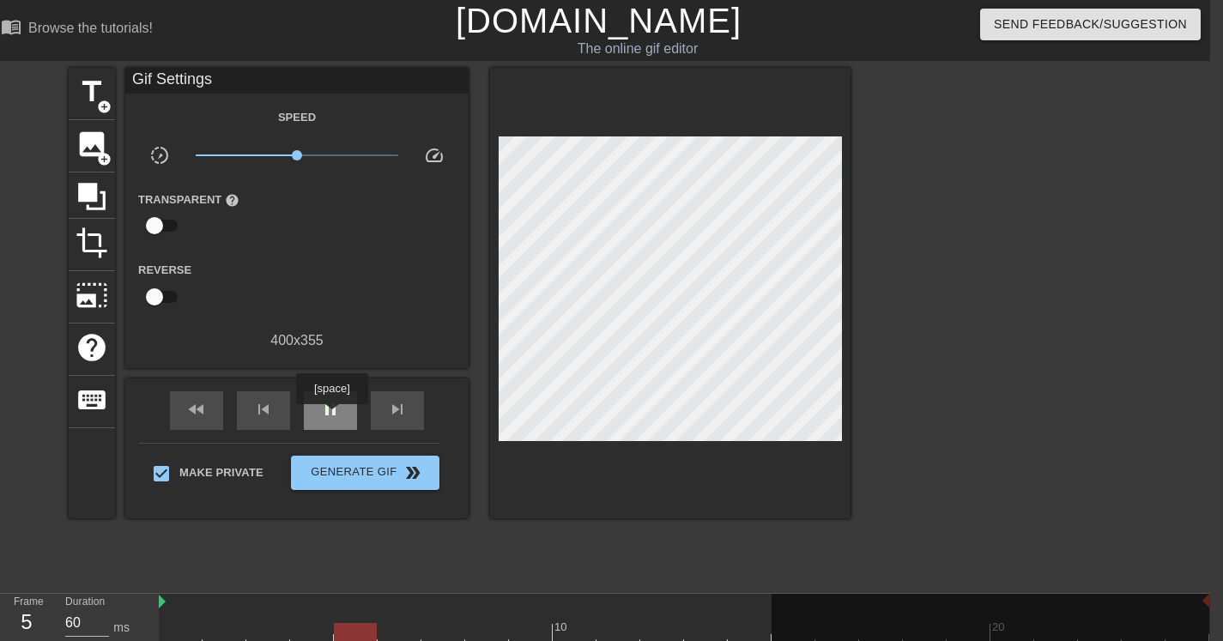
click at [334, 416] on span "pause" at bounding box center [330, 409] width 21 height 21
click at [336, 416] on span "play_arrow" at bounding box center [330, 409] width 21 height 21
click at [336, 416] on span "pause" at bounding box center [330, 409] width 21 height 21
click at [337, 399] on span "play_arrow" at bounding box center [330, 409] width 21 height 21
click at [319, 412] on div "pause" at bounding box center [330, 410] width 53 height 39
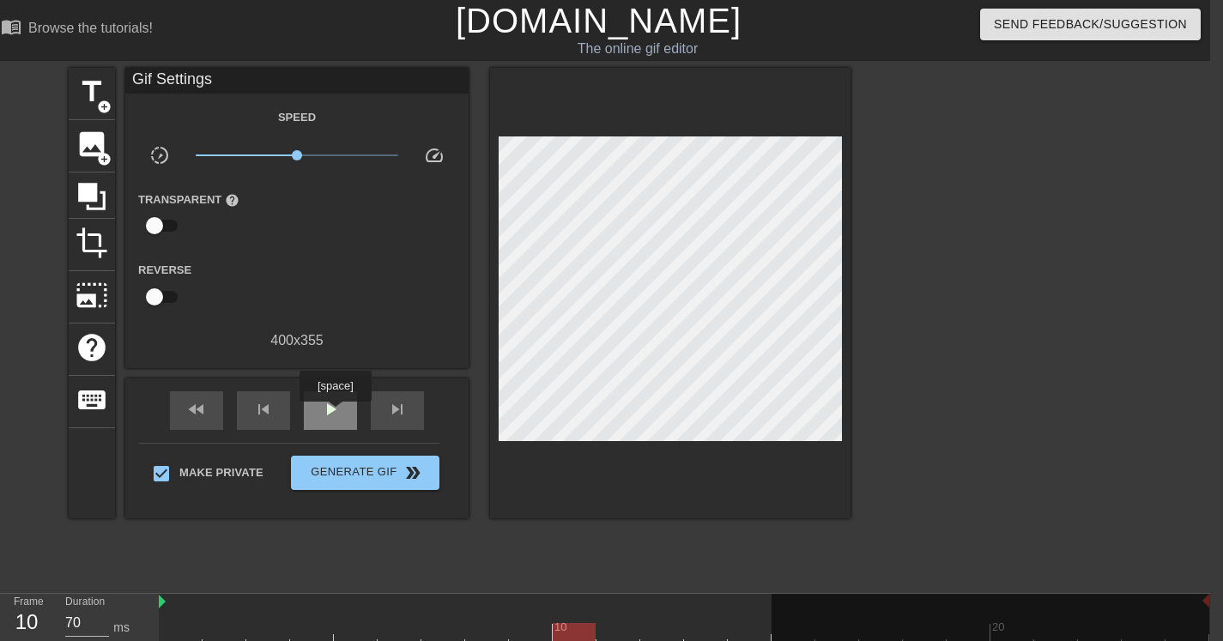
click at [337, 414] on span "play_arrow" at bounding box center [330, 409] width 21 height 21
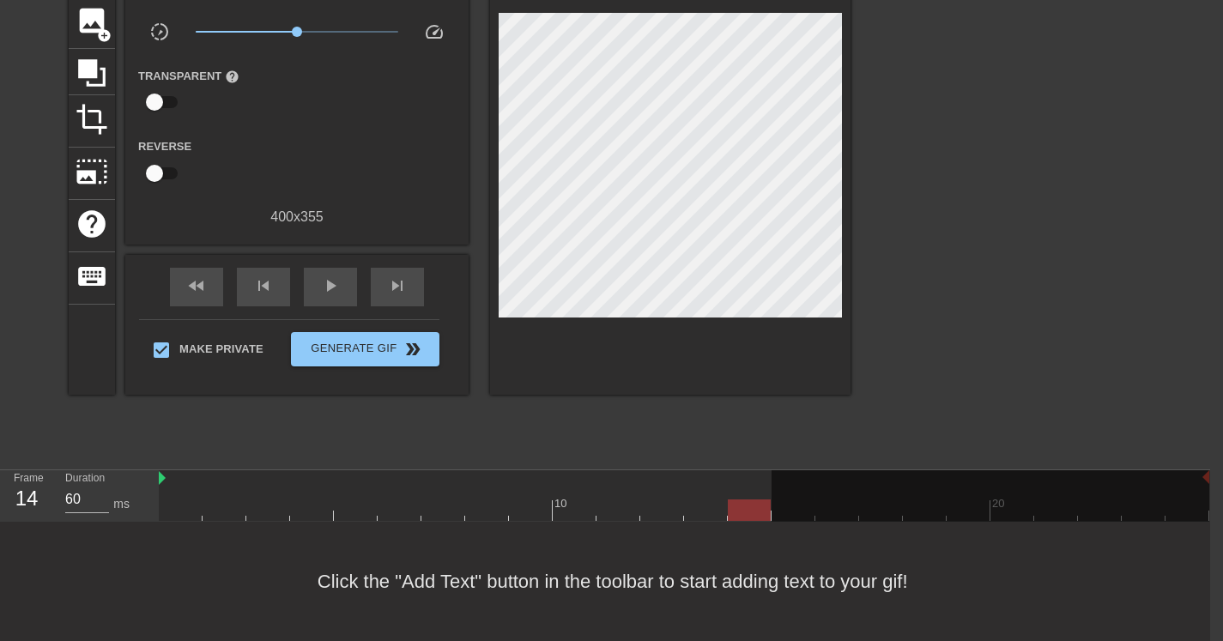
scroll to position [15, 3]
drag, startPoint x: 1207, startPoint y: 464, endPoint x: 1202, endPoint y: 455, distance: 10.8
click at [1130, 474] on div at bounding box center [987, 502] width 438 height 64
drag, startPoint x: 769, startPoint y: 484, endPoint x: 758, endPoint y: 477, distance: 13.1
click at [795, 488] on div at bounding box center [987, 502] width 438 height 64
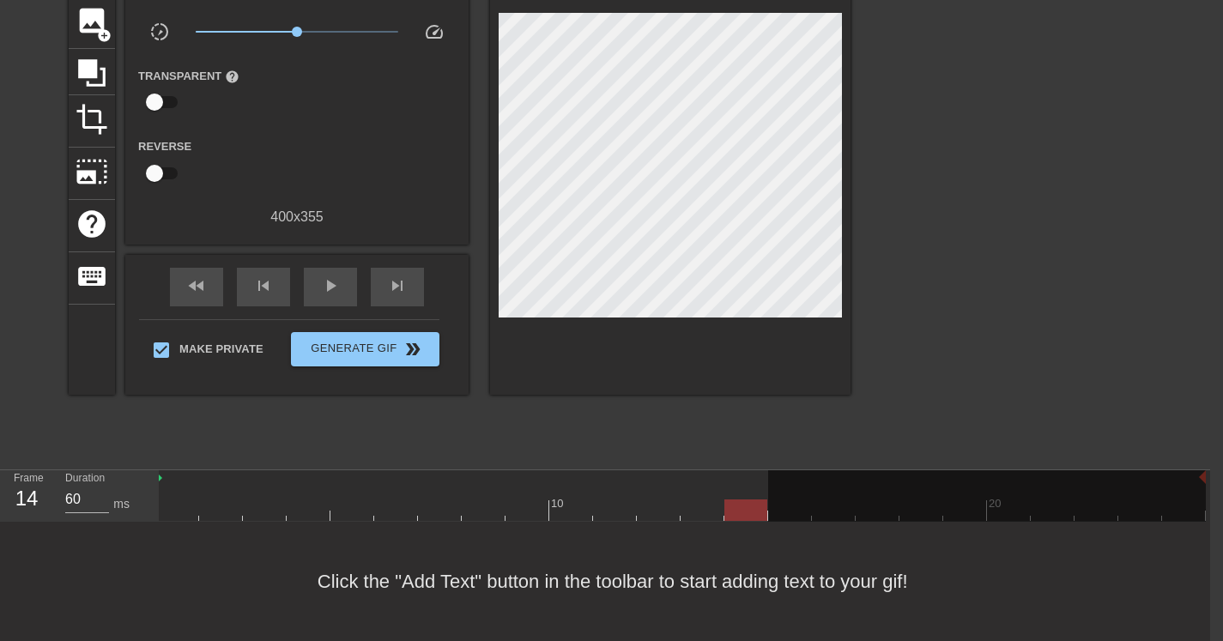
drag, startPoint x: 755, startPoint y: 476, endPoint x: 953, endPoint y: 486, distance: 198.6
click at [953, 486] on div "10 20" at bounding box center [680, 495] width 1051 height 51
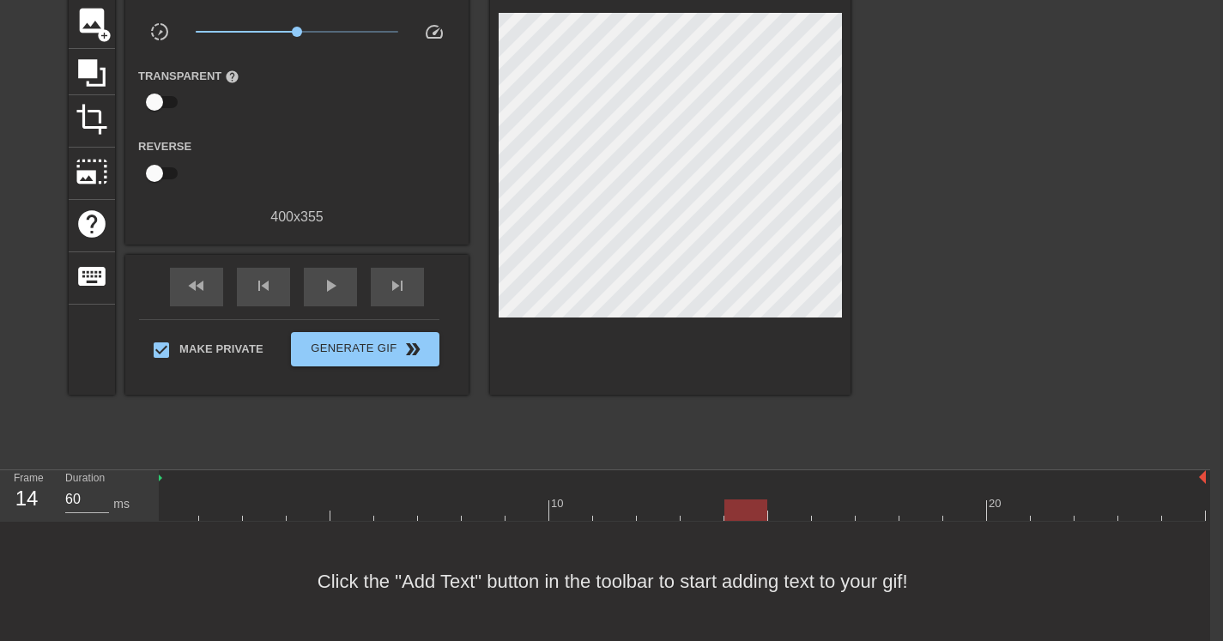
drag, startPoint x: 1206, startPoint y: 465, endPoint x: 1223, endPoint y: 478, distance: 20.8
click at [1211, 478] on div "10 20" at bounding box center [685, 496] width 1052 height 52
drag, startPoint x: 1204, startPoint y: 468, endPoint x: 1223, endPoint y: 470, distance: 19.0
click at [1211, 470] on div "10 20" at bounding box center [685, 496] width 1052 height 52
click at [208, 500] on div at bounding box center [680, 510] width 1051 height 21
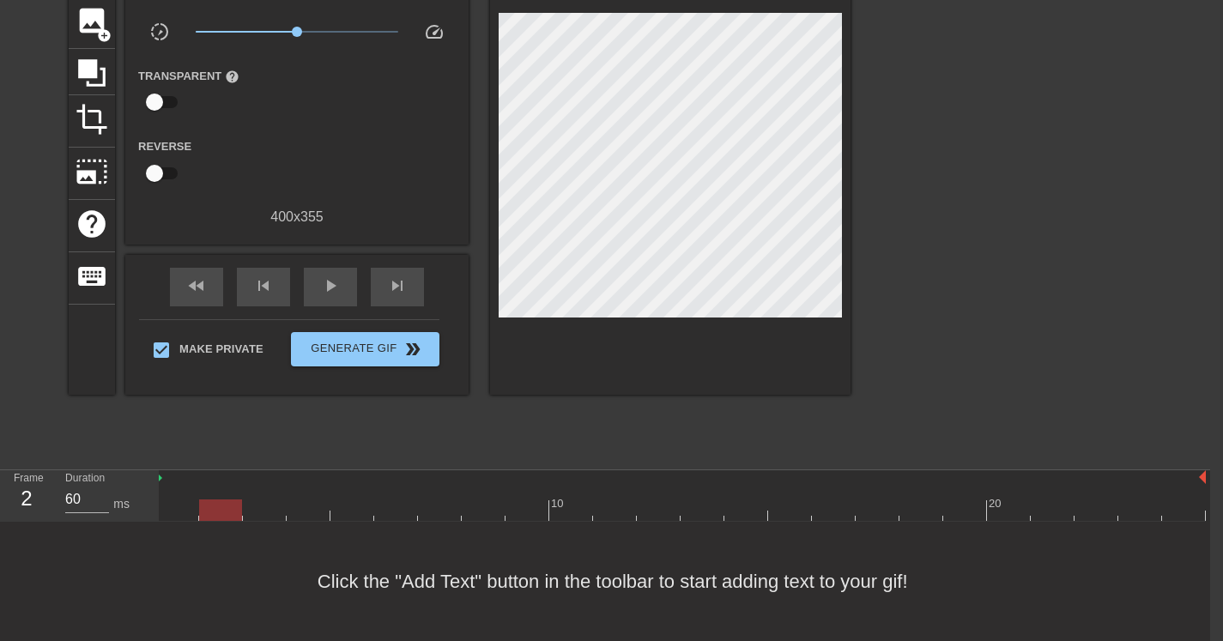
type input "70"
click at [185, 500] on div at bounding box center [680, 510] width 1051 height 21
